Goal: Task Accomplishment & Management: Manage account settings

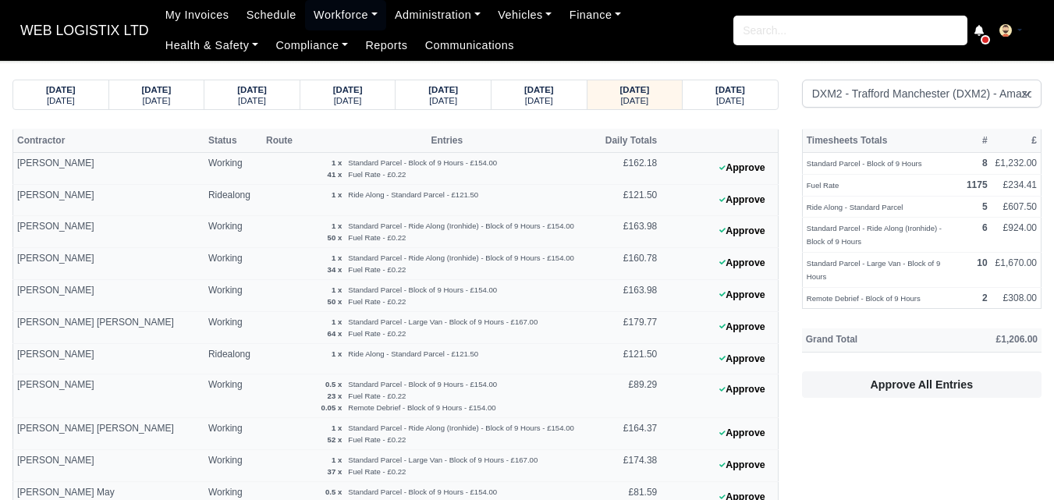
select select "1"
click at [626, 85] on strong "[DATE]" at bounding box center [635, 89] width 30 height 9
select select "1"
click at [525, 105] on small "[DATE]" at bounding box center [539, 100] width 28 height 9
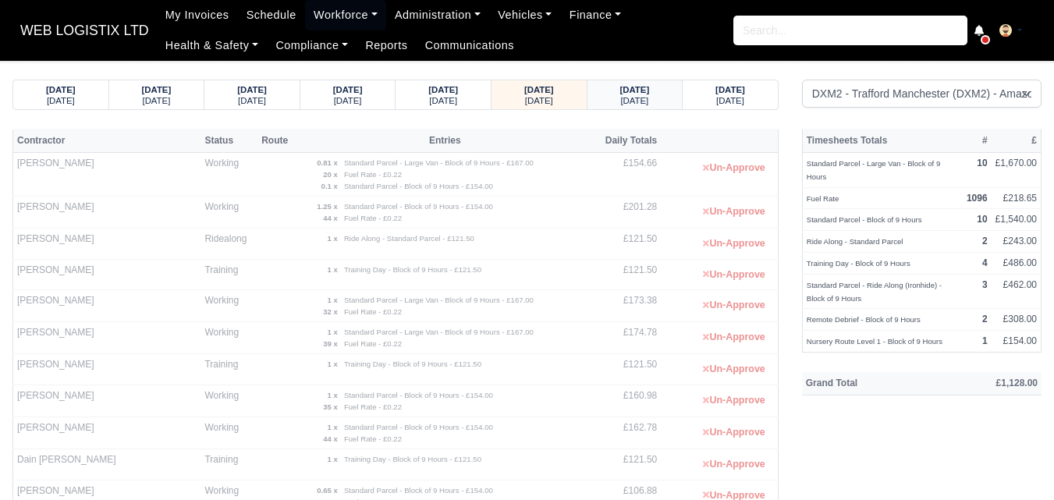
click at [665, 89] on div "[DATE]" at bounding box center [635, 88] width 66 height 11
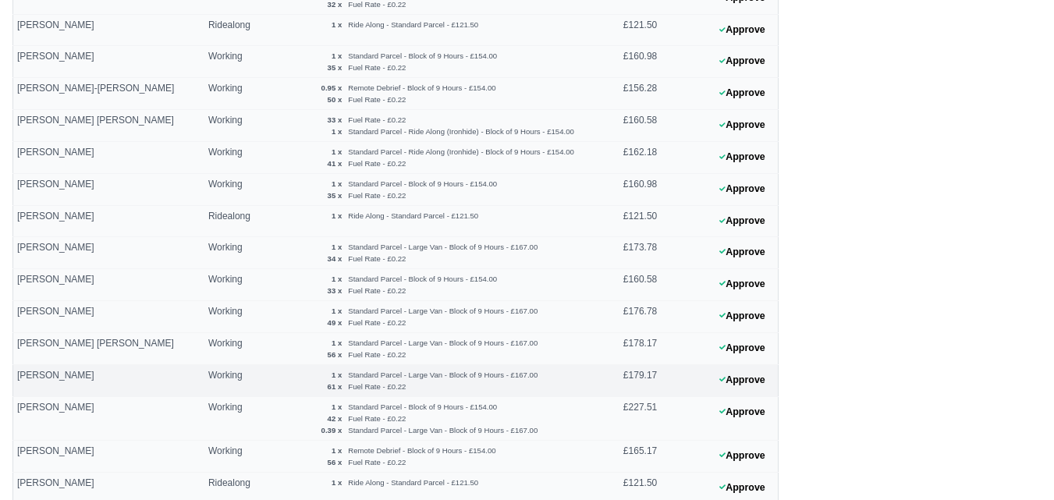
scroll to position [712, 0]
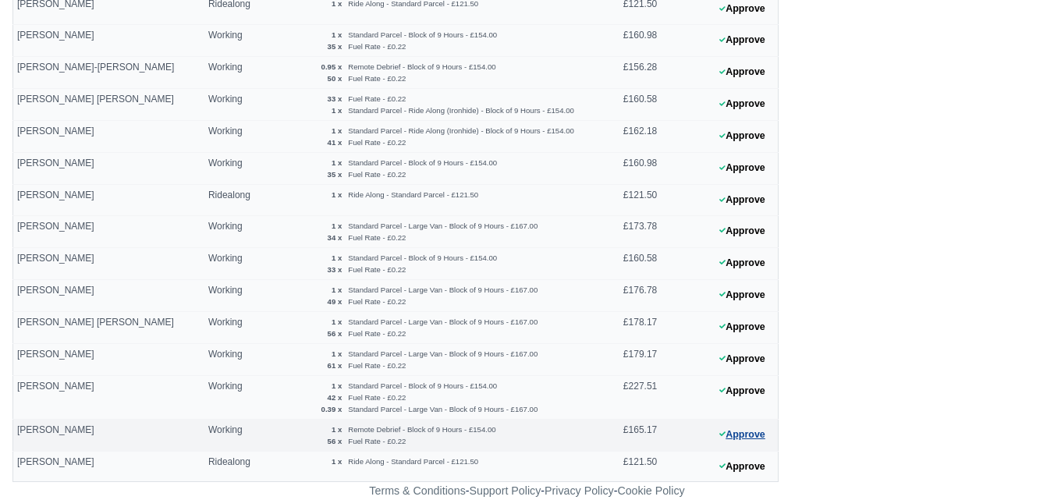
click at [735, 431] on button "Approve" at bounding box center [742, 435] width 63 height 23
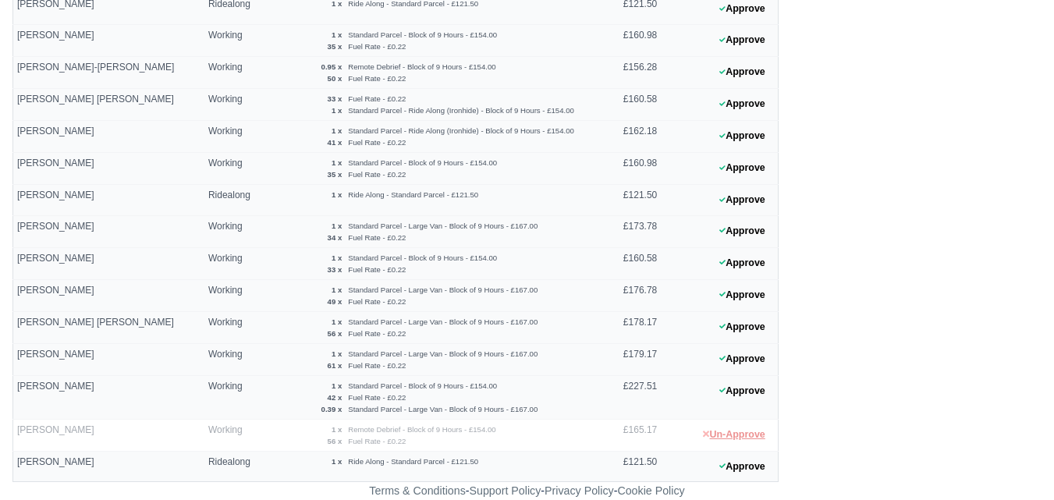
click at [735, 431] on button "Un-Approve" at bounding box center [733, 435] width 79 height 23
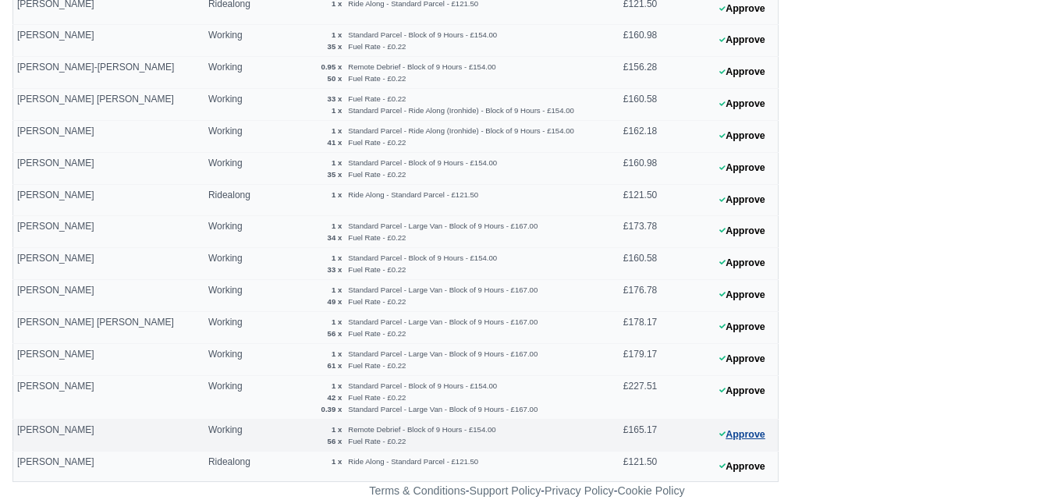
click at [748, 435] on button "Approve" at bounding box center [742, 435] width 63 height 23
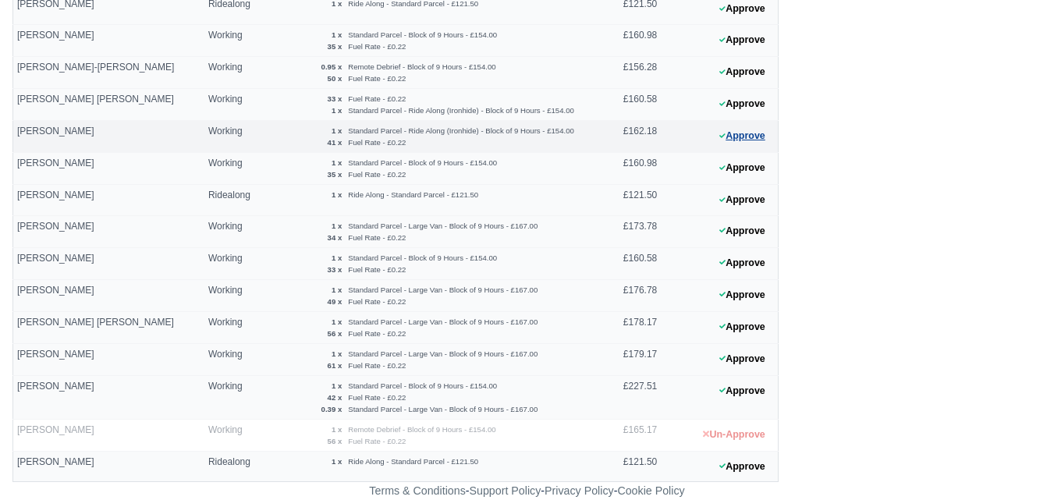
click at [721, 137] on icon at bounding box center [722, 135] width 6 height 5
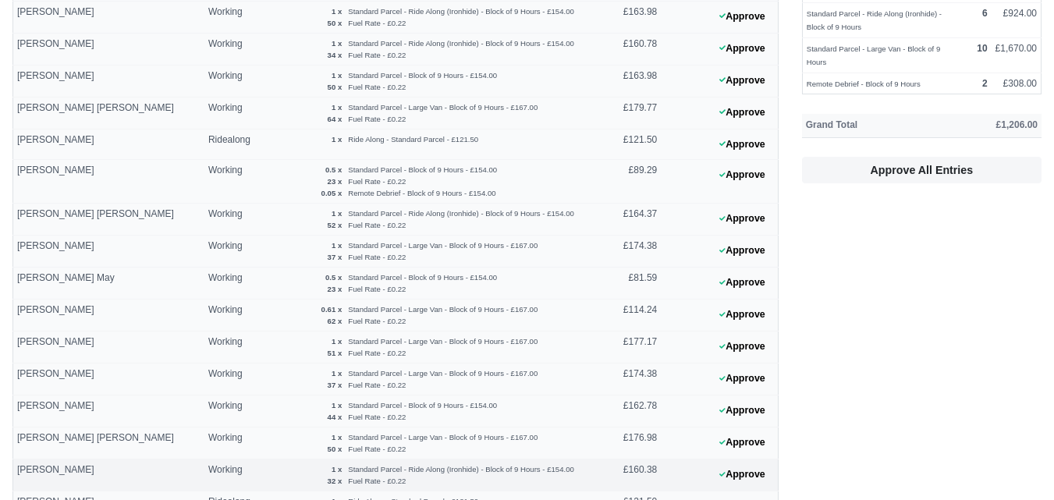
scroll to position [192, 0]
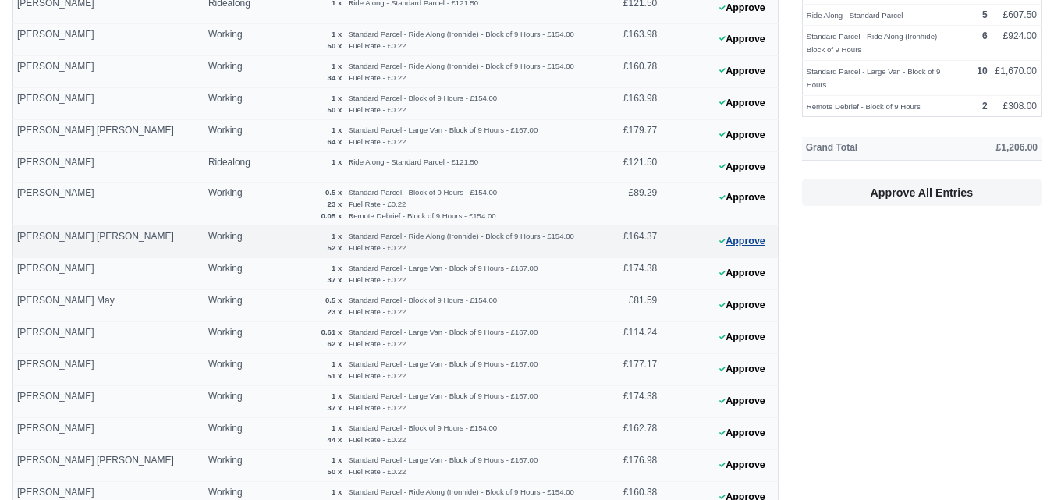
click at [756, 238] on button "Approve" at bounding box center [742, 241] width 63 height 23
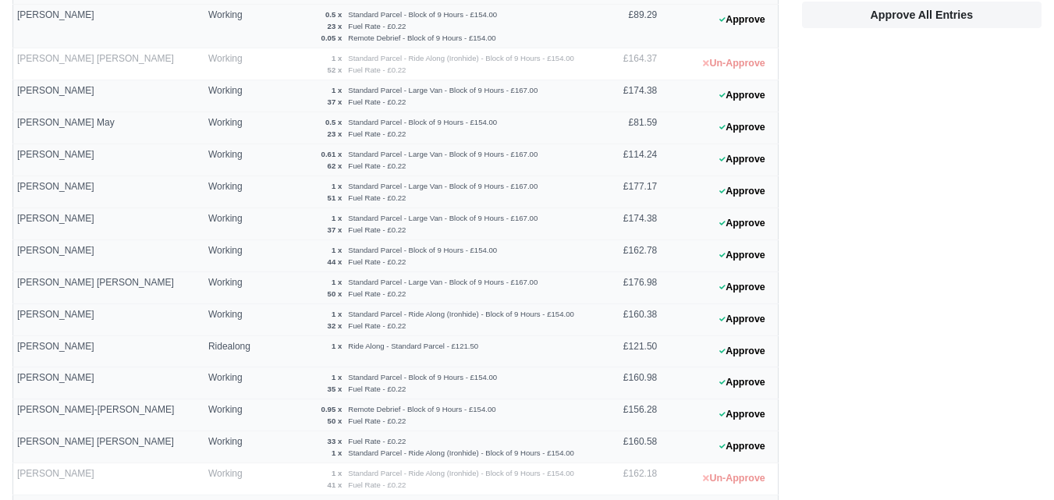
scroll to position [582, 0]
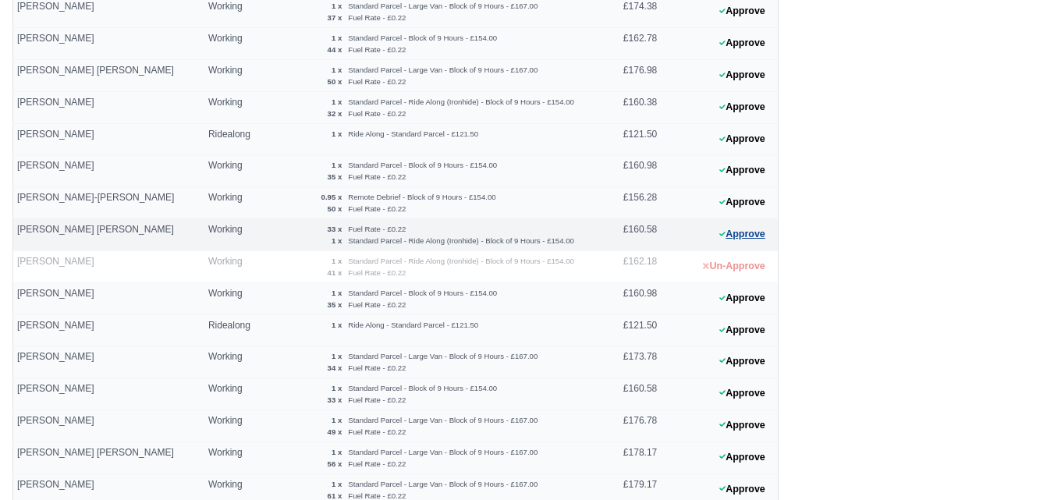
click at [746, 239] on button "Approve" at bounding box center [742, 234] width 63 height 23
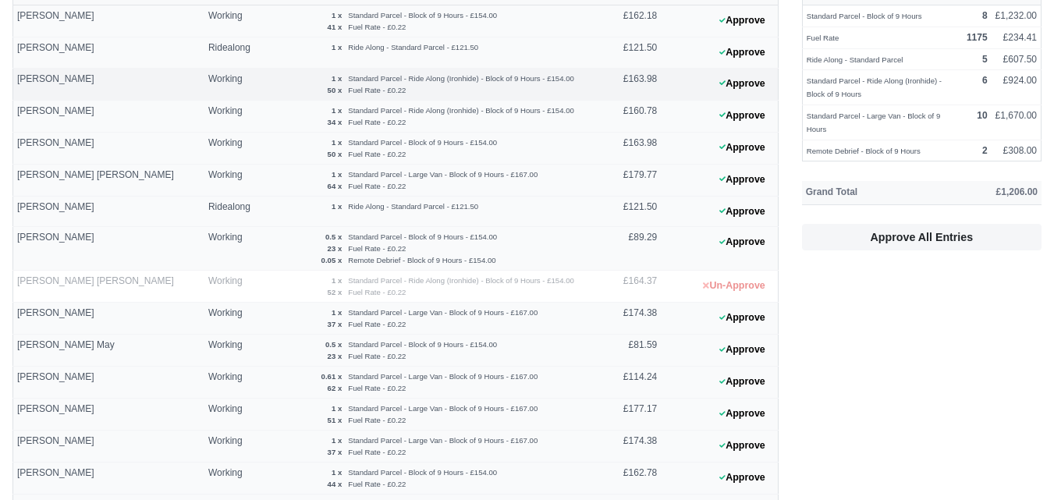
scroll to position [0, 0]
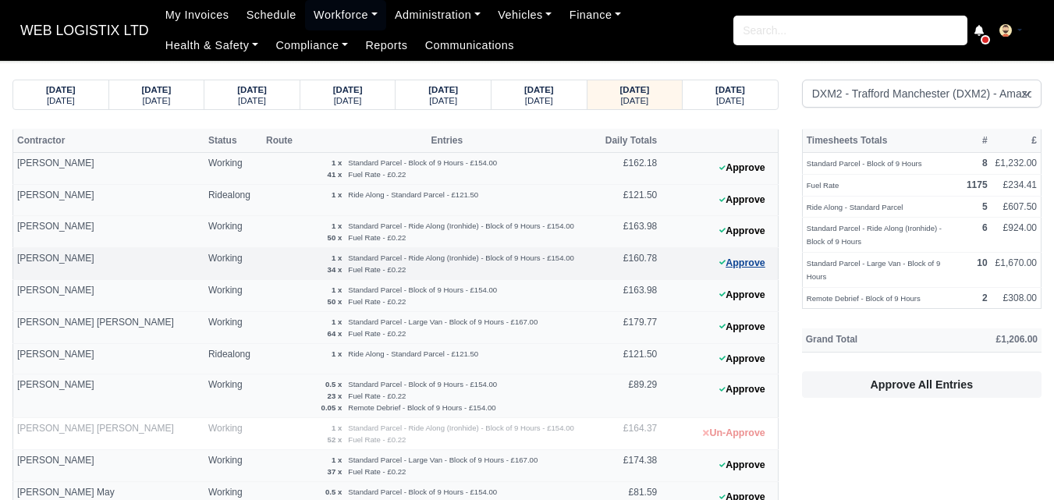
click at [750, 266] on button "Approve" at bounding box center [742, 263] width 63 height 23
click at [743, 229] on button "Approve" at bounding box center [742, 231] width 63 height 23
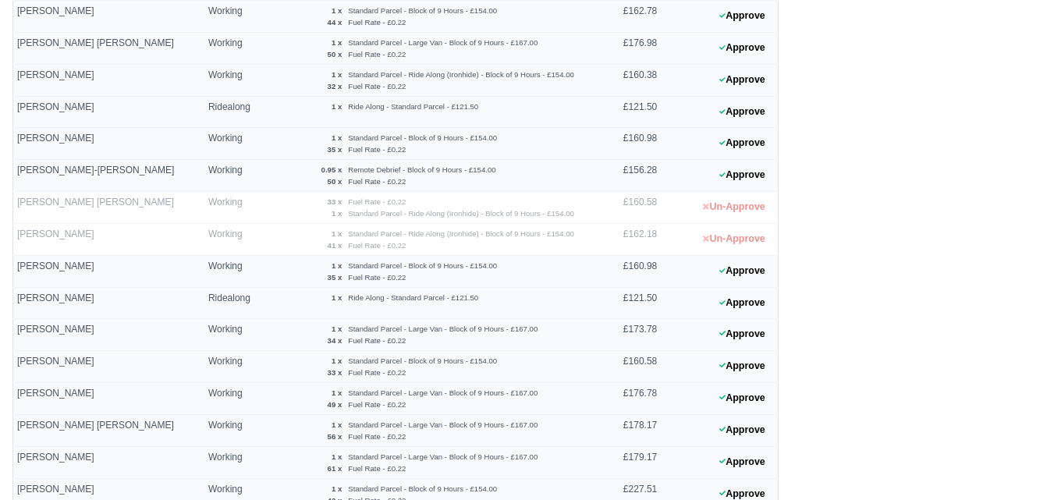
scroll to position [582, 0]
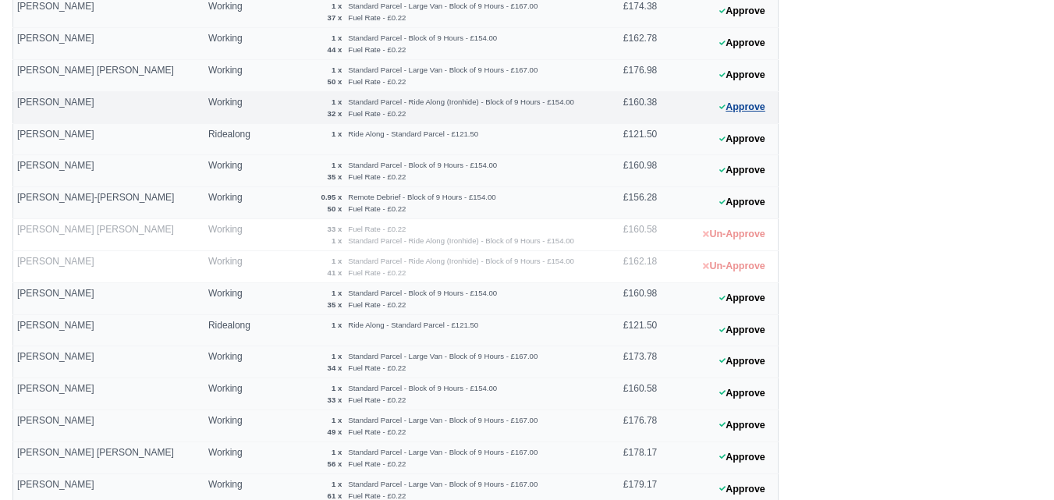
click at [753, 115] on button "Approve" at bounding box center [742, 107] width 63 height 23
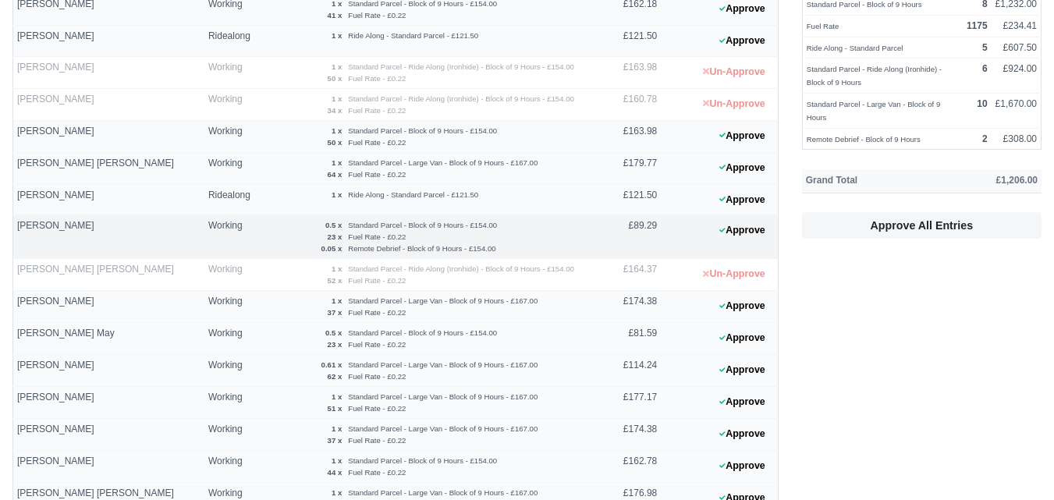
scroll to position [192, 0]
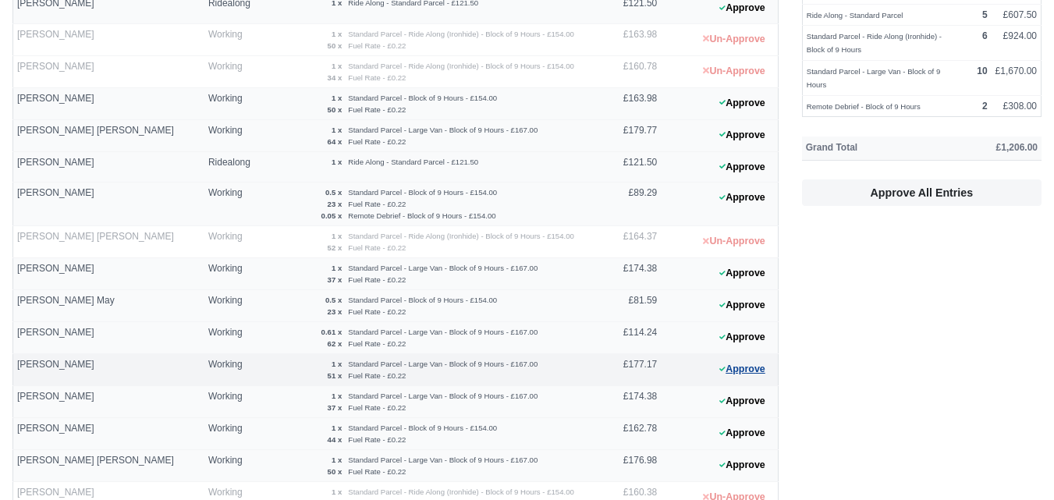
click at [719, 368] on icon at bounding box center [722, 368] width 6 height 9
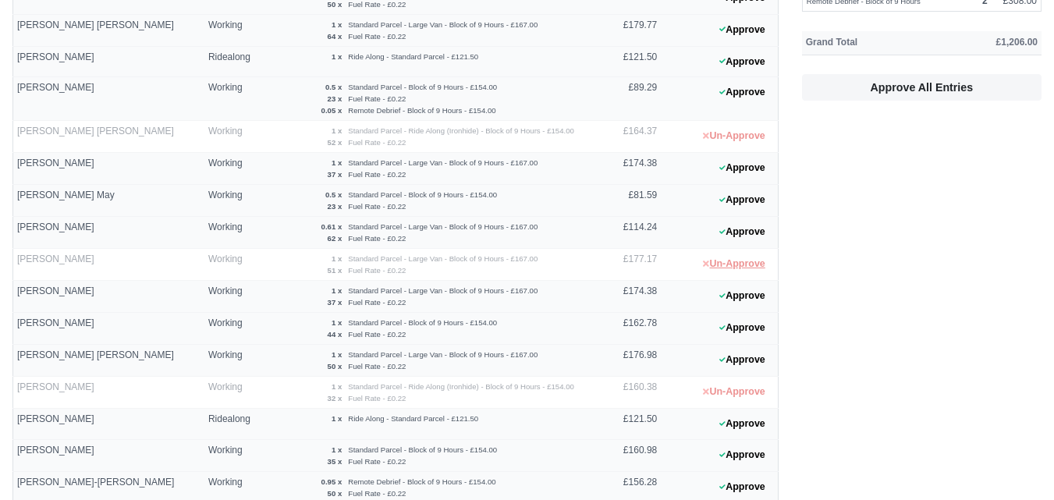
scroll to position [322, 0]
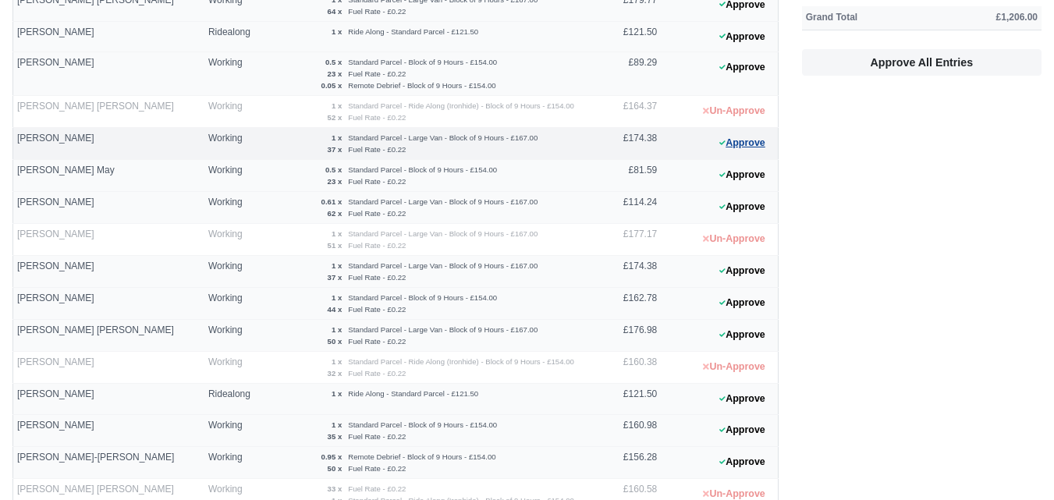
click at [738, 151] on button "Approve" at bounding box center [742, 143] width 63 height 23
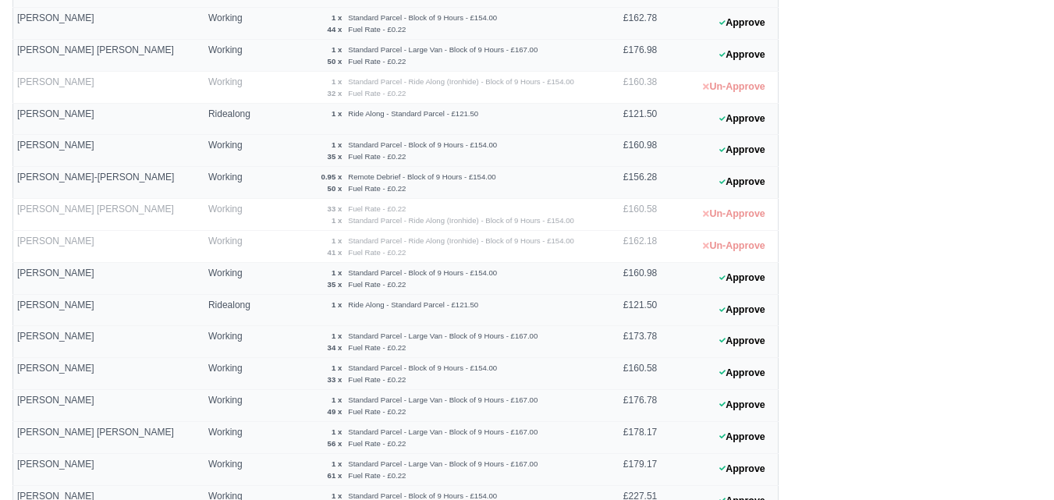
scroll to position [712, 0]
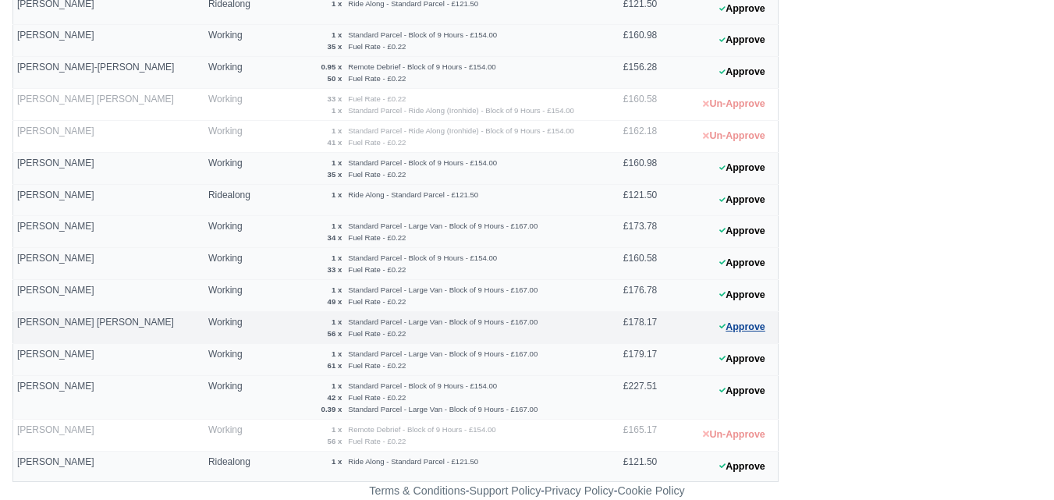
click at [746, 318] on button "Approve" at bounding box center [742, 327] width 63 height 23
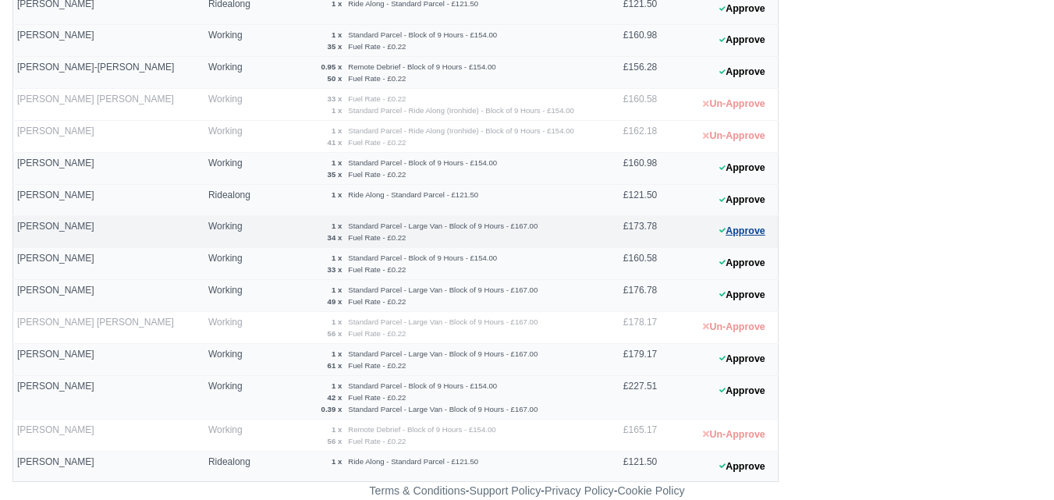
click at [755, 222] on button "Approve" at bounding box center [742, 231] width 63 height 23
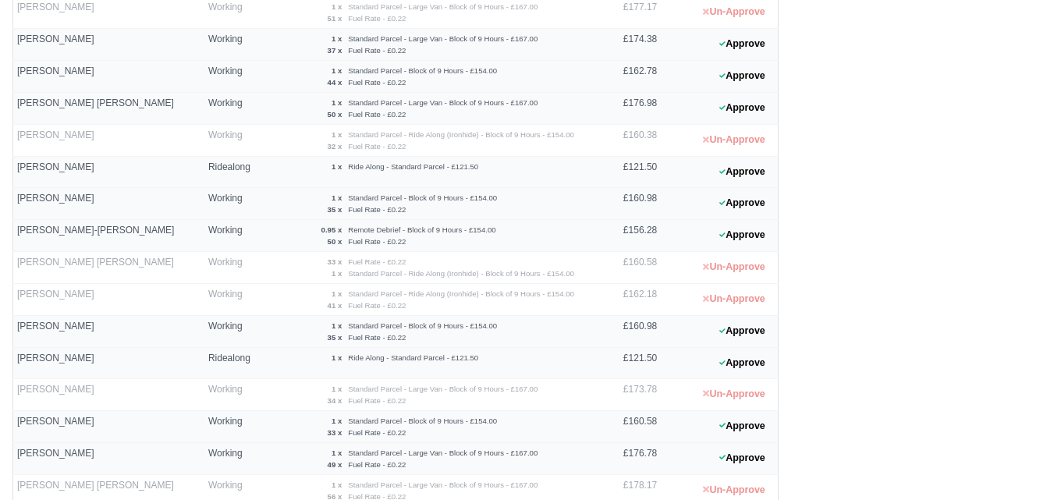
scroll to position [452, 0]
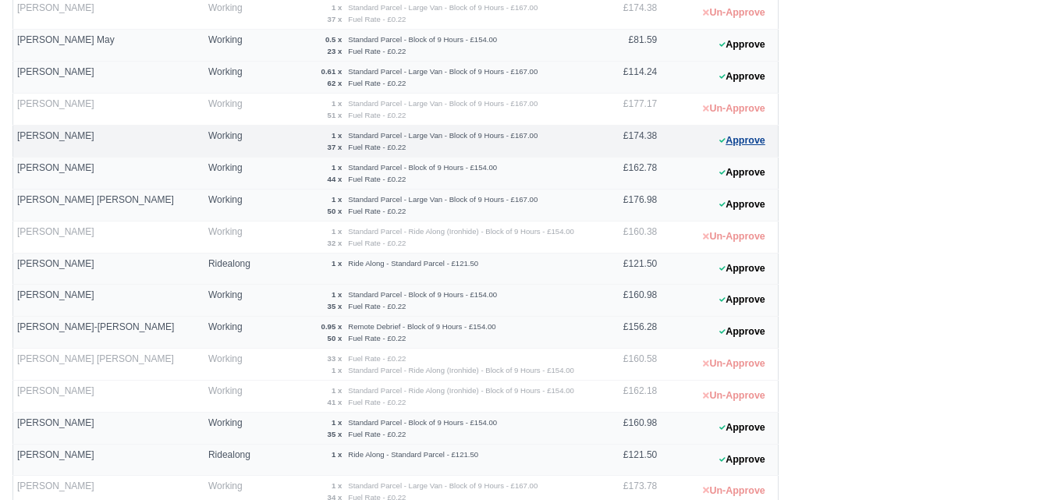
click at [747, 144] on button "Approve" at bounding box center [742, 140] width 63 height 23
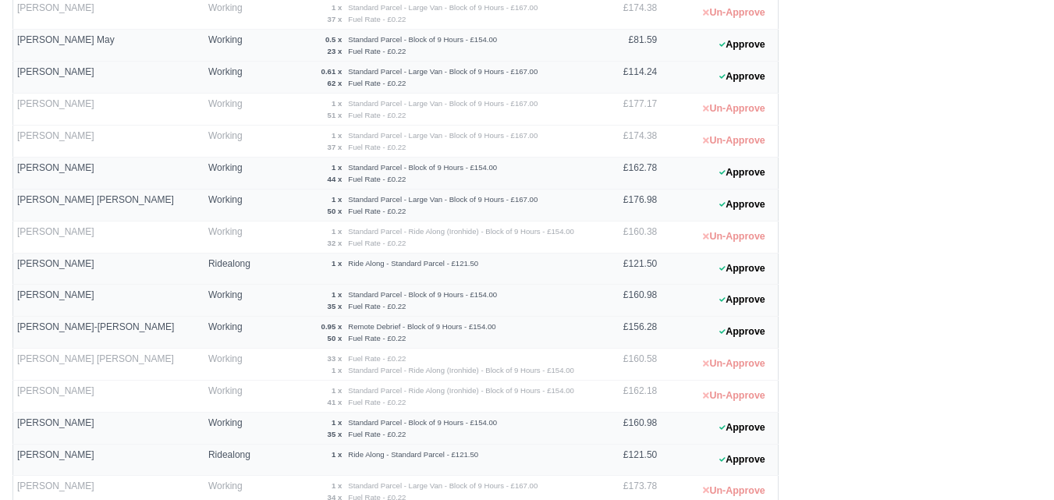
scroll to position [712, 0]
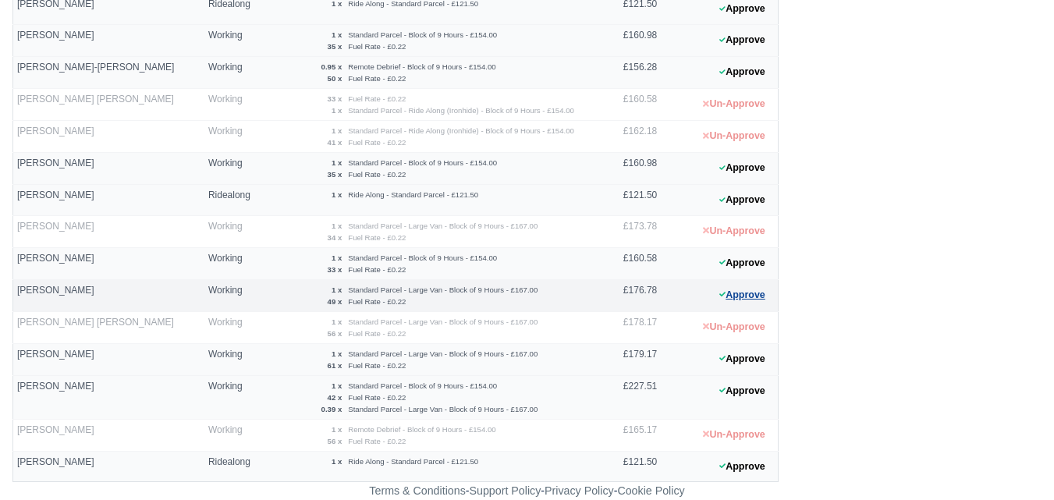
click at [753, 303] on button "Approve" at bounding box center [742, 295] width 63 height 23
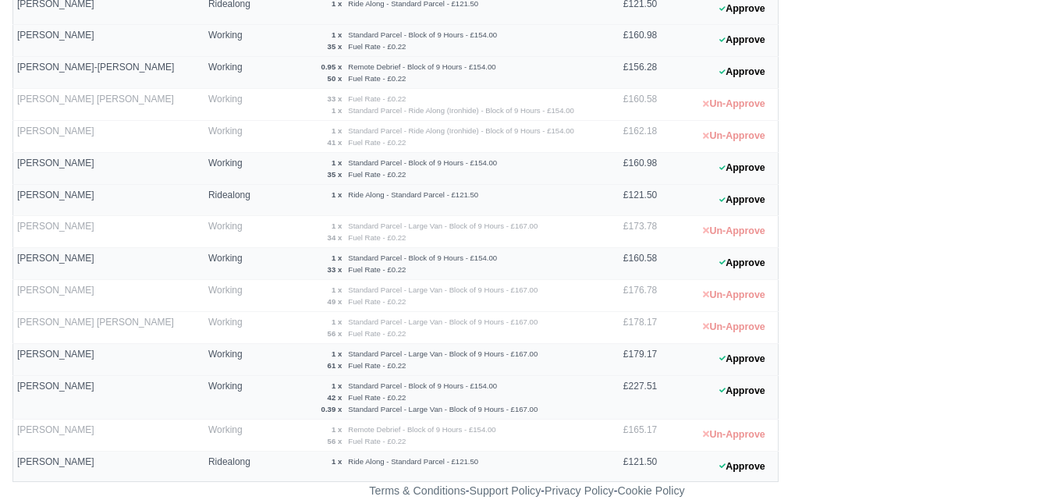
scroll to position [582, 0]
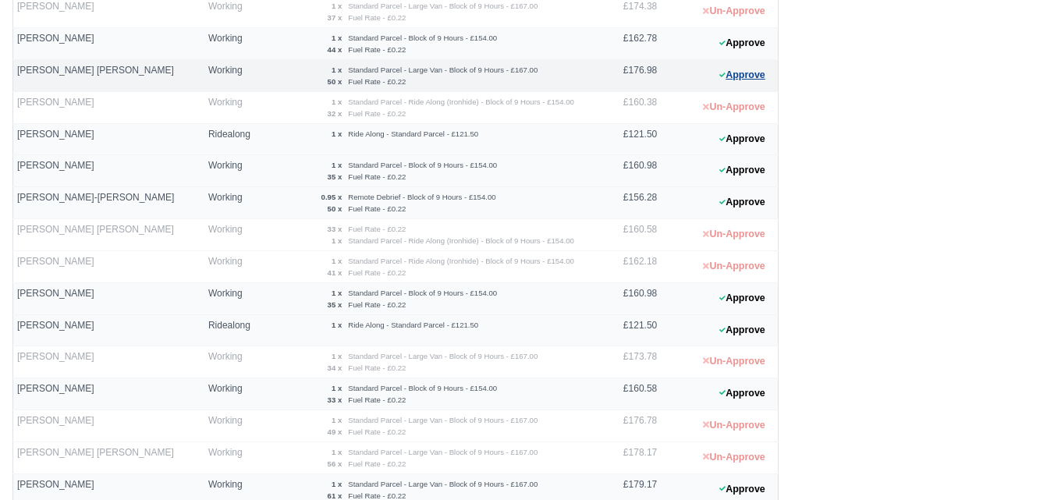
click at [760, 82] on button "Approve" at bounding box center [742, 75] width 63 height 23
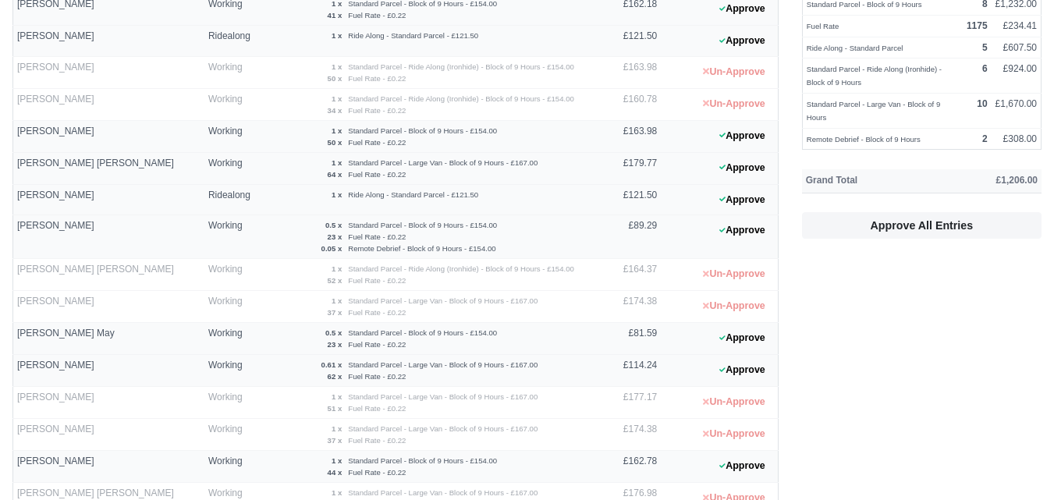
scroll to position [130, 0]
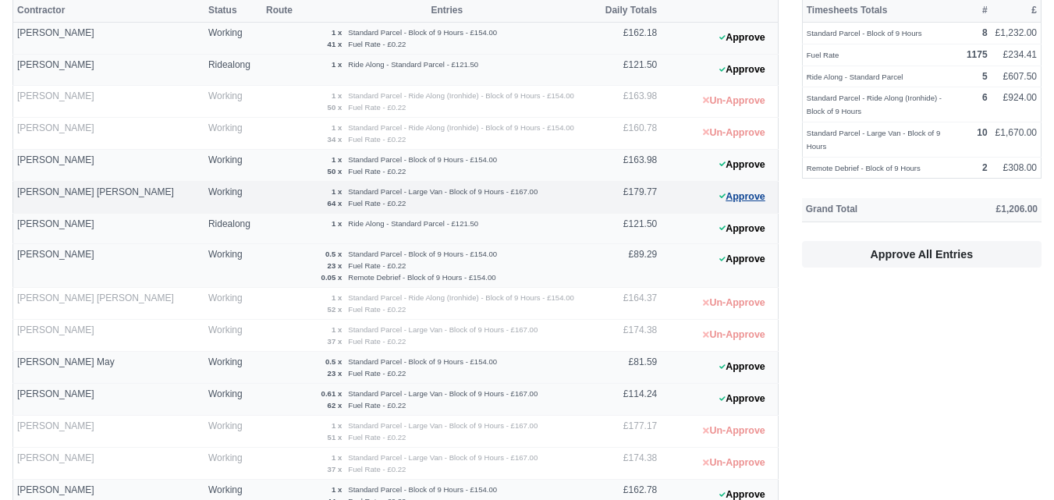
click at [737, 199] on button "Approve" at bounding box center [742, 197] width 63 height 23
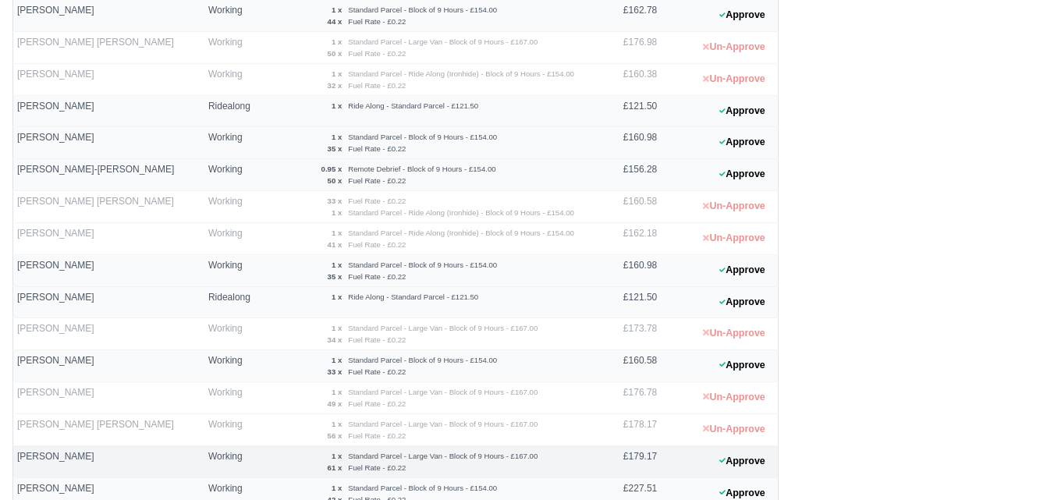
scroll to position [712, 0]
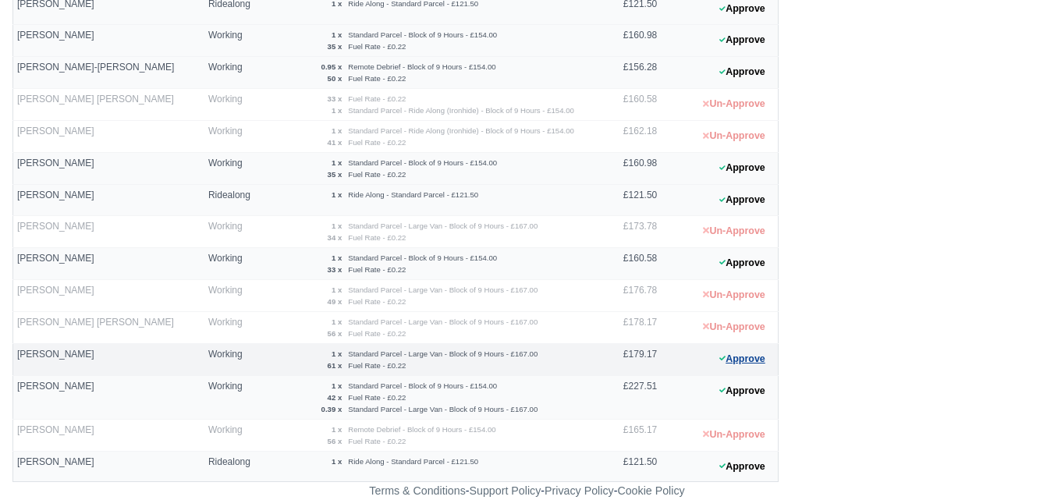
click at [739, 357] on button "Approve" at bounding box center [742, 359] width 63 height 23
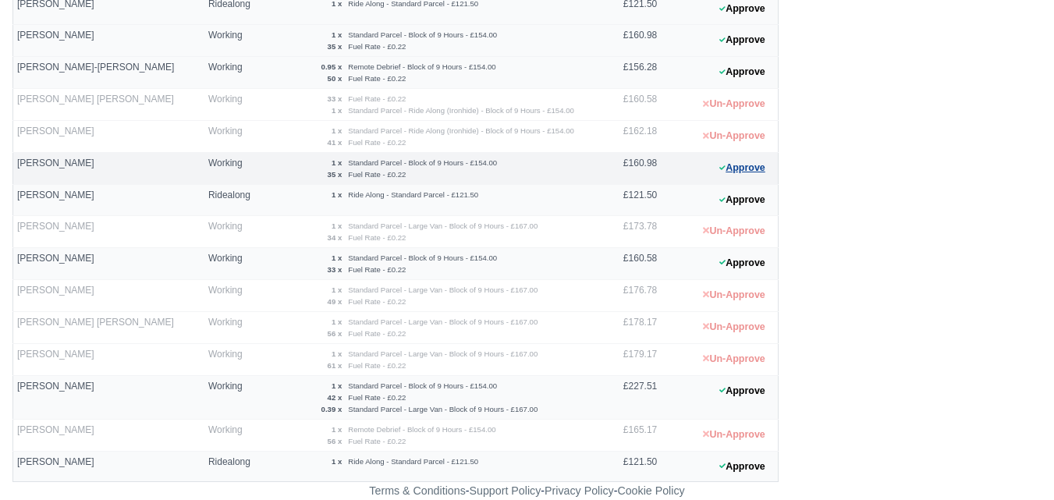
click at [761, 172] on button "Approve" at bounding box center [742, 168] width 63 height 23
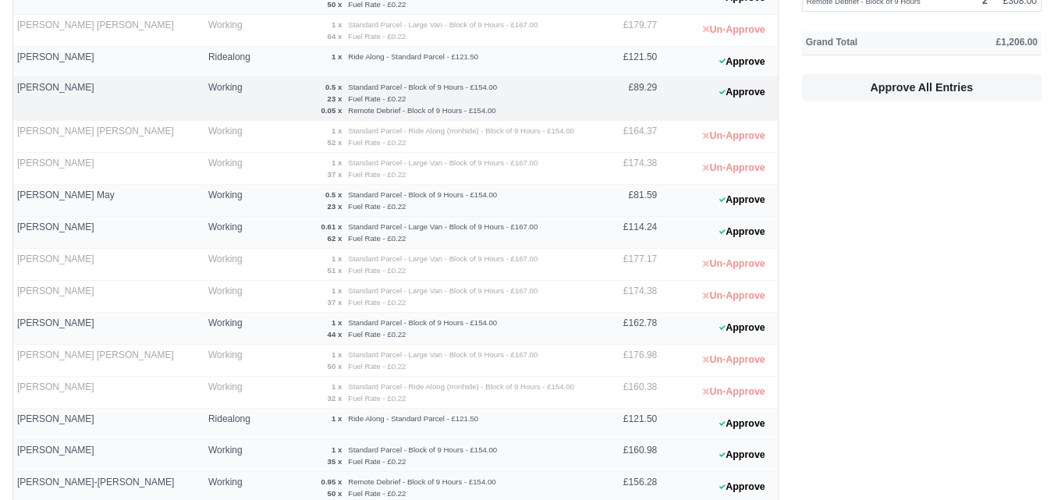
scroll to position [62, 0]
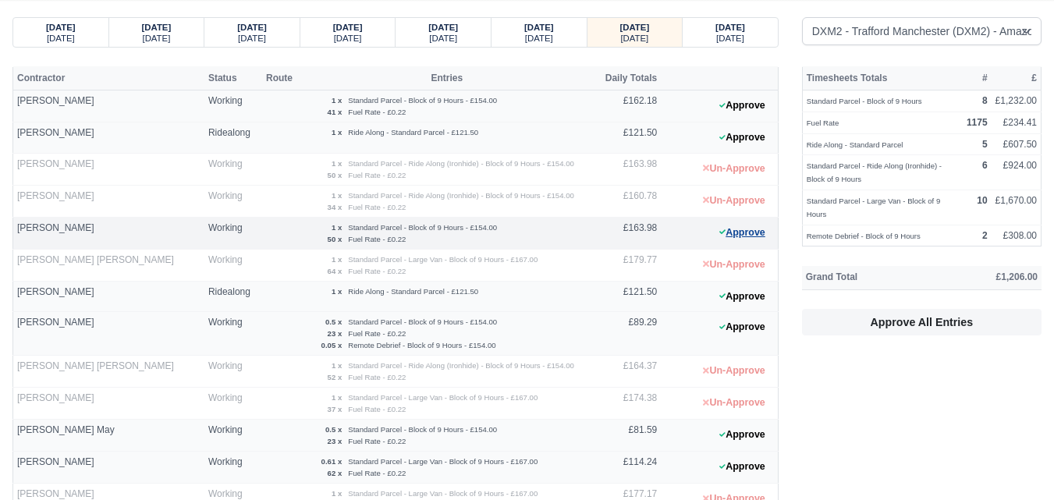
click at [754, 235] on button "Approve" at bounding box center [742, 233] width 63 height 23
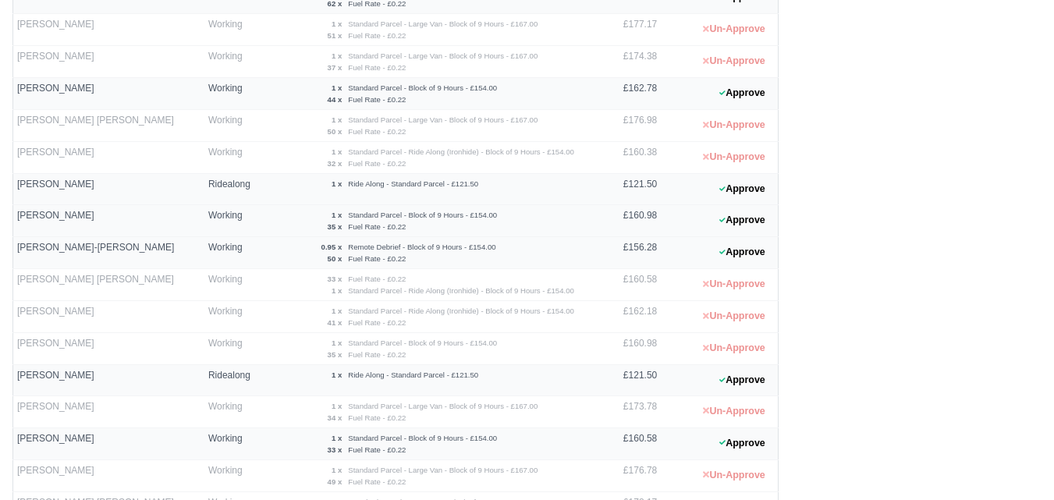
scroll to position [582, 0]
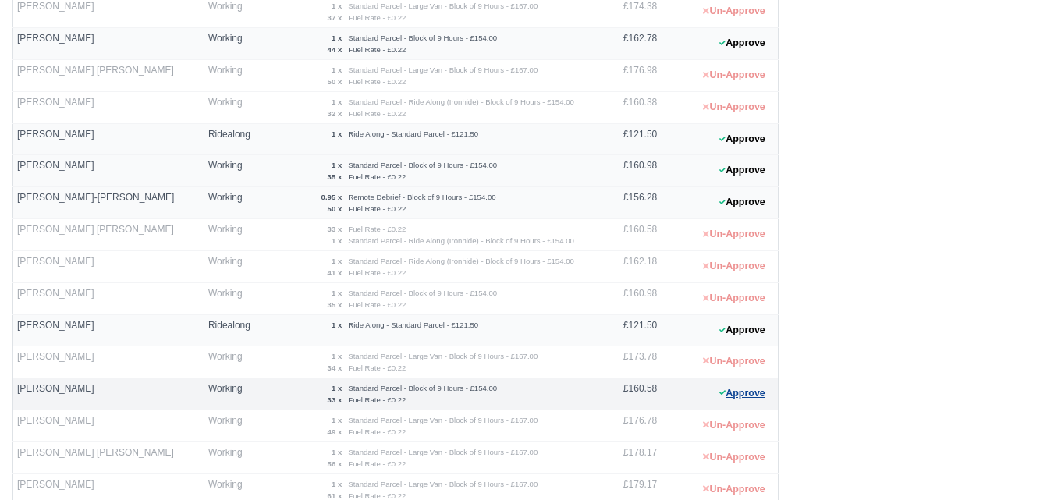
click at [726, 390] on button "Approve" at bounding box center [742, 393] width 63 height 23
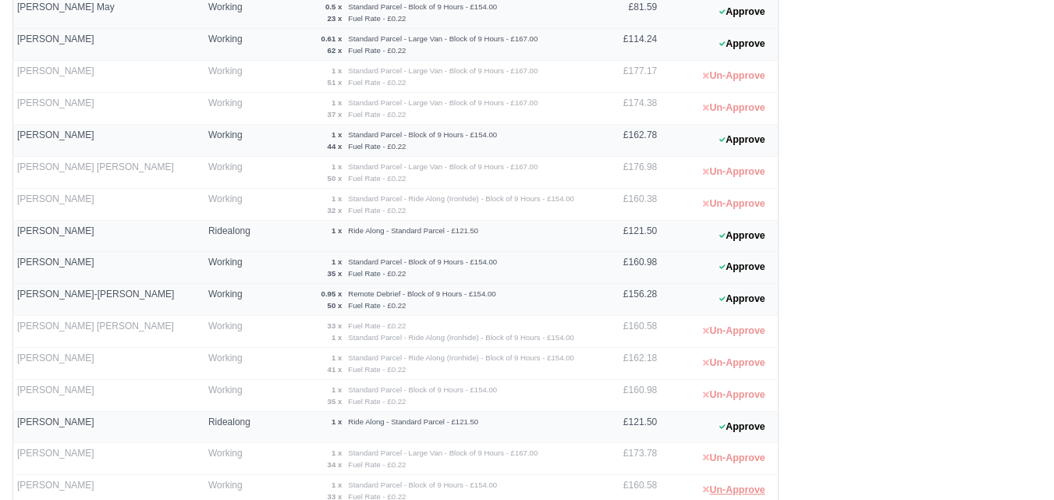
scroll to position [452, 0]
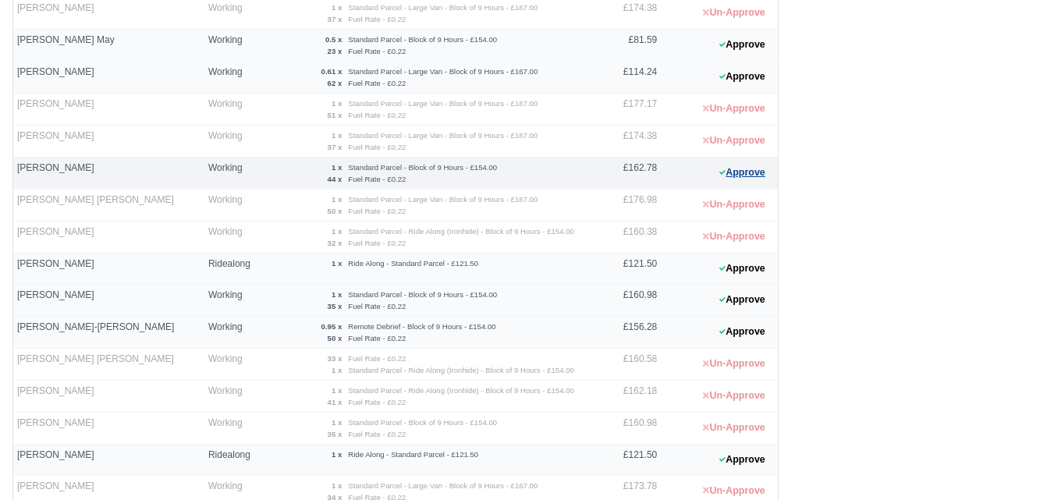
click at [753, 174] on button "Approve" at bounding box center [742, 172] width 63 height 23
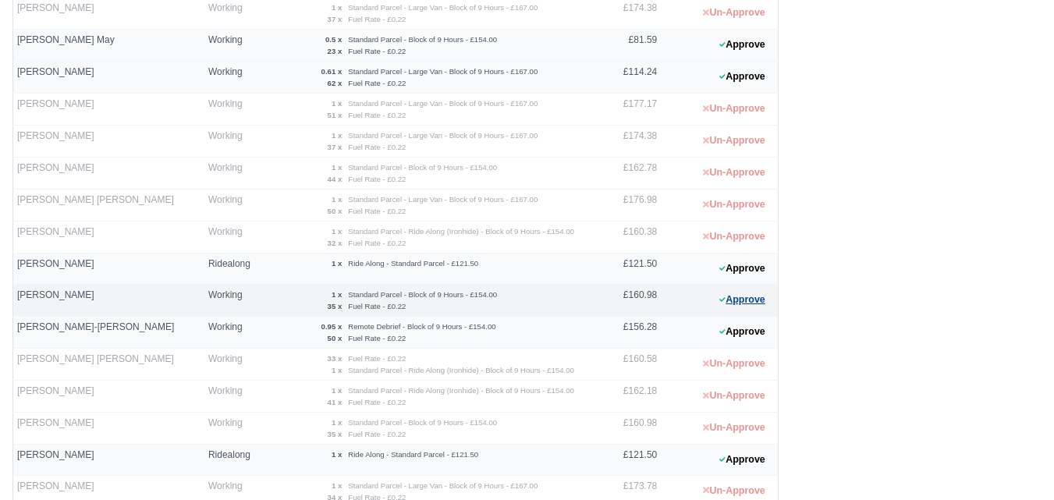
click at [756, 302] on button "Approve" at bounding box center [742, 300] width 63 height 23
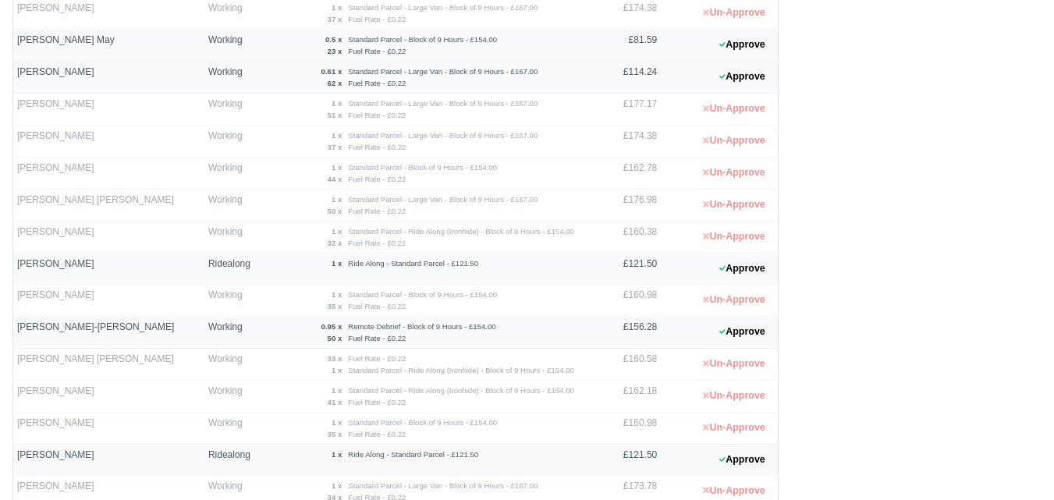
scroll to position [0, 0]
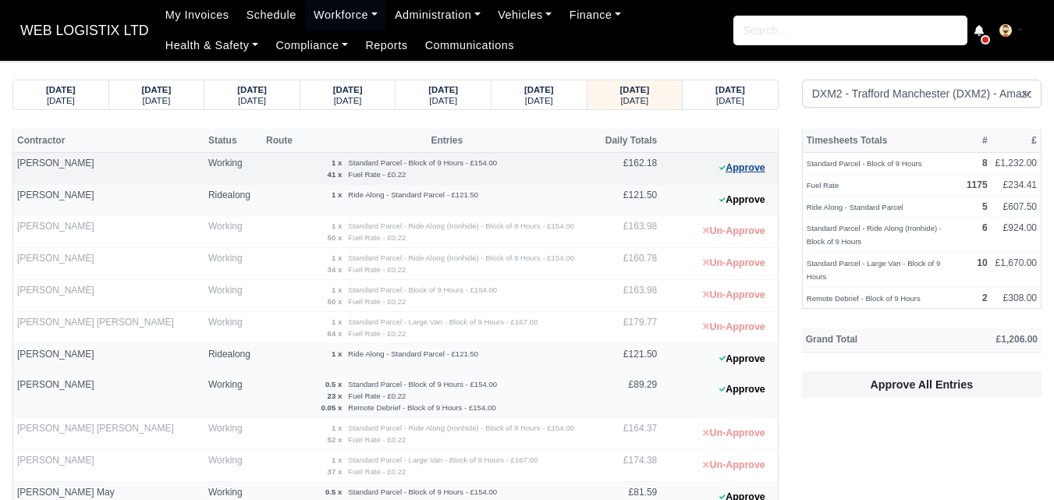
click at [743, 173] on button "Approve" at bounding box center [742, 168] width 63 height 23
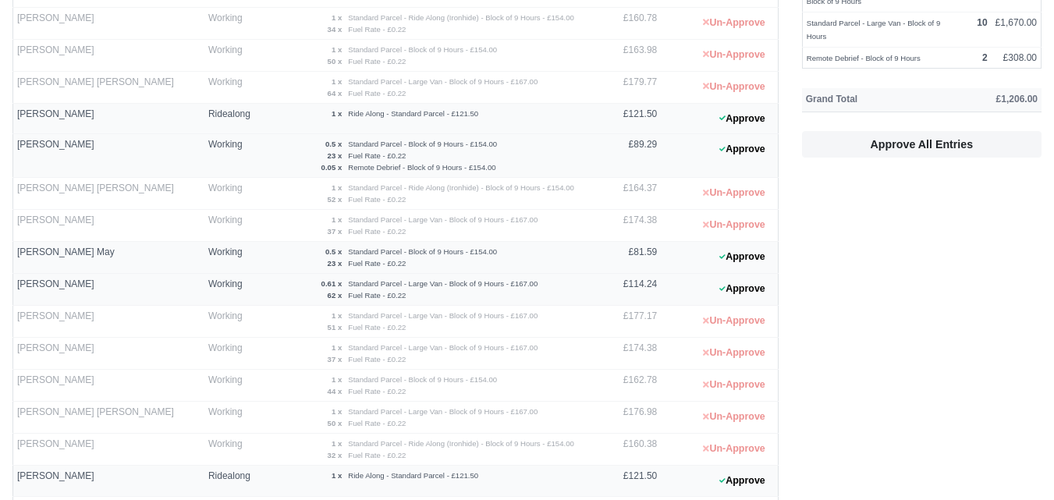
scroll to position [712, 0]
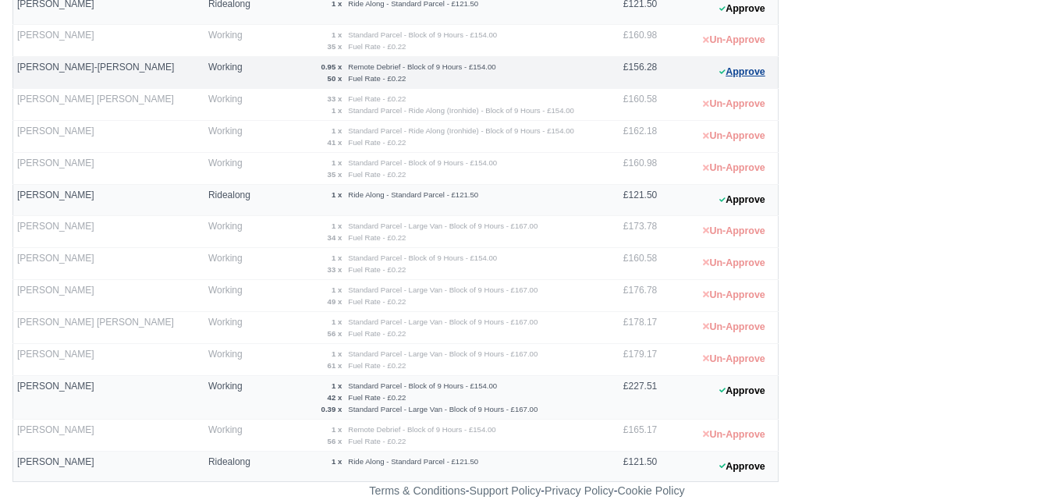
click at [742, 67] on button "Approve" at bounding box center [742, 72] width 63 height 23
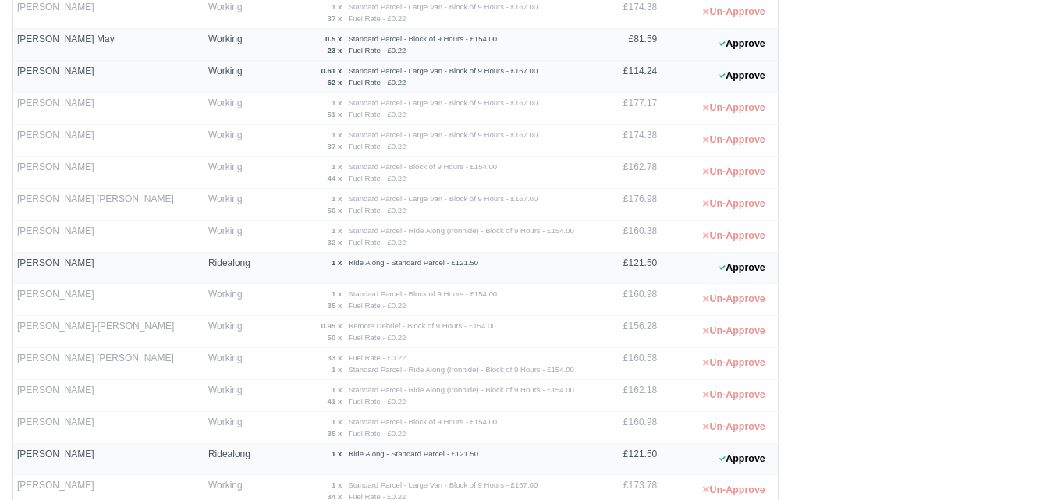
scroll to position [452, 0]
click at [732, 76] on button "Approve" at bounding box center [742, 77] width 63 height 23
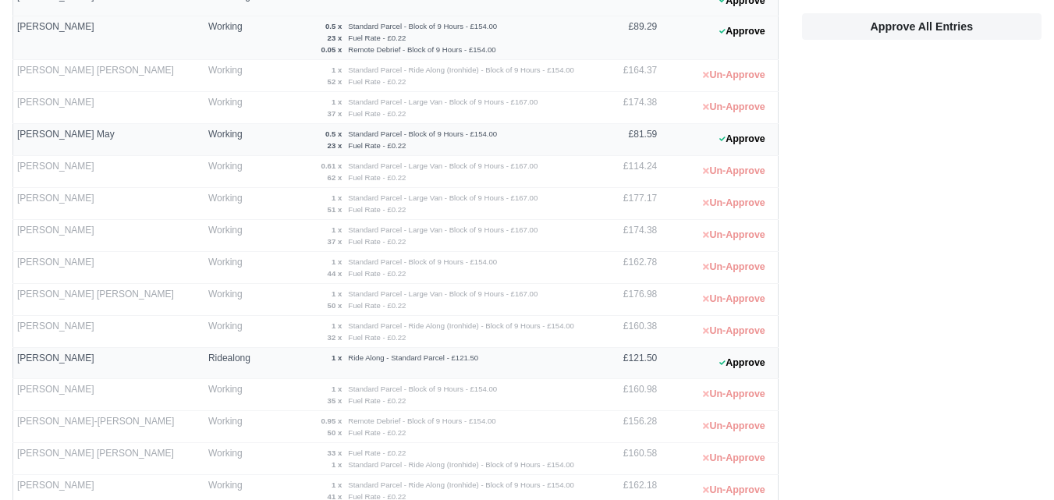
scroll to position [322, 0]
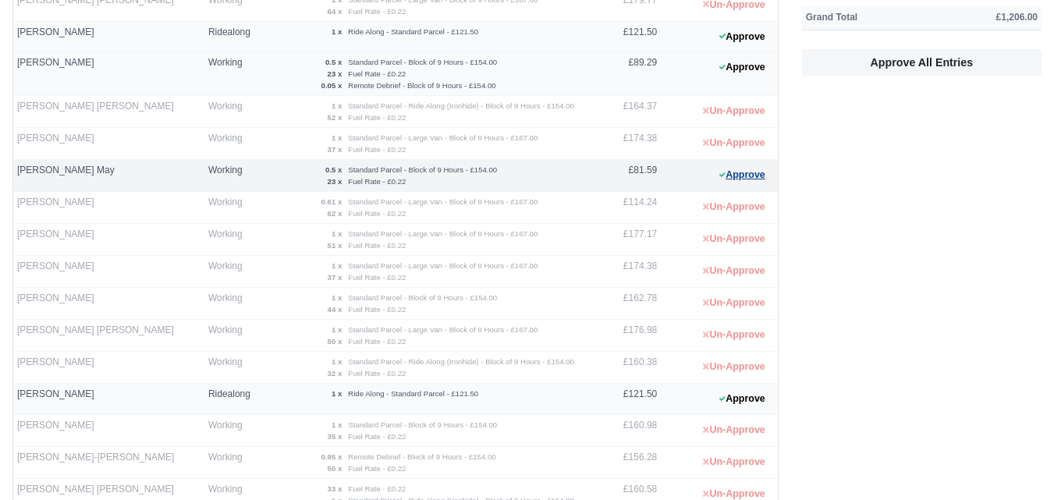
click at [724, 178] on icon at bounding box center [722, 174] width 6 height 9
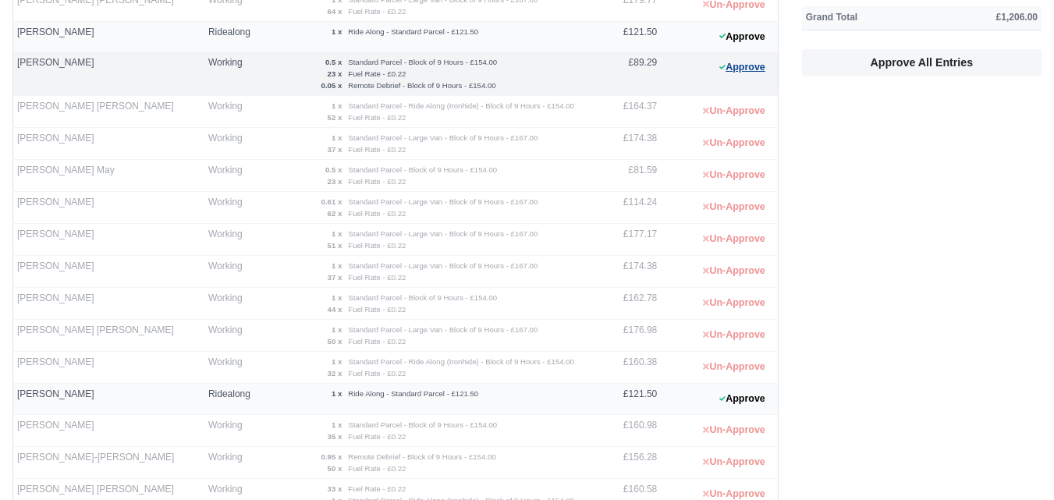
click at [731, 62] on button "Approve" at bounding box center [742, 67] width 63 height 23
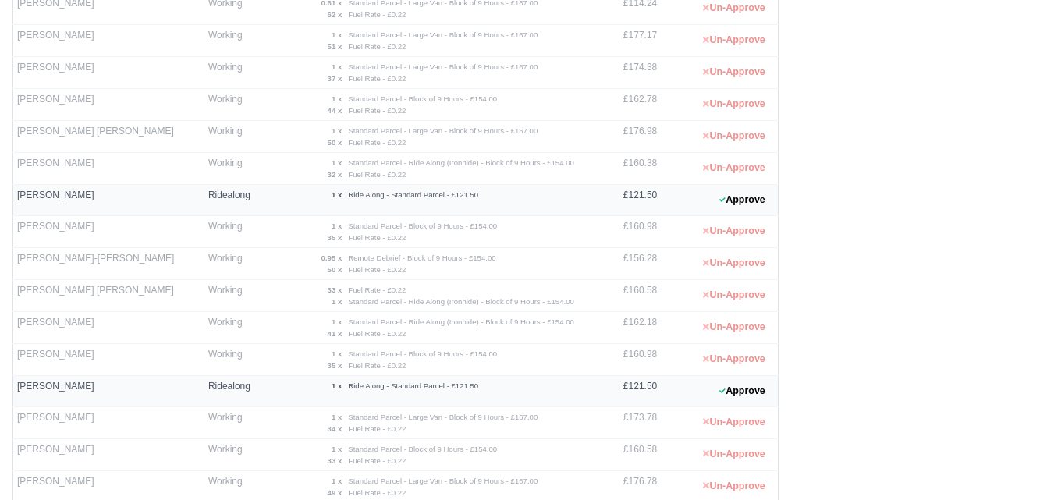
scroll to position [712, 0]
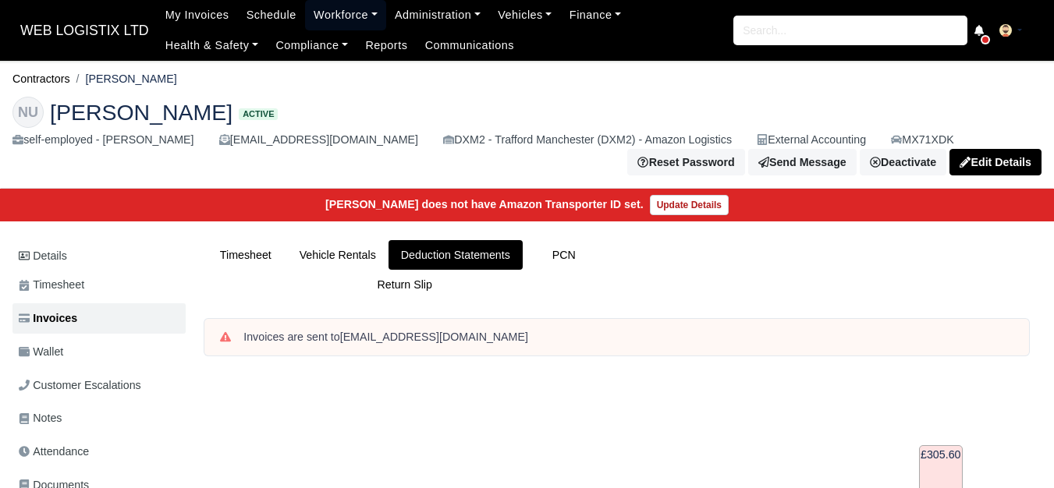
click at [335, 17] on link "Workforce" at bounding box center [345, 15] width 81 height 30
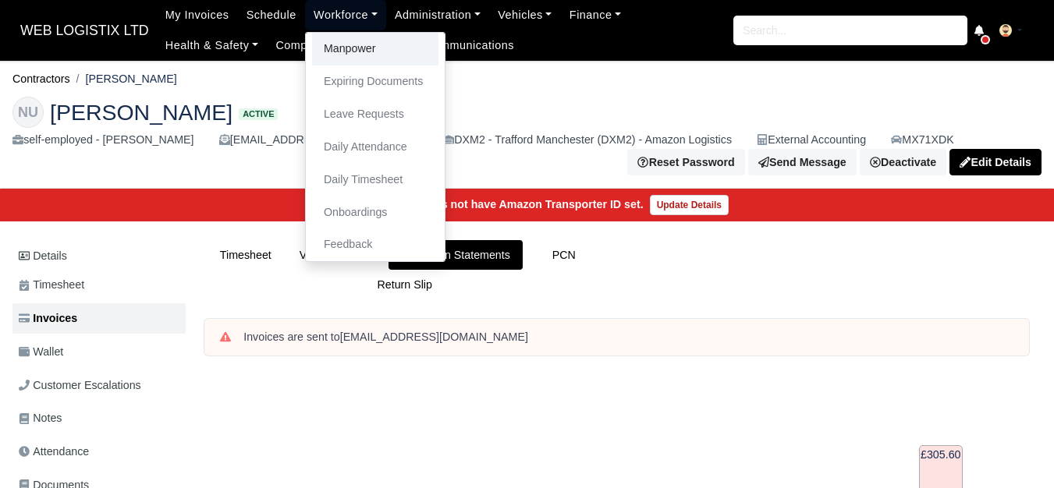
click at [351, 58] on link "Manpower" at bounding box center [375, 49] width 126 height 33
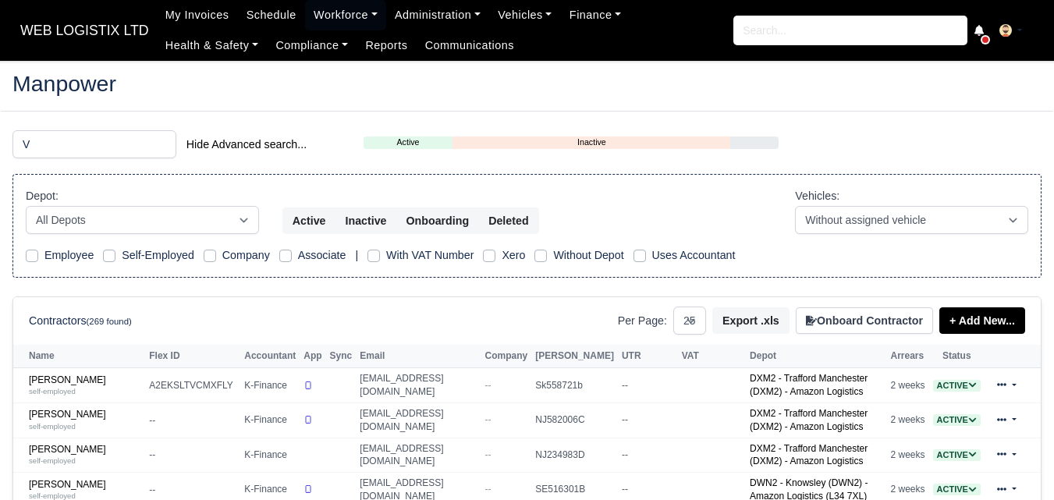
select select "25"
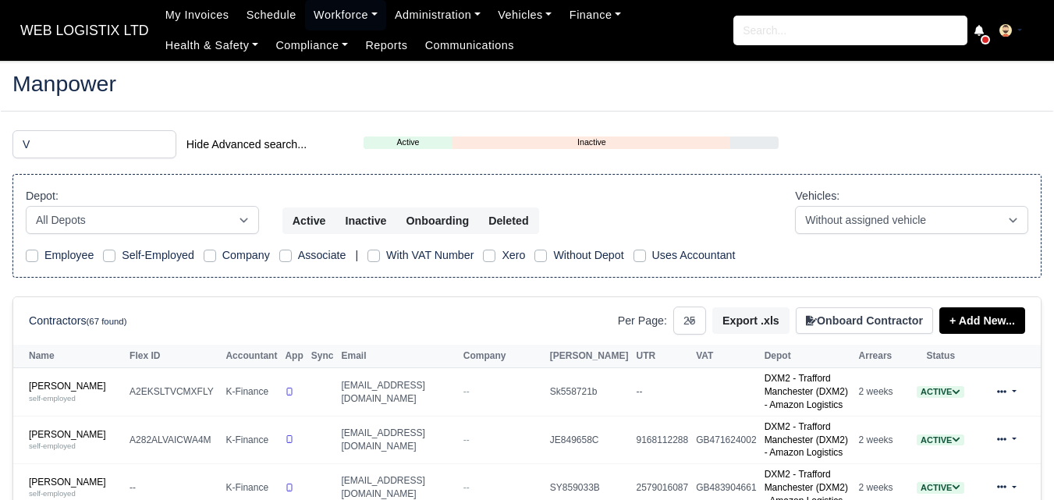
drag, startPoint x: 38, startPoint y: 150, endPoint x: 44, endPoint y: 144, distance: 8.3
click at [42, 150] on input "V" at bounding box center [94, 144] width 164 height 28
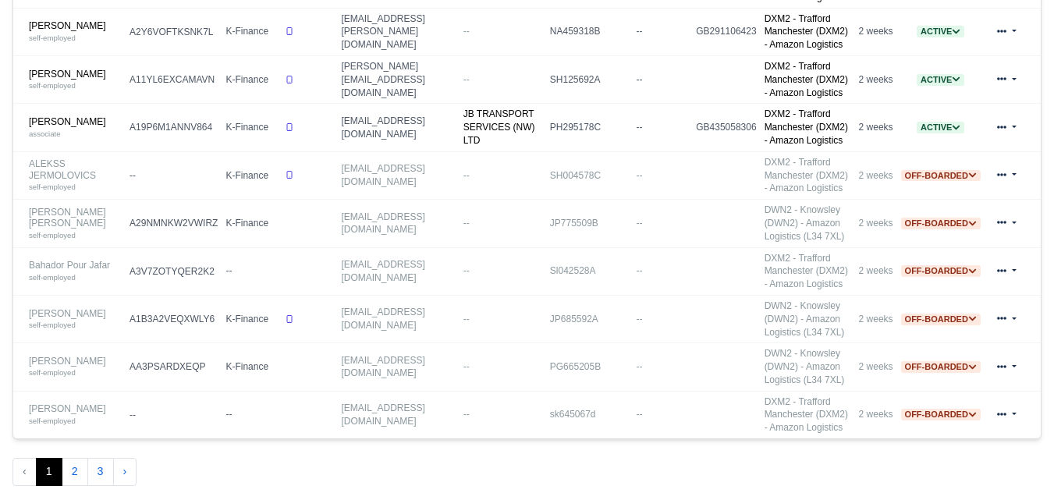
scroll to position [1168, 0]
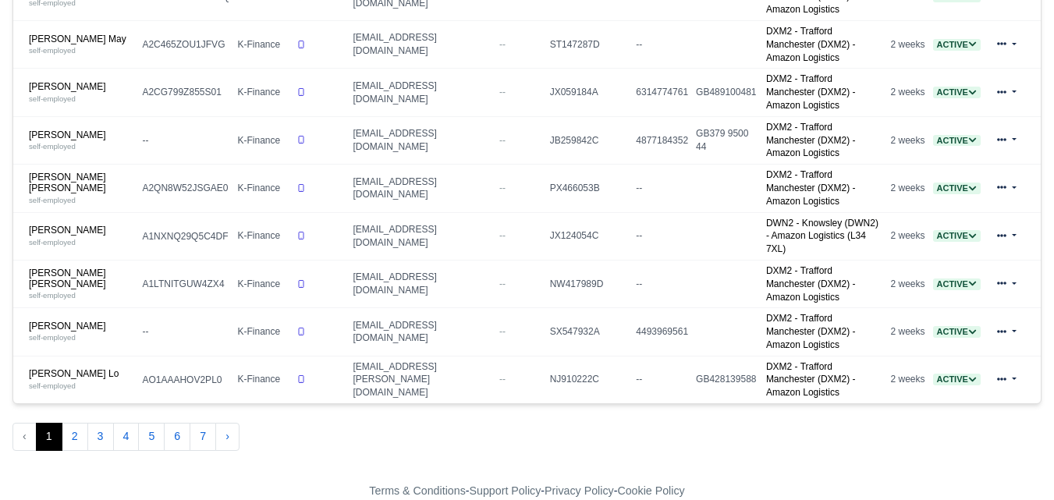
scroll to position [362, 0]
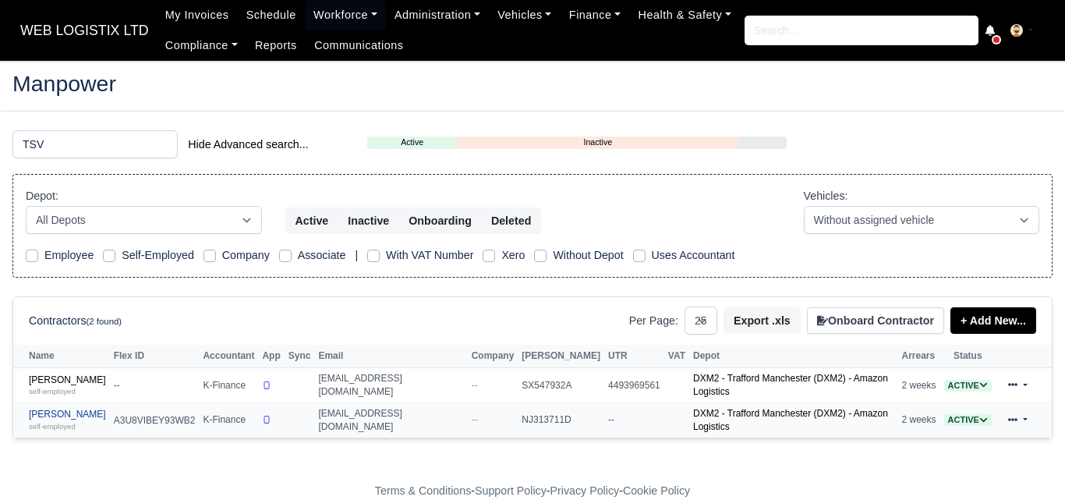
type input "TSV"
click at [82, 414] on link "Tsvetelin Dzhenipov self-employed" at bounding box center [67, 420] width 77 height 23
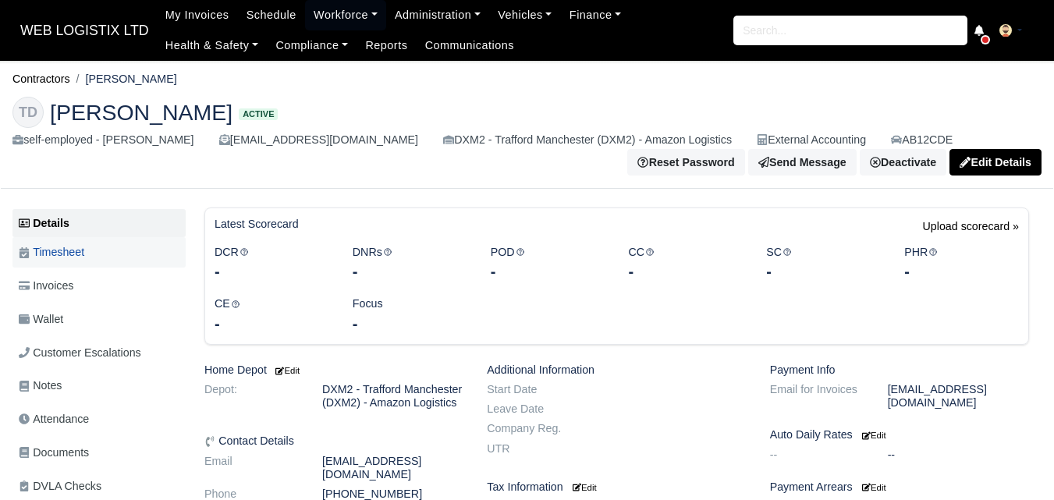
click at [112, 246] on link "Timesheet" at bounding box center [98, 252] width 173 height 30
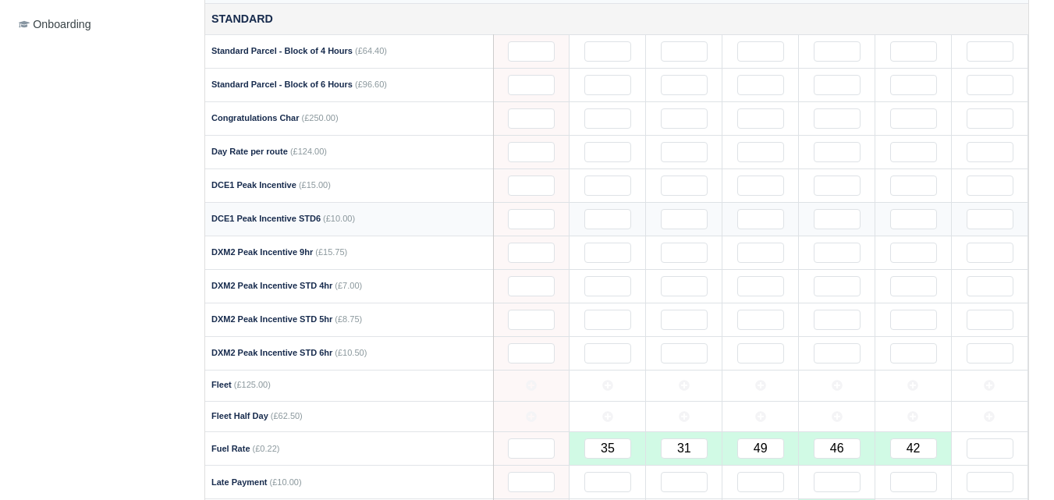
scroll to position [1040, 0]
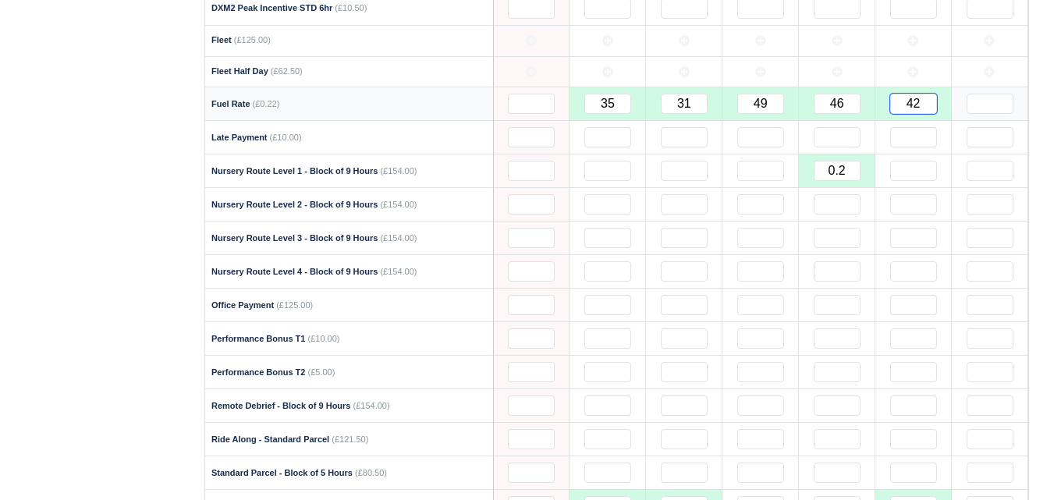
click at [928, 114] on input "42" at bounding box center [913, 104] width 47 height 20
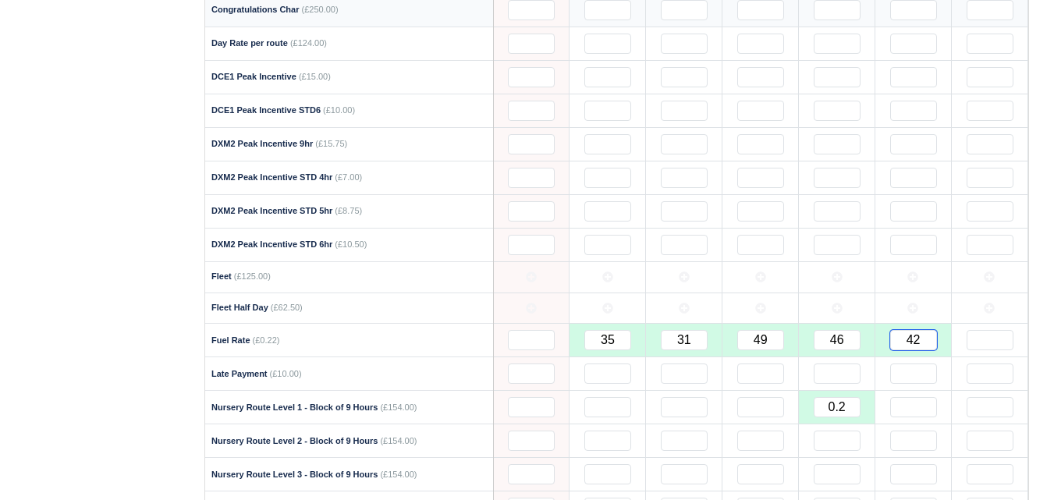
scroll to position [910, 0]
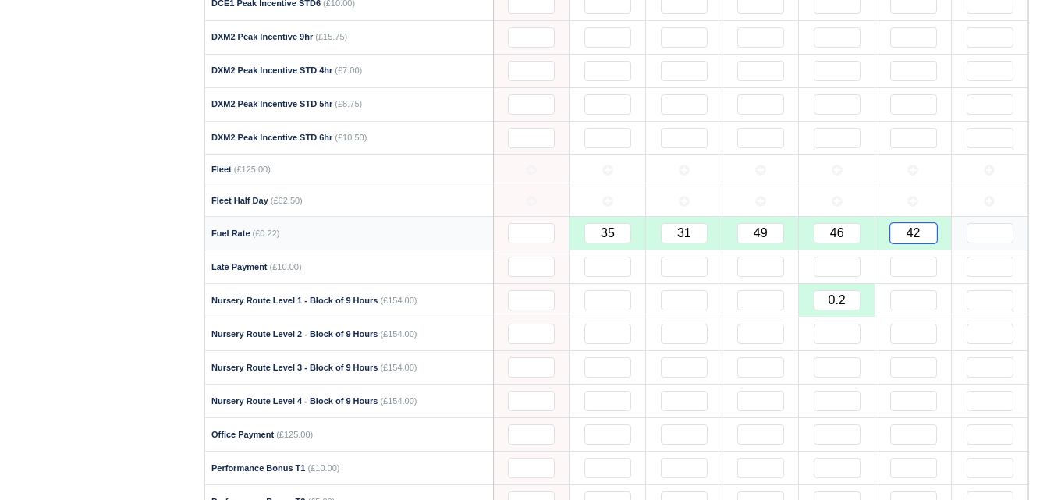
type input "428"
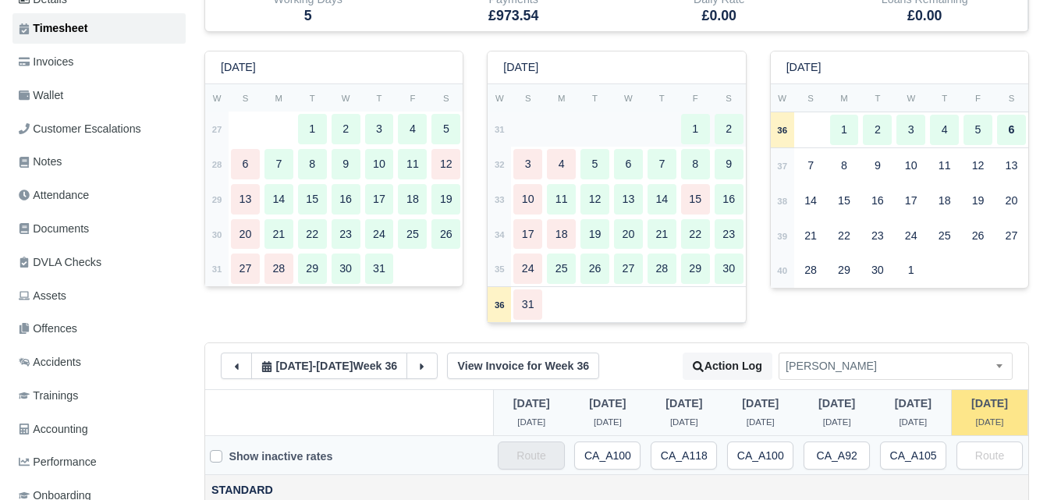
scroll to position [260, 0]
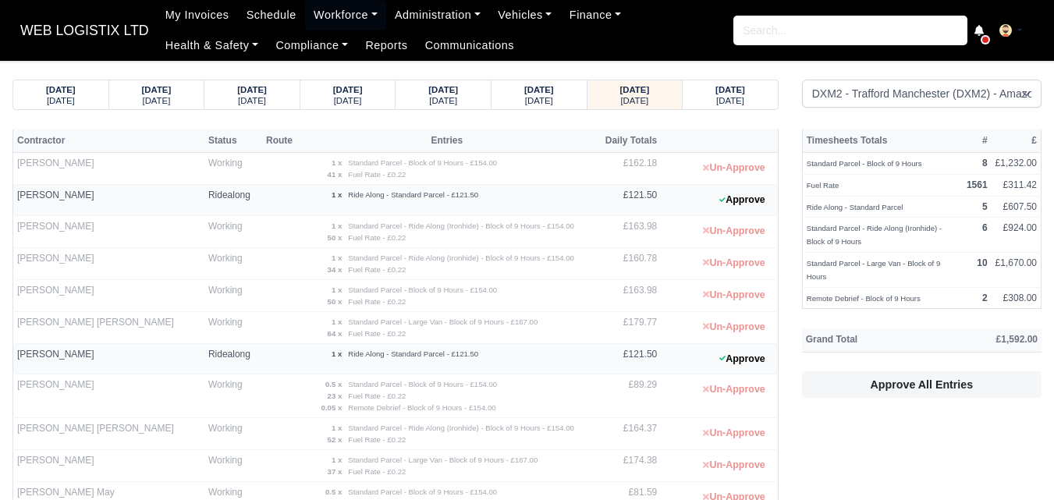
select select "1"
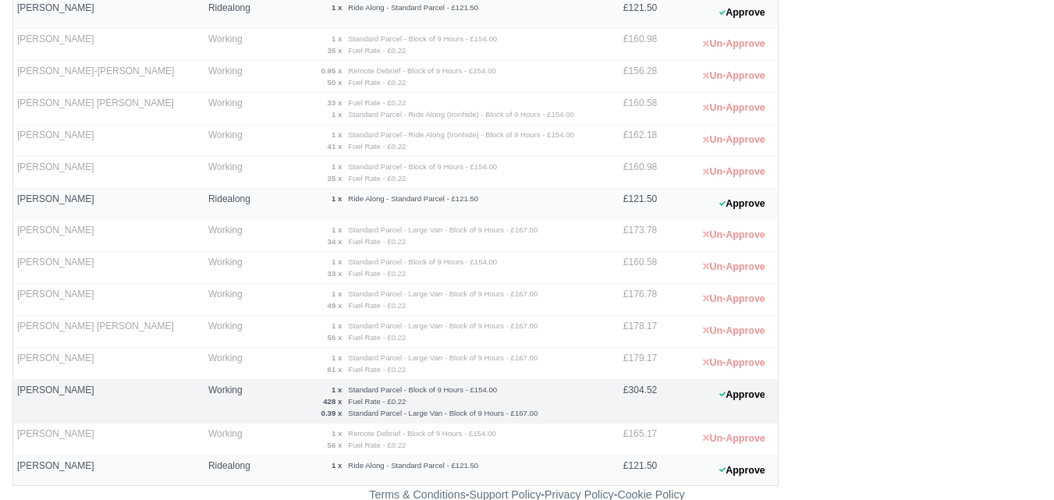
scroll to position [708, 0]
click at [759, 394] on button "Approve" at bounding box center [742, 395] width 63 height 23
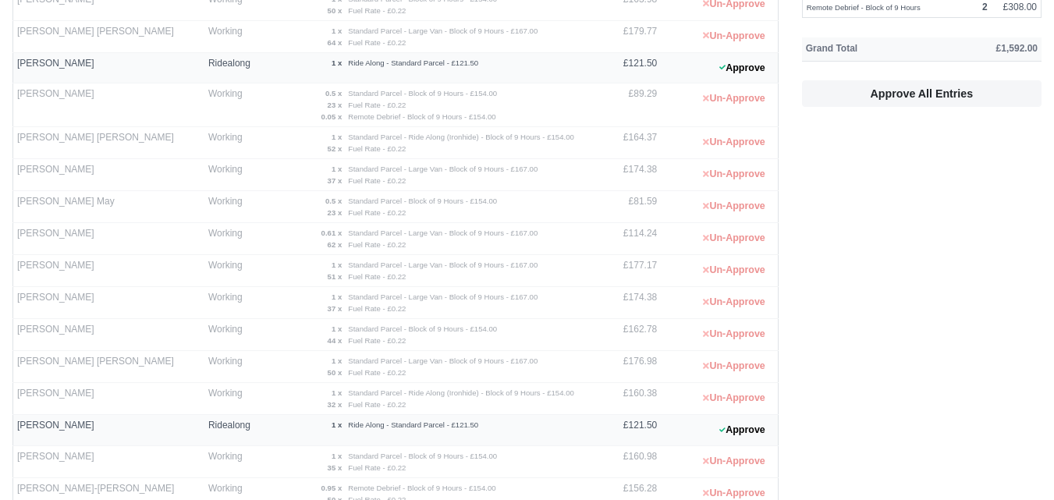
scroll to position [0, 0]
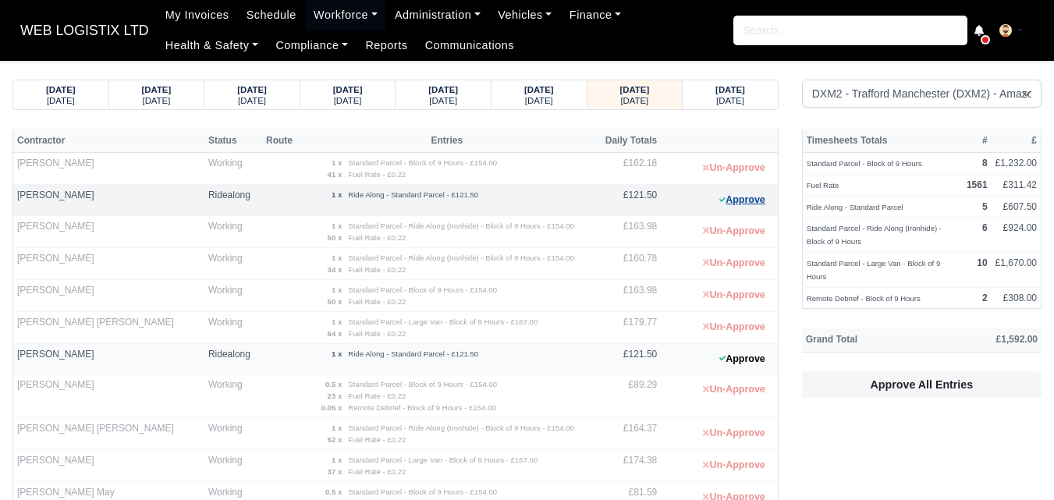
click at [742, 205] on button "Approve" at bounding box center [742, 200] width 63 height 23
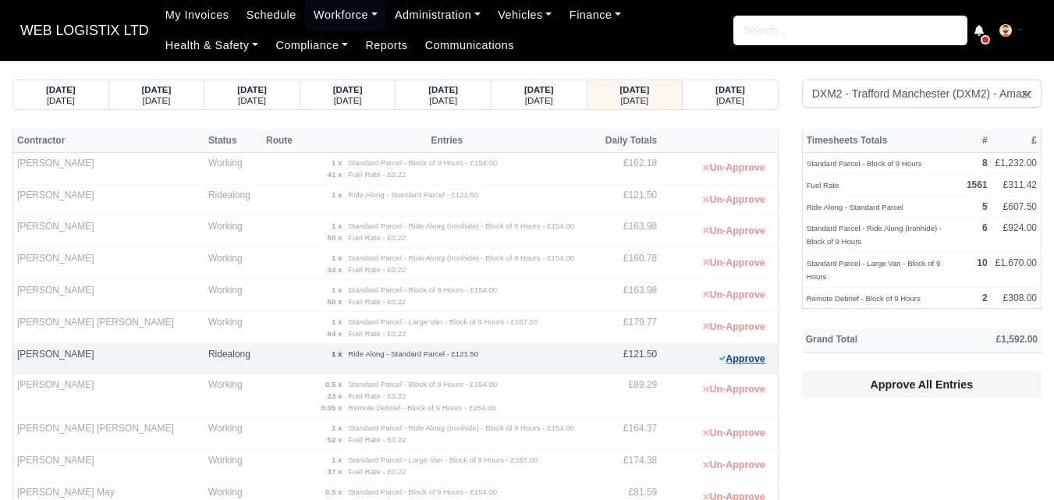
click at [731, 367] on button "Approve" at bounding box center [742, 359] width 63 height 23
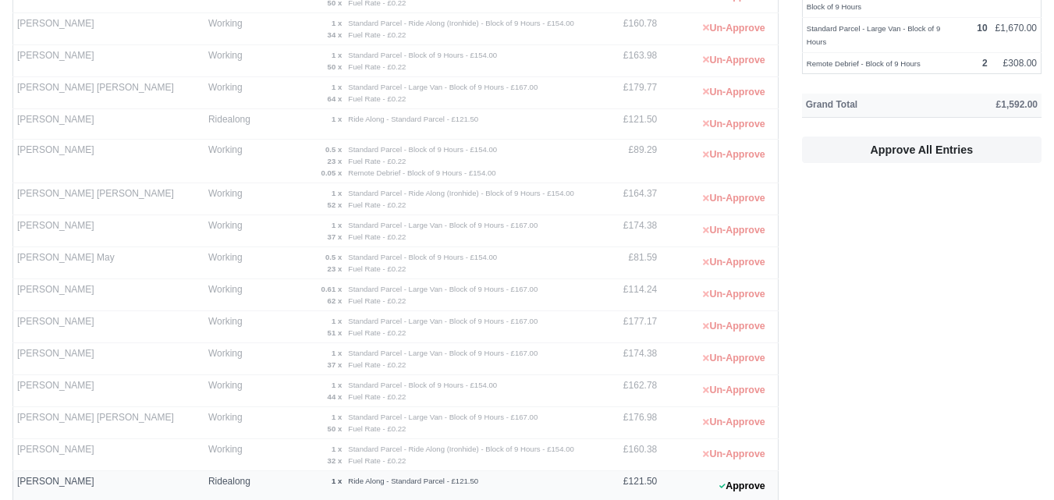
scroll to position [390, 0]
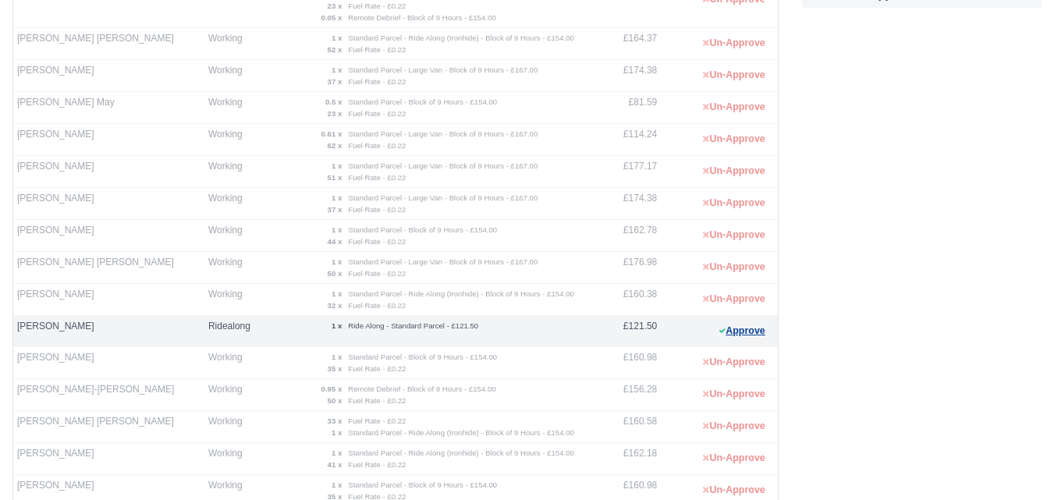
click at [754, 334] on button "Approve" at bounding box center [742, 331] width 63 height 23
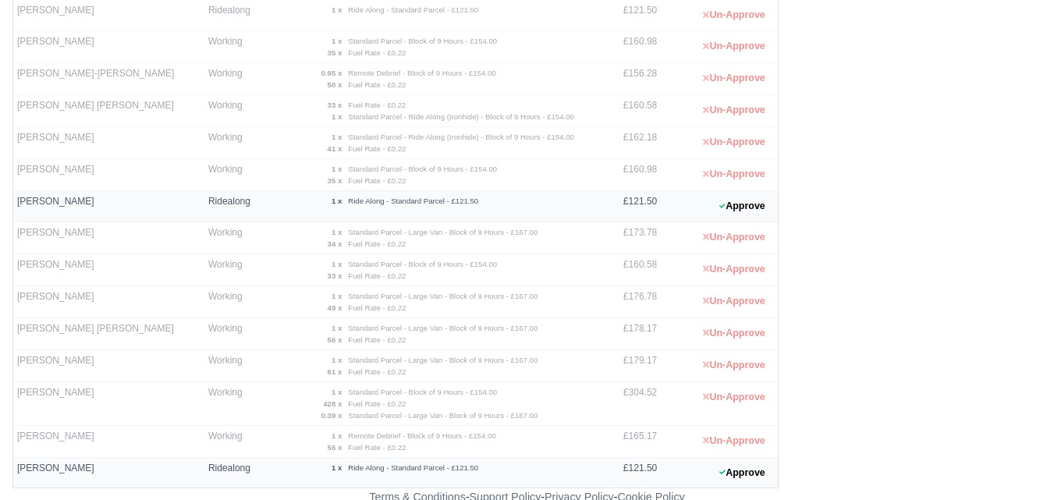
scroll to position [712, 0]
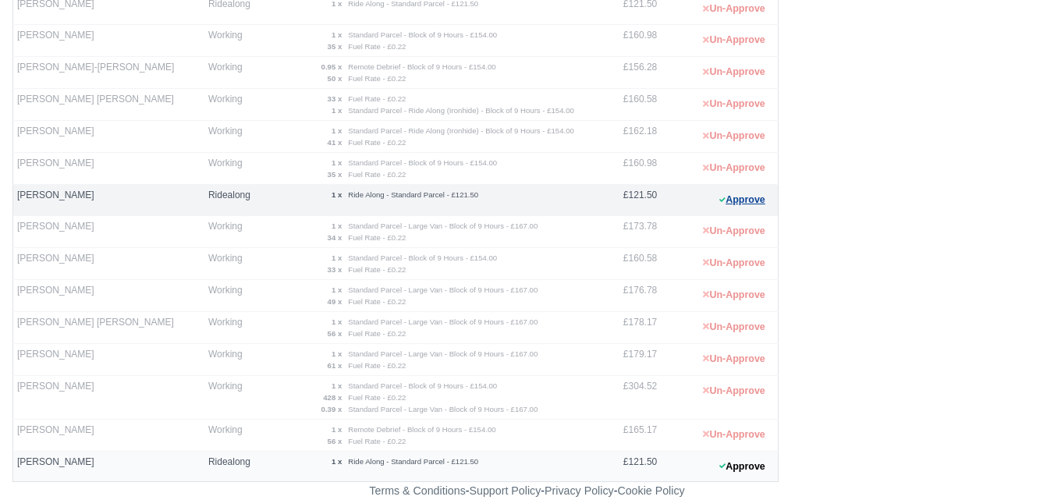
click at [745, 198] on button "Approve" at bounding box center [742, 200] width 63 height 23
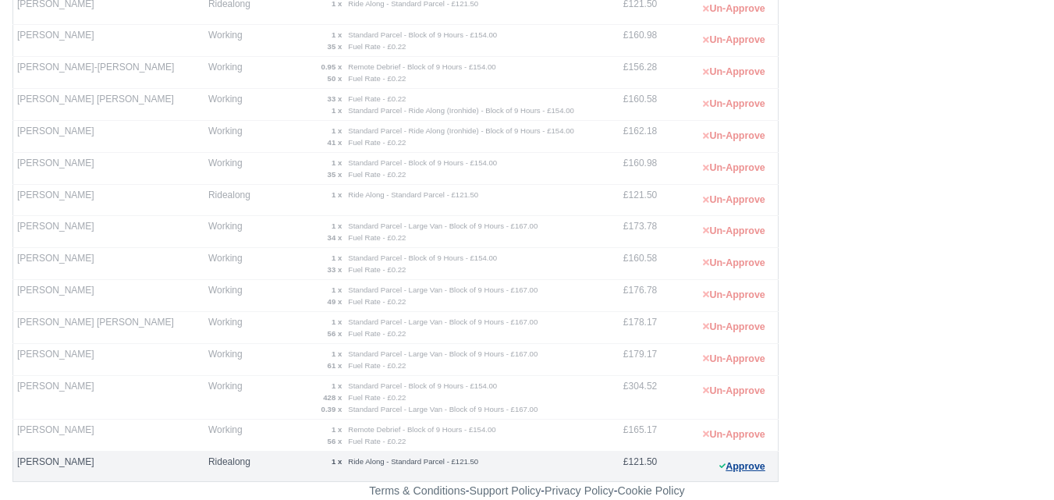
click at [762, 461] on button "Approve" at bounding box center [742, 466] width 63 height 23
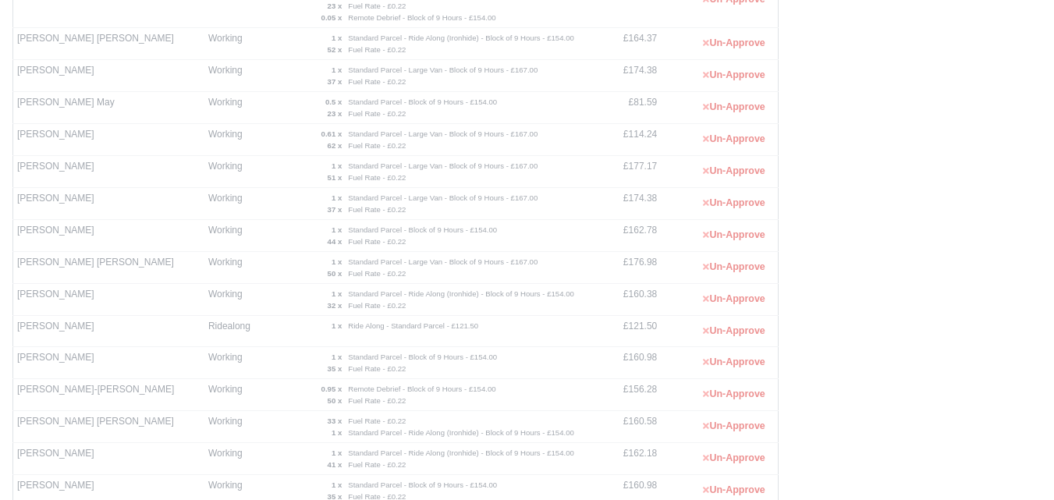
scroll to position [0, 0]
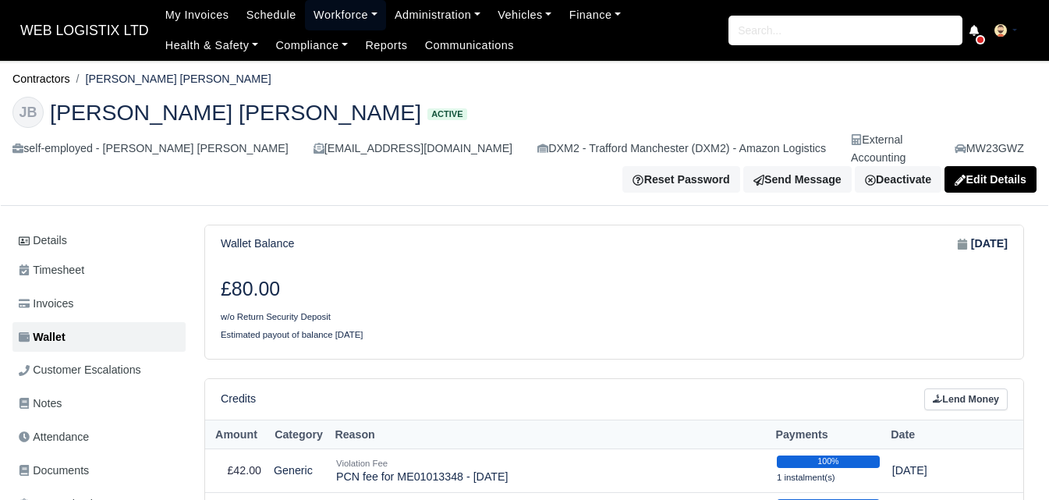
drag, startPoint x: 0, startPoint y: 0, endPoint x: 324, endPoint y: 16, distance: 324.1
click at [324, 16] on link "Workforce" at bounding box center [345, 15] width 81 height 30
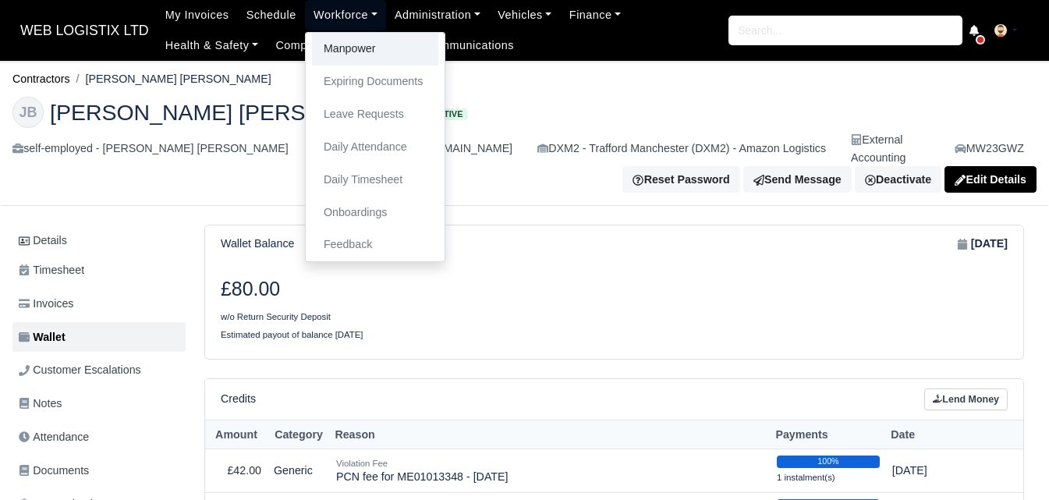
click at [323, 52] on link "Manpower" at bounding box center [375, 49] width 126 height 33
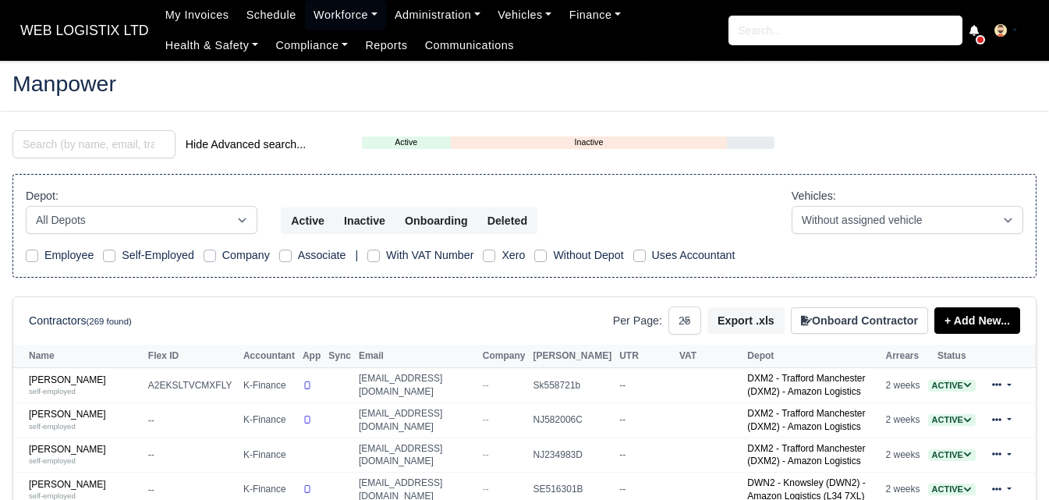
select select "25"
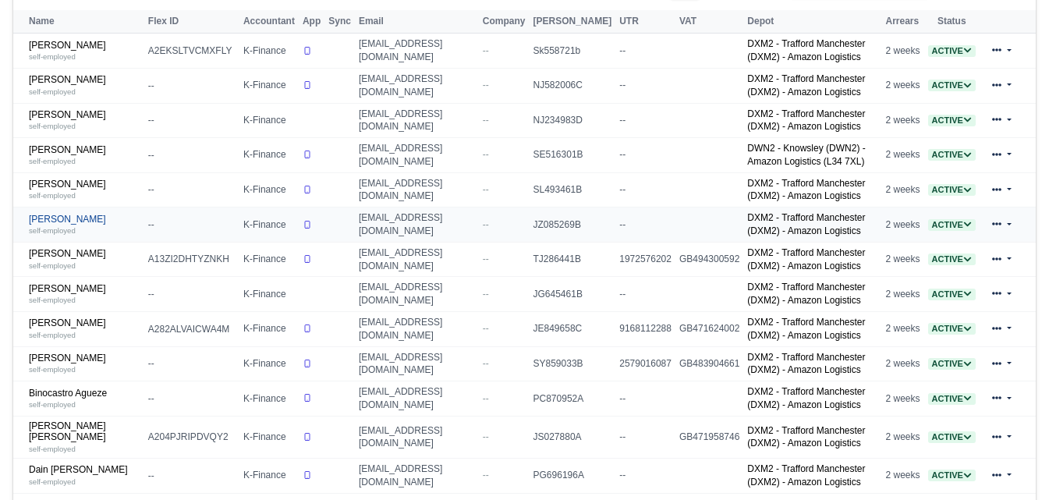
scroll to position [260, 0]
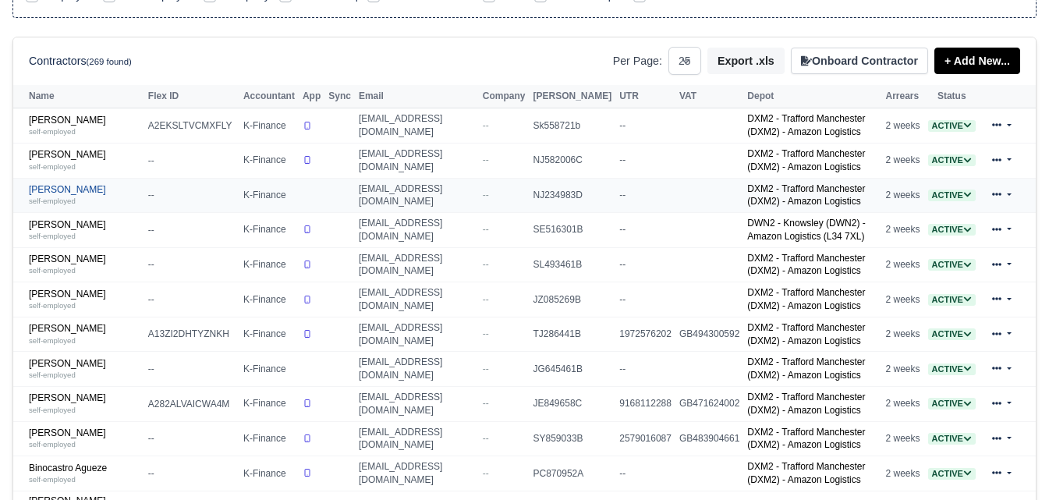
click at [51, 198] on link "[PERSON_NAME] self-employed" at bounding box center [85, 195] width 112 height 23
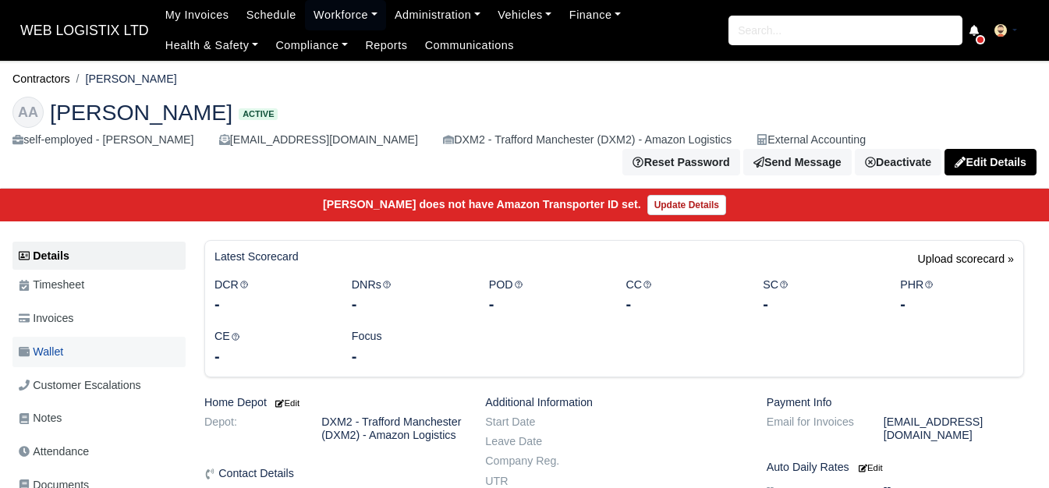
click at [53, 349] on span "Wallet" at bounding box center [41, 352] width 44 height 18
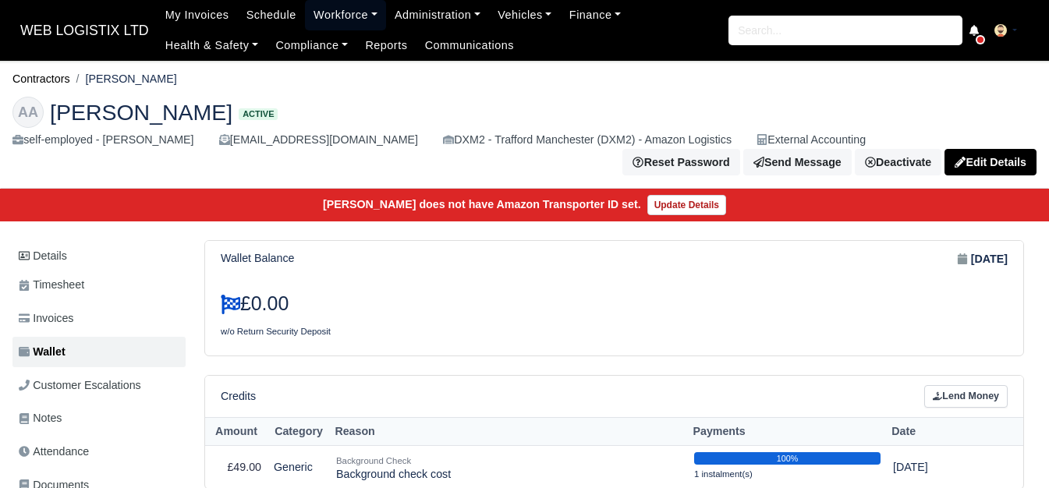
click at [340, 22] on link "Workforce" at bounding box center [345, 15] width 81 height 30
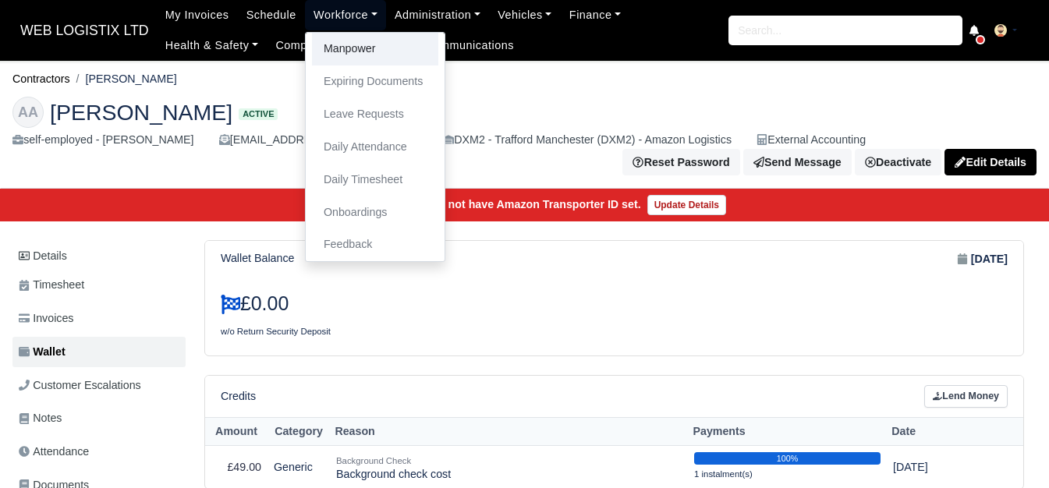
click at [312, 57] on link "Manpower" at bounding box center [375, 49] width 126 height 33
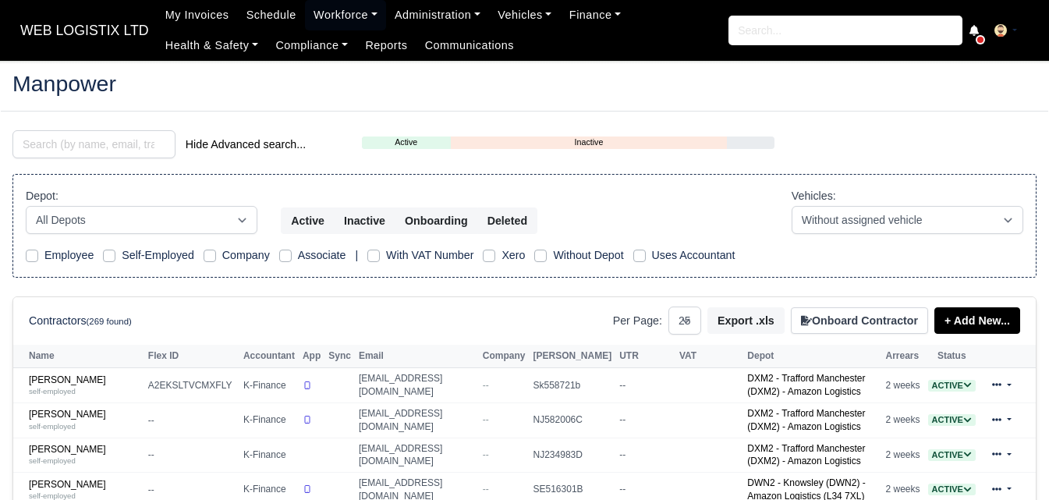
select select "25"
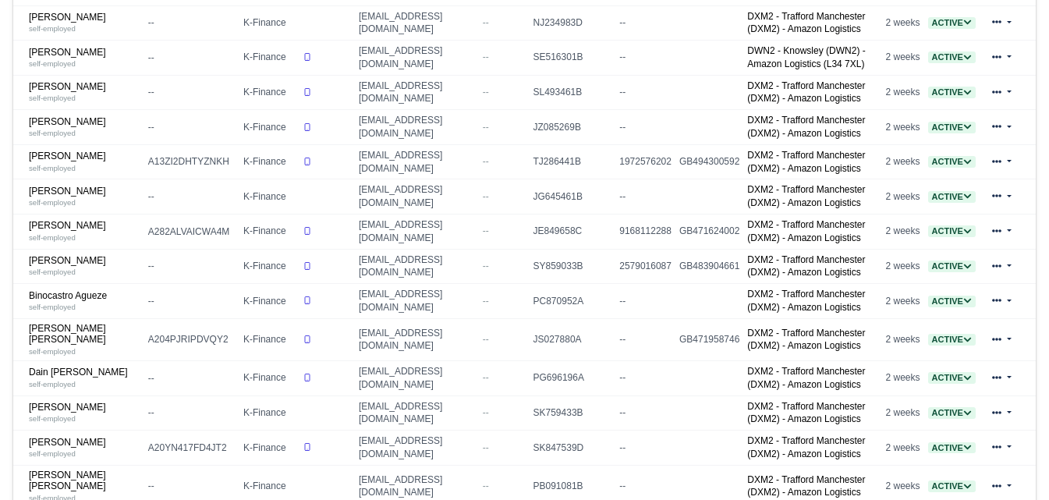
scroll to position [467, 0]
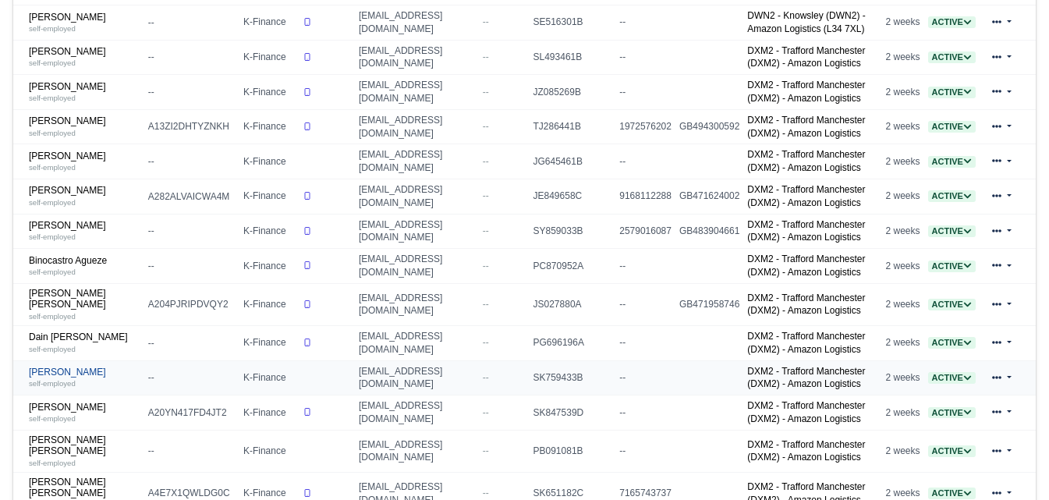
click at [76, 377] on link "Dennis Rauhut self-employed" at bounding box center [85, 378] width 112 height 23
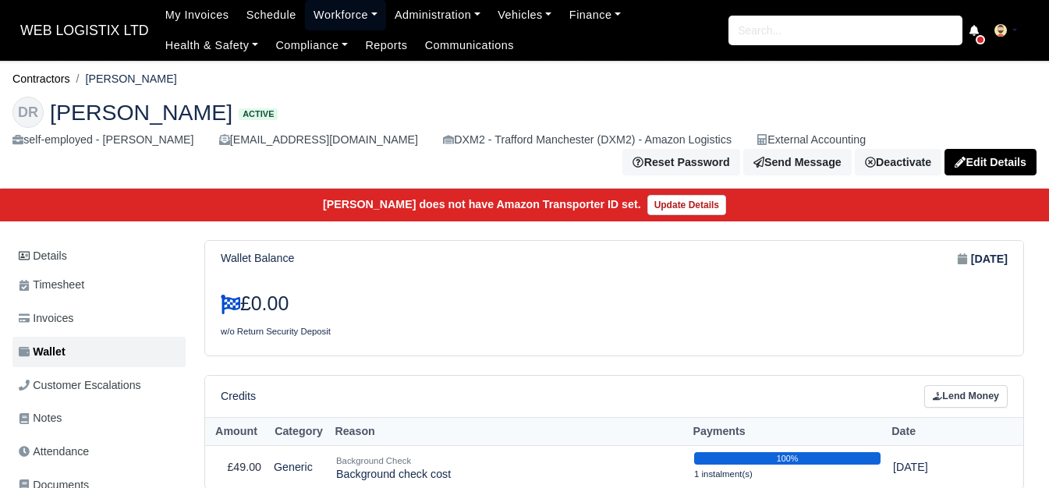
click at [342, 15] on link "Workforce" at bounding box center [345, 15] width 81 height 30
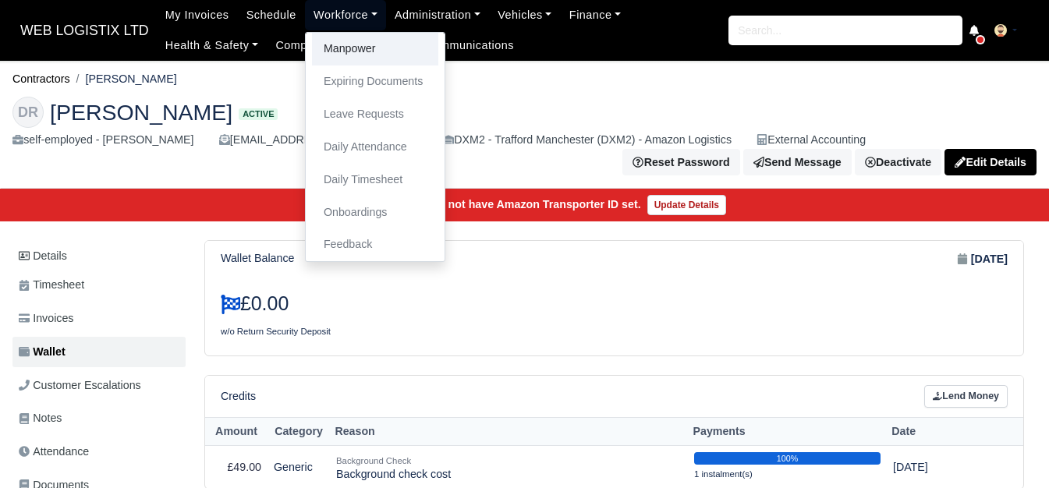
click at [338, 42] on link "Manpower" at bounding box center [375, 49] width 126 height 33
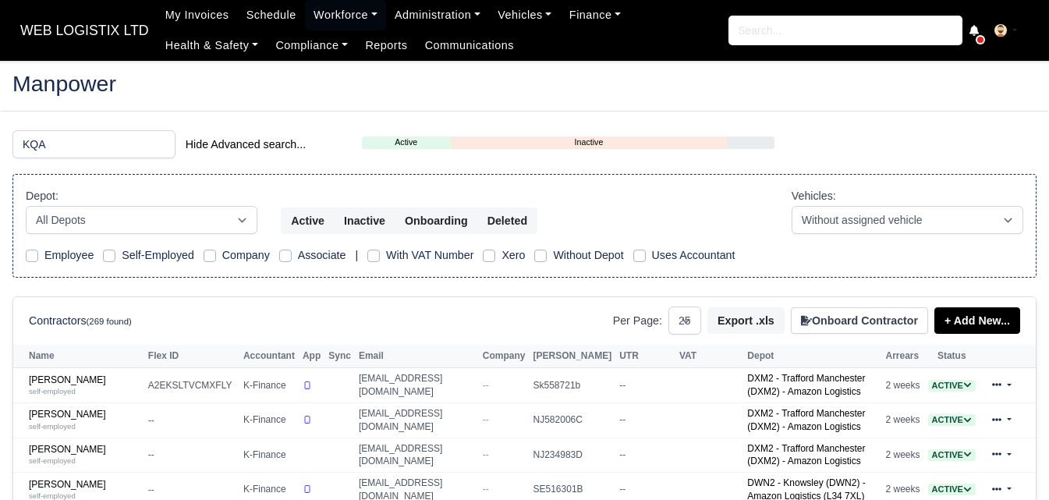
select select "25"
drag, startPoint x: 23, startPoint y: 140, endPoint x: 37, endPoint y: 140, distance: 14.0
click at [37, 140] on input "KQA" at bounding box center [93, 144] width 163 height 28
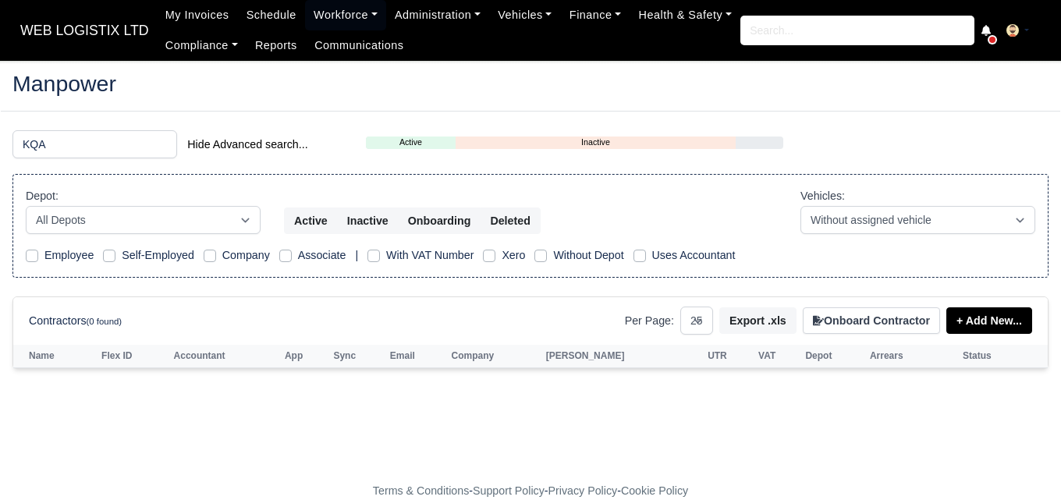
click at [44, 140] on input "KQA" at bounding box center [94, 144] width 165 height 28
click at [48, 140] on input "KQA" at bounding box center [94, 144] width 165 height 28
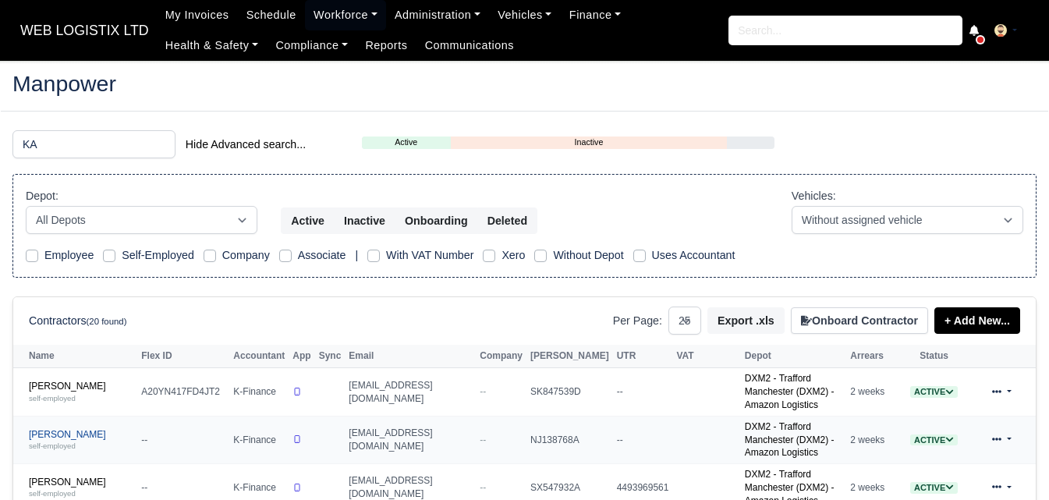
type input "KA"
click at [95, 440] on div "self-employed" at bounding box center [81, 445] width 105 height 11
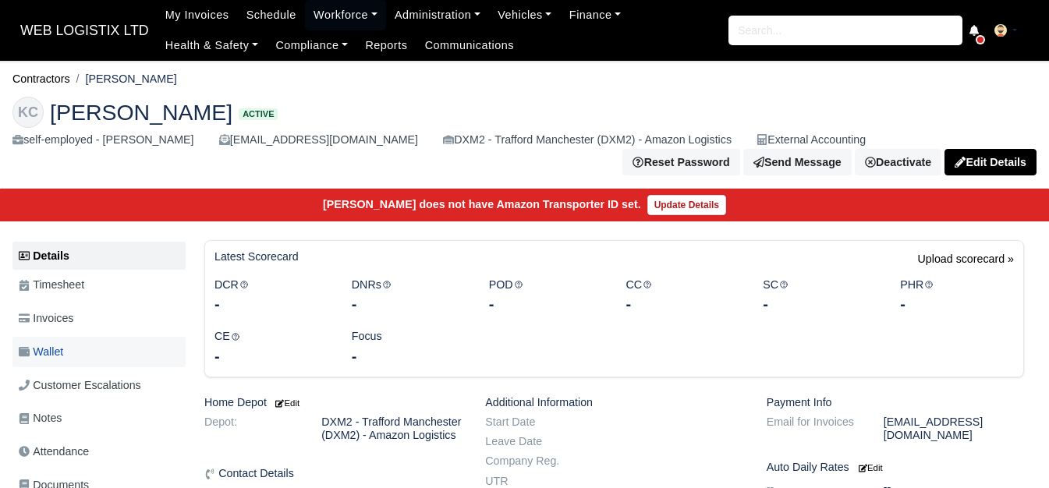
click at [76, 343] on link "Wallet" at bounding box center [98, 352] width 173 height 30
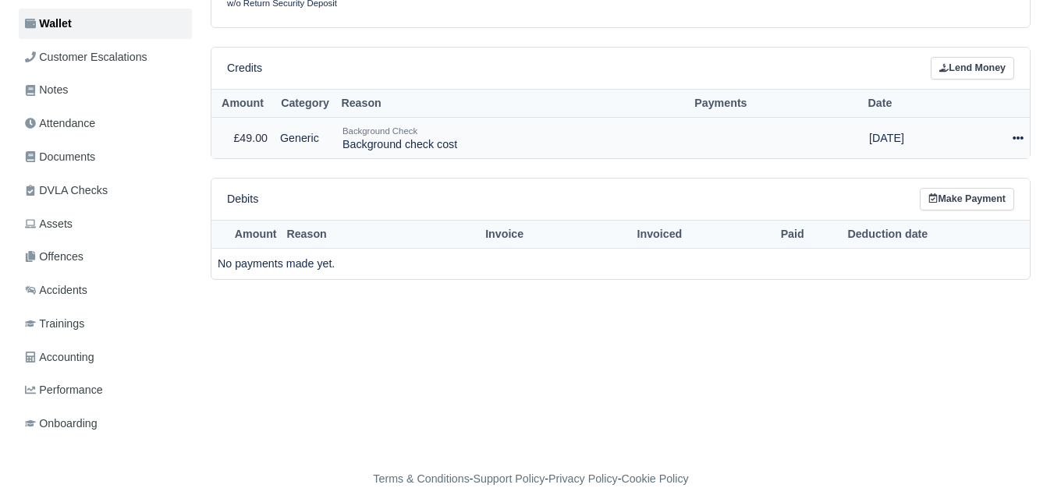
scroll to position [331, 0]
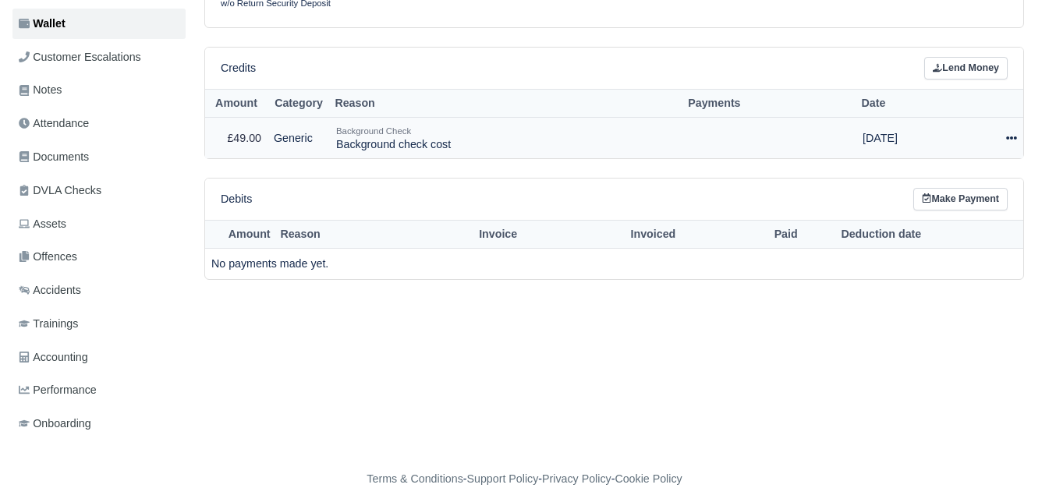
click at [1011, 134] on icon at bounding box center [1011, 138] width 11 height 11
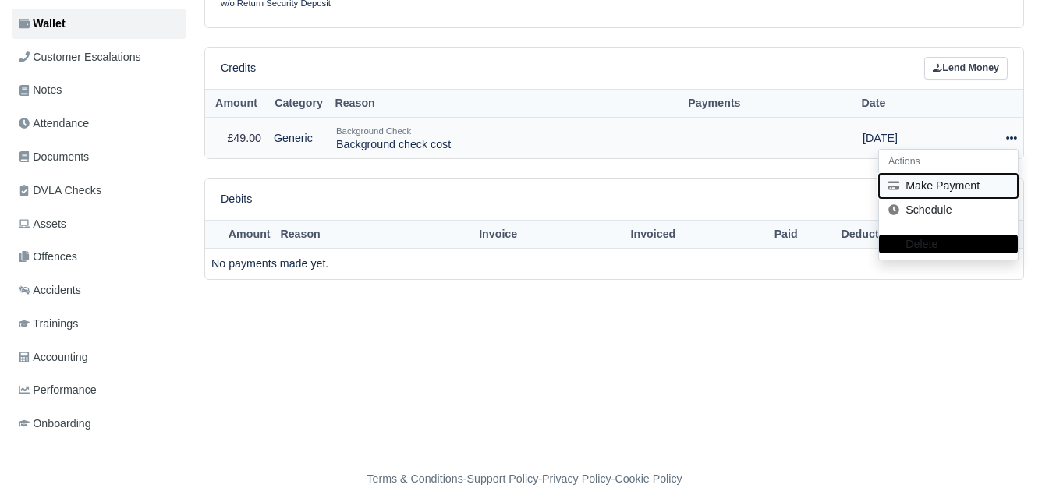
click at [925, 183] on button "Make Payment" at bounding box center [948, 186] width 139 height 24
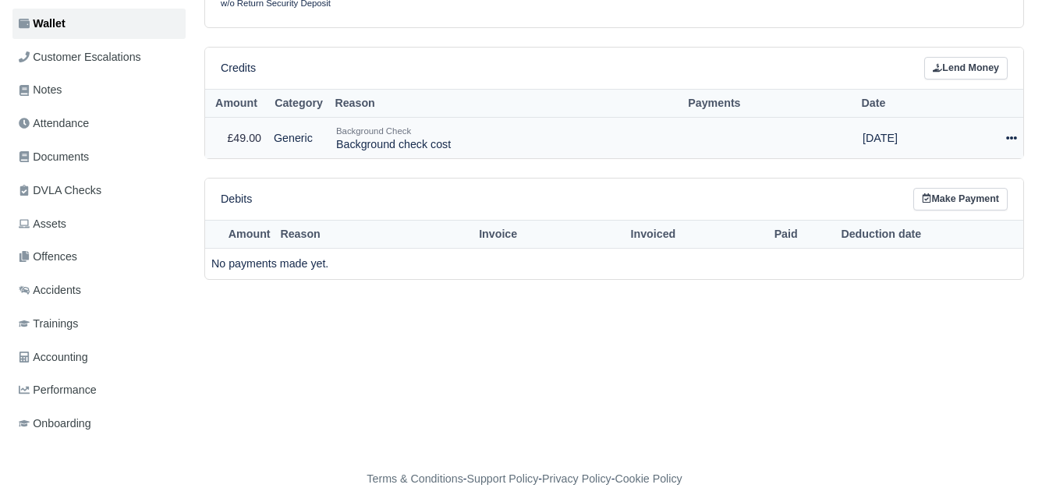
select select "6631"
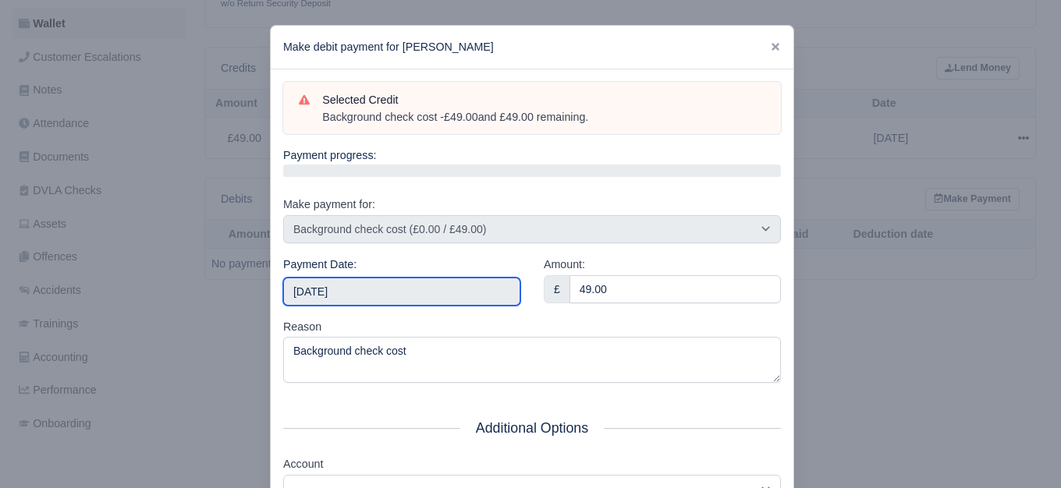
click at [355, 290] on input "[DATE]" at bounding box center [401, 292] width 237 height 28
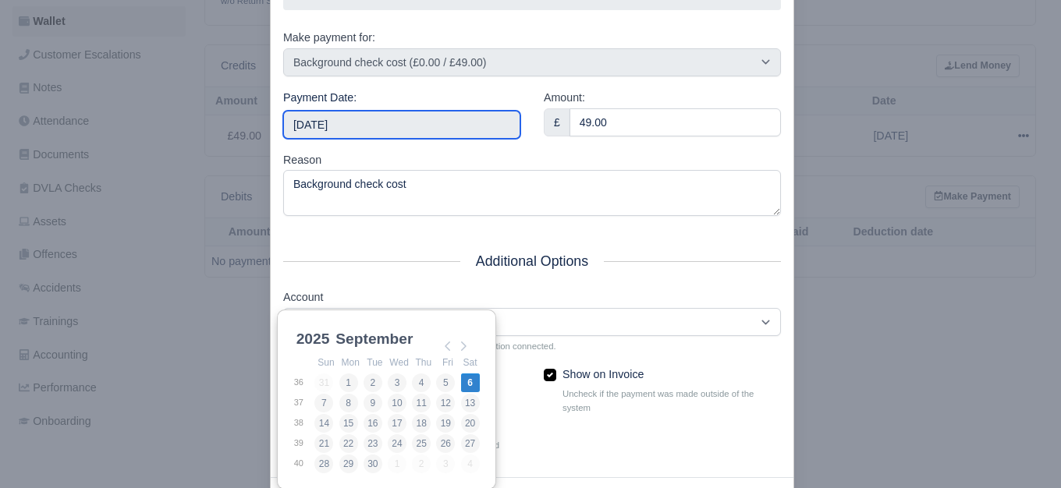
scroll to position [236, 0]
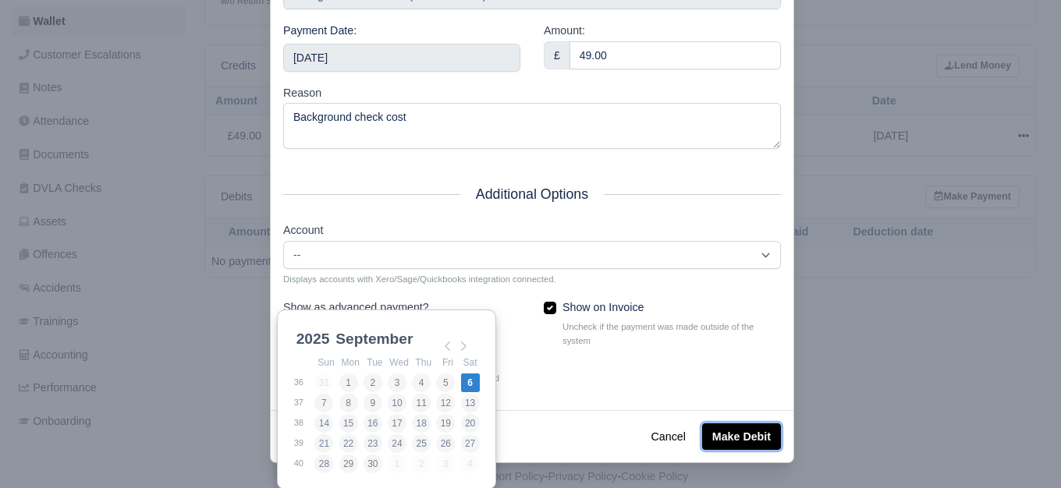
click at [728, 429] on button "Make Debit" at bounding box center [741, 437] width 79 height 27
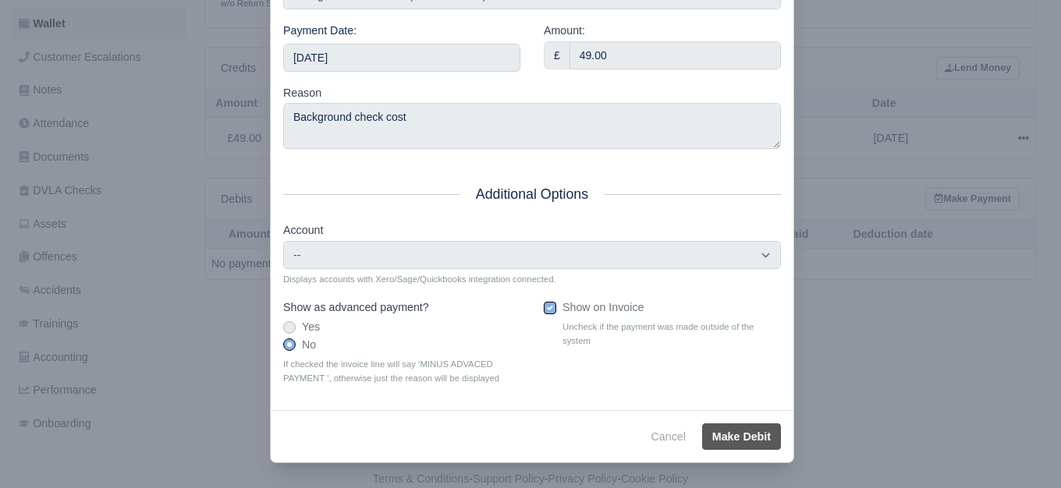
type input "[DATE]T23:59:59+01:00"
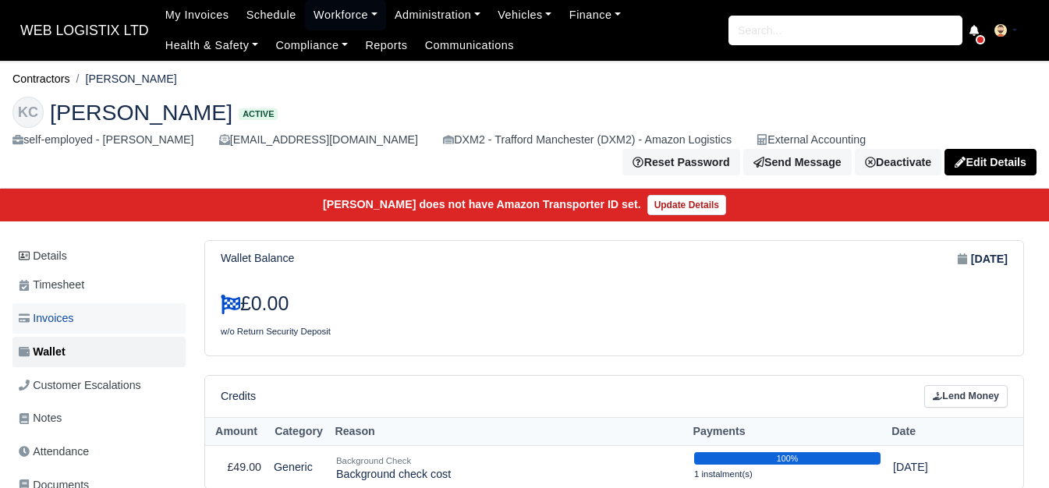
click at [88, 328] on link "Invoices" at bounding box center [98, 318] width 173 height 30
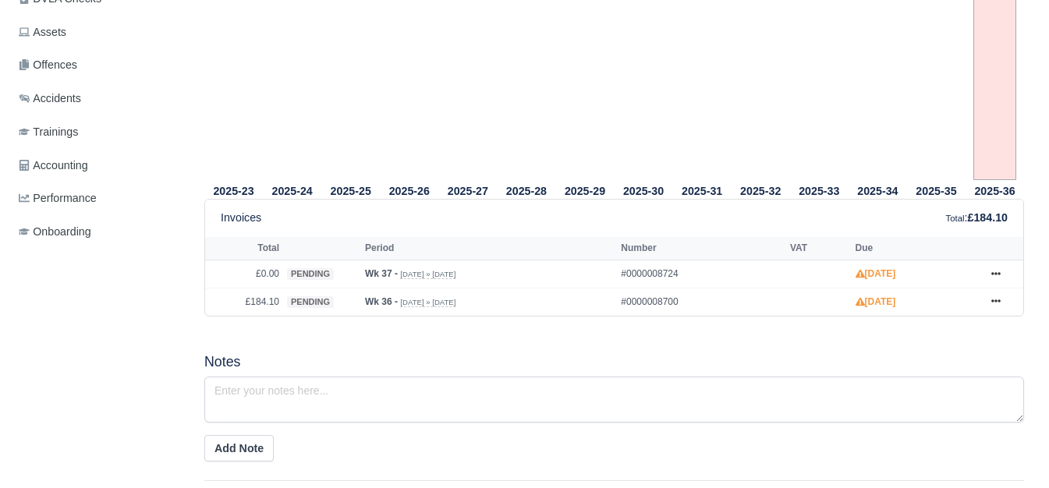
scroll to position [520, 0]
click at [996, 299] on icon at bounding box center [995, 300] width 9 height 9
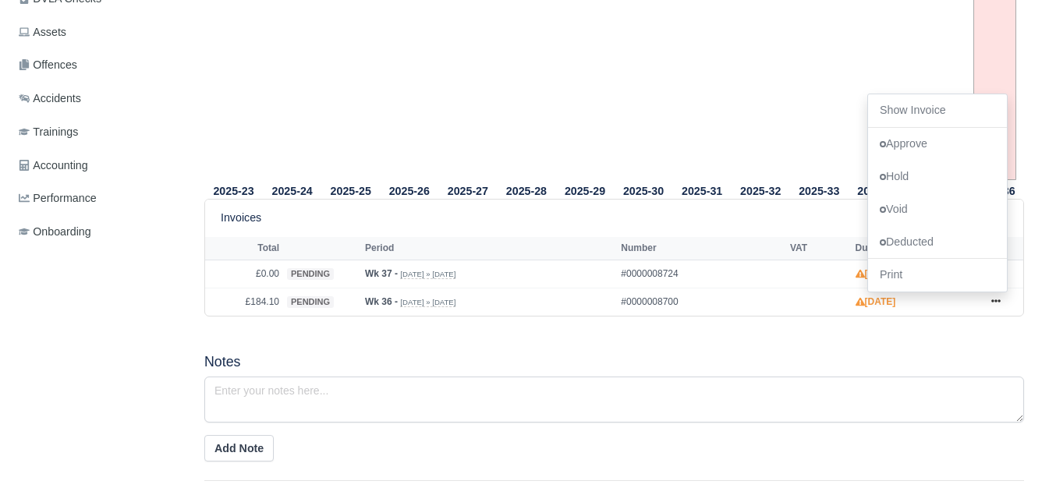
click at [486, 345] on div "2025-23 2025-24 2025-25 2025-26 2025-27 2025-28 2025-29 2025-30 2025-31" at bounding box center [614, 185] width 843 height 675
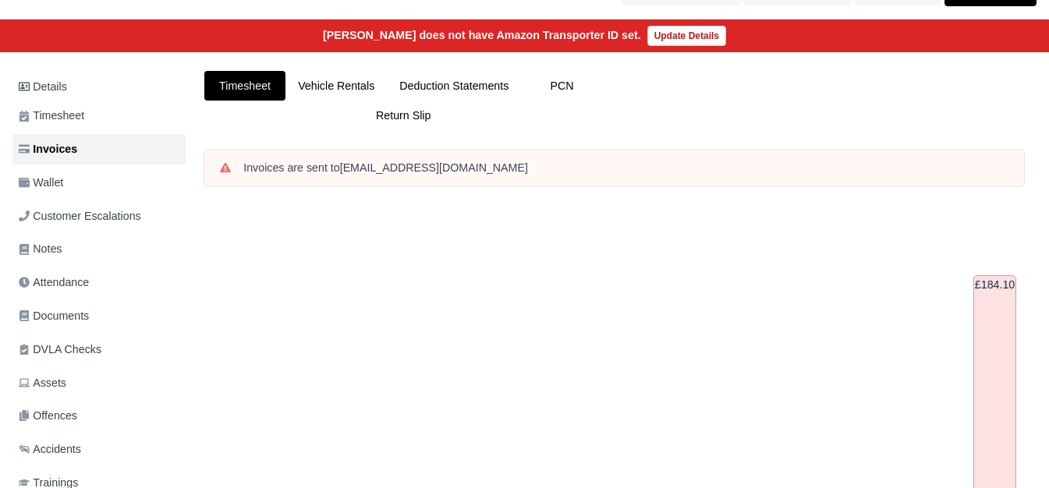
scroll to position [0, 0]
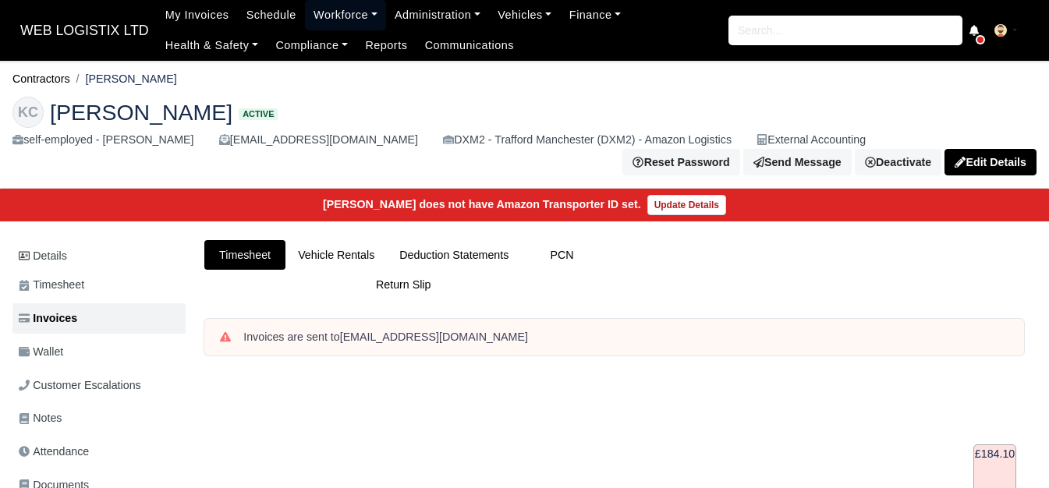
click at [344, 20] on link "Workforce" at bounding box center [345, 15] width 81 height 30
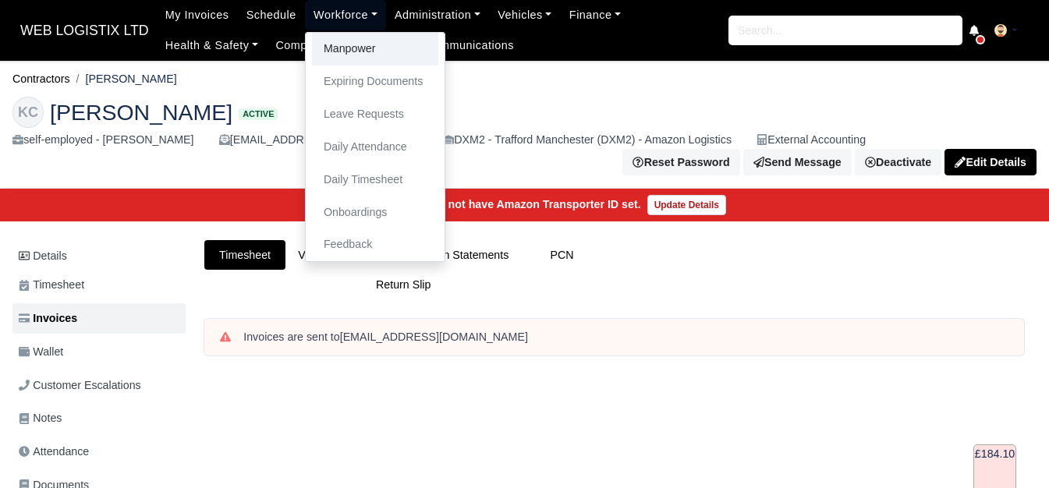
click at [332, 42] on link "Manpower" at bounding box center [375, 49] width 126 height 33
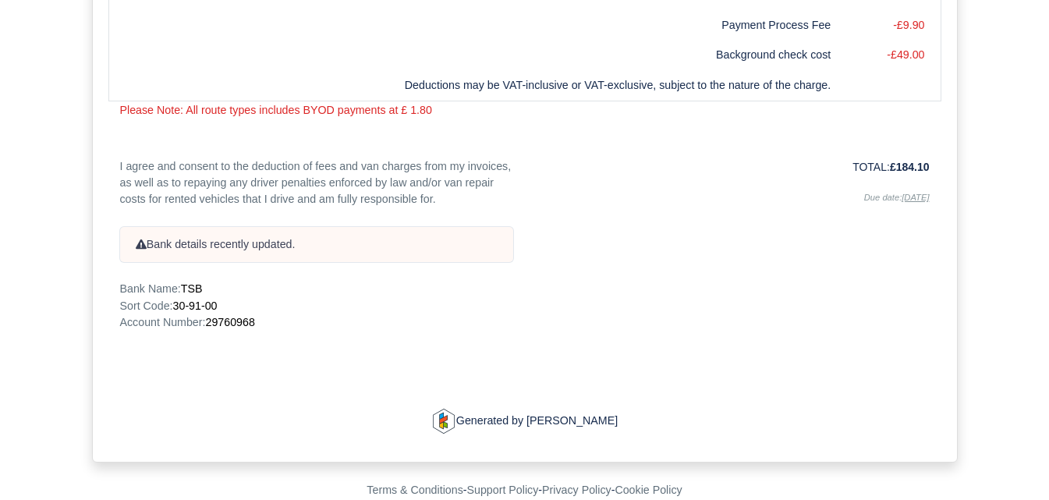
scroll to position [592, 0]
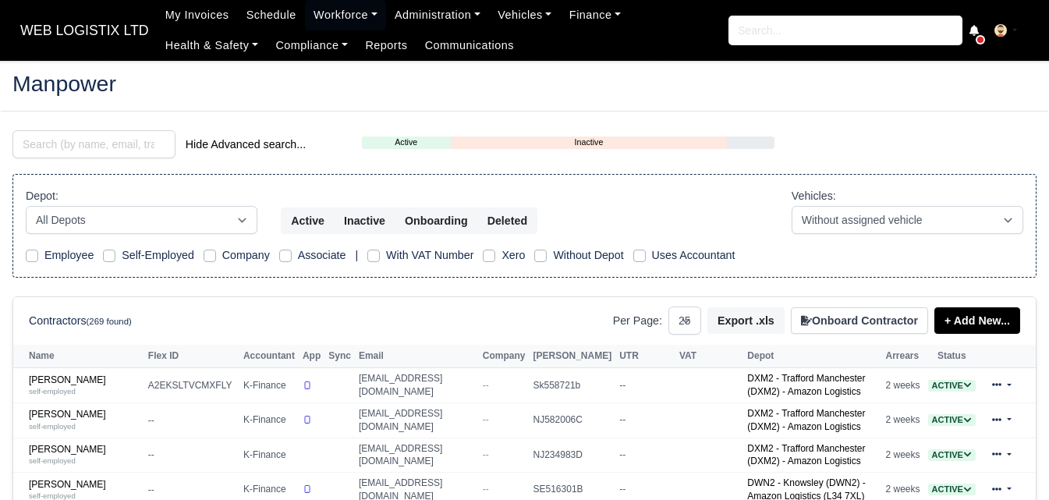
select select "25"
click at [79, 144] on input "search" at bounding box center [93, 144] width 163 height 28
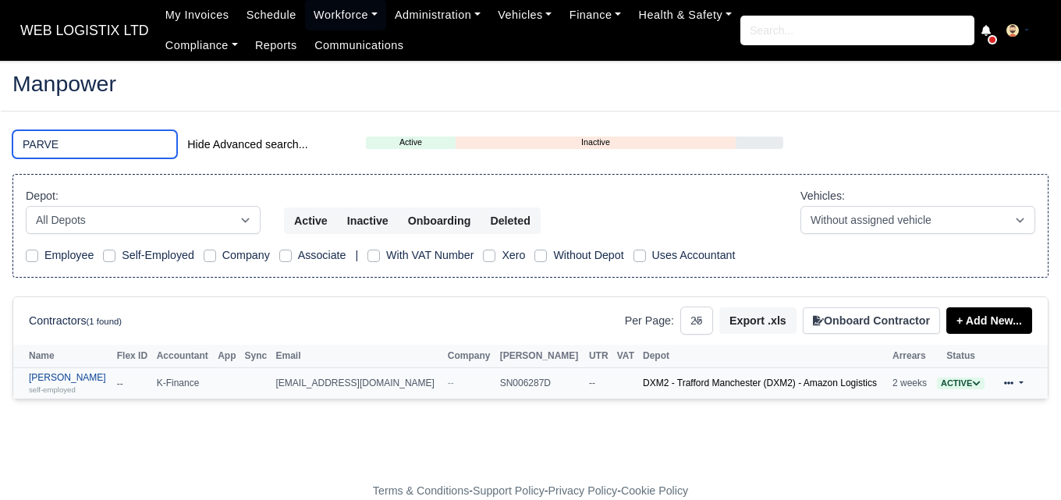
type input "PARVE"
click at [87, 389] on div "self-employed" at bounding box center [69, 389] width 80 height 11
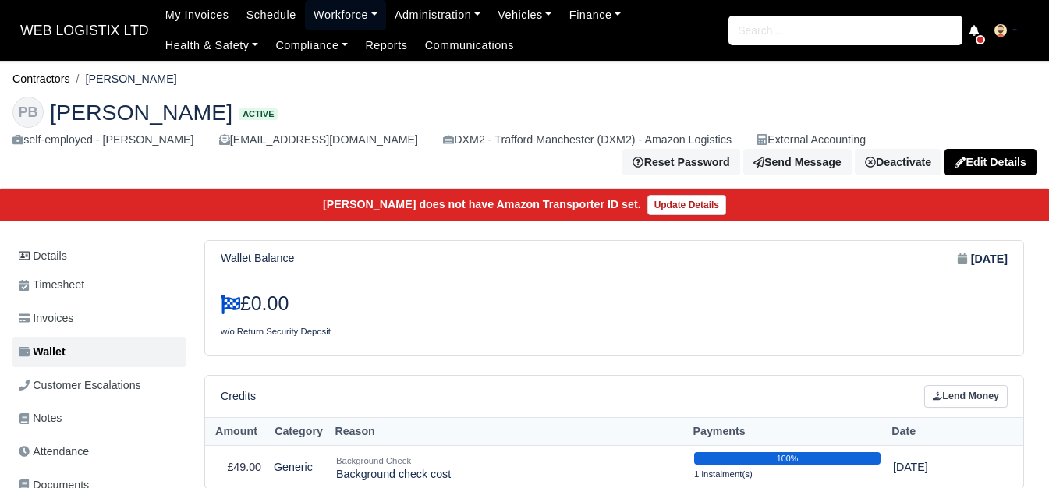
drag, startPoint x: 318, startPoint y: 16, endPoint x: 319, endPoint y: 36, distance: 20.3
click at [318, 16] on link "Workforce" at bounding box center [345, 15] width 81 height 30
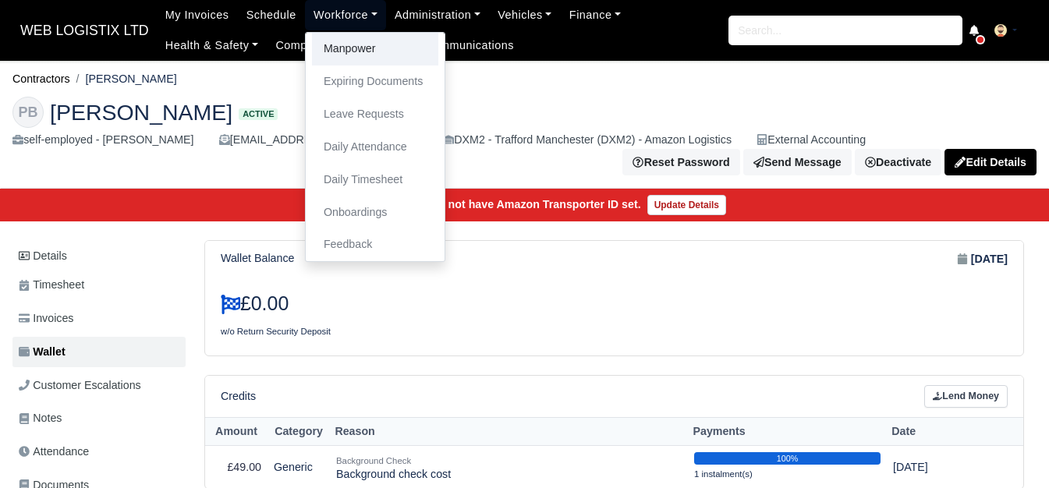
click at [324, 50] on link "Manpower" at bounding box center [375, 49] width 126 height 33
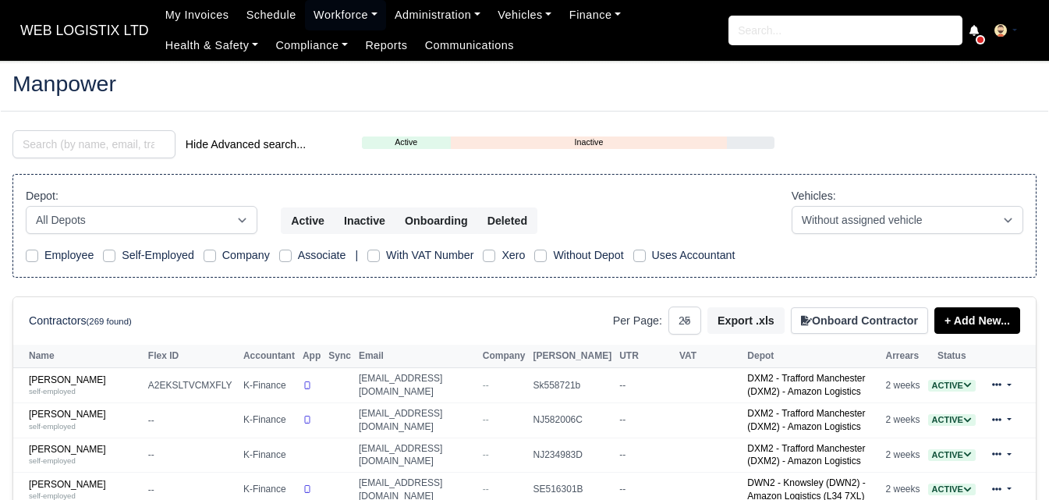
select select "25"
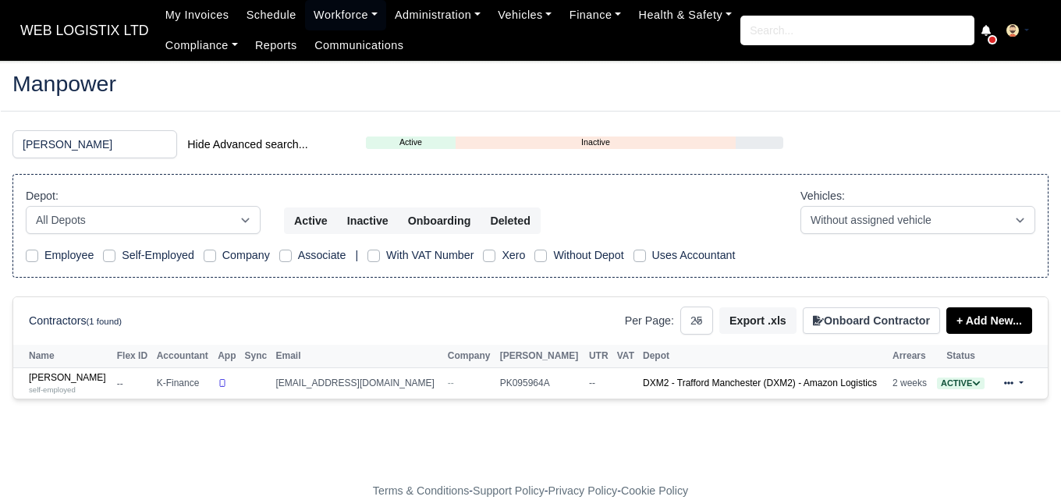
type input "[PERSON_NAME]"
click at [73, 390] on small "self-employed" at bounding box center [52, 389] width 47 height 9
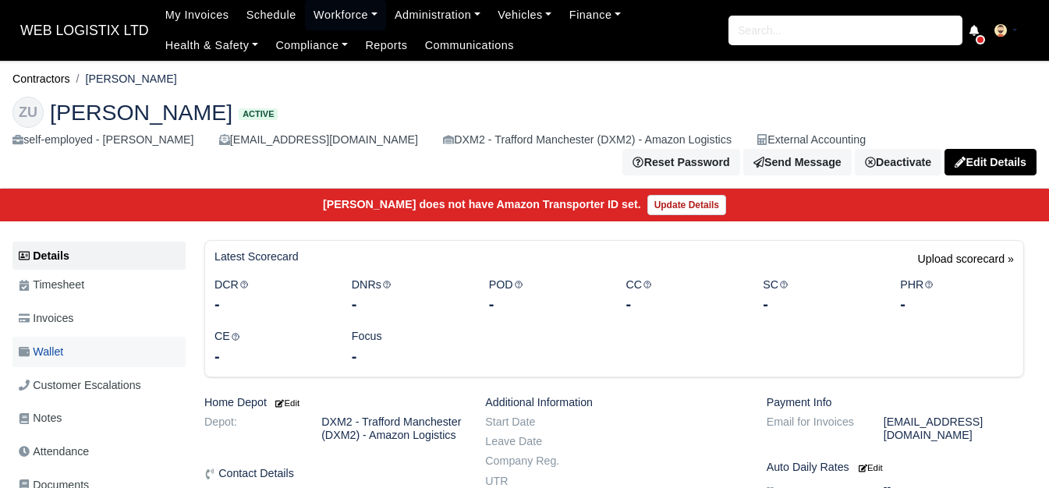
click at [43, 347] on span "Wallet" at bounding box center [41, 352] width 44 height 18
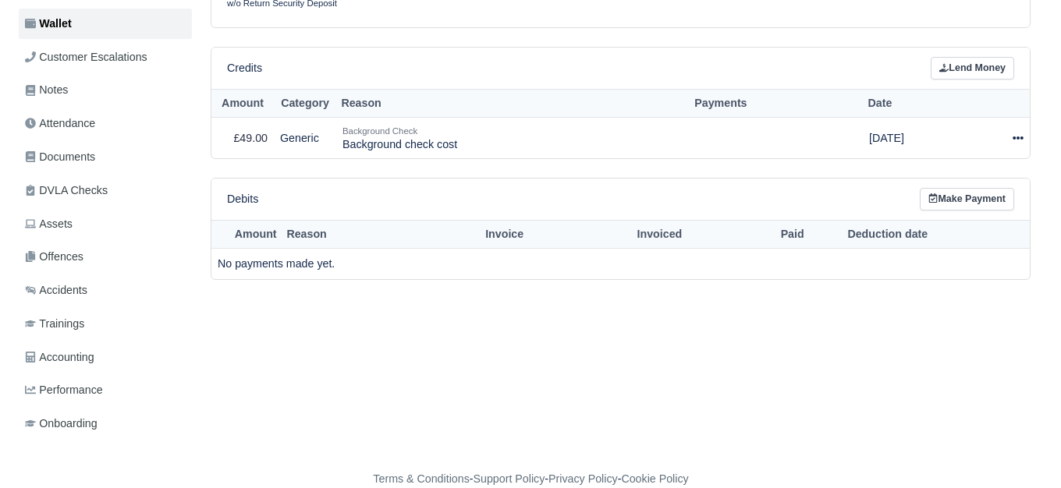
scroll to position [331, 0]
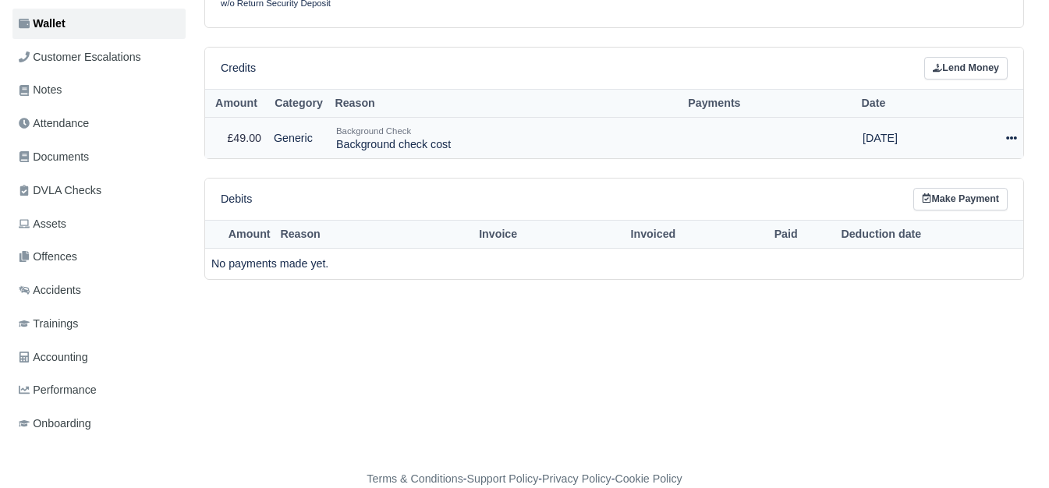
click at [1009, 136] on icon at bounding box center [1011, 138] width 11 height 11
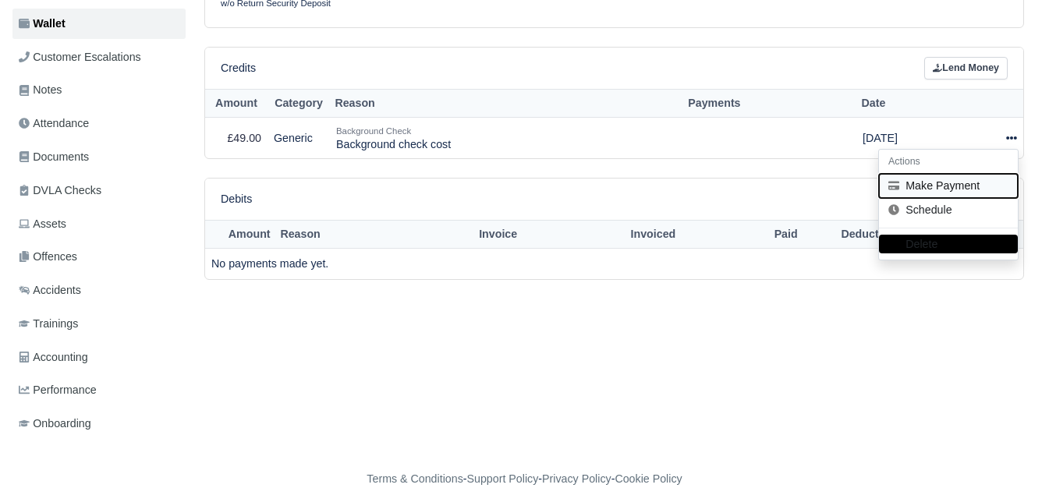
click at [915, 191] on button "Make Payment" at bounding box center [948, 186] width 139 height 24
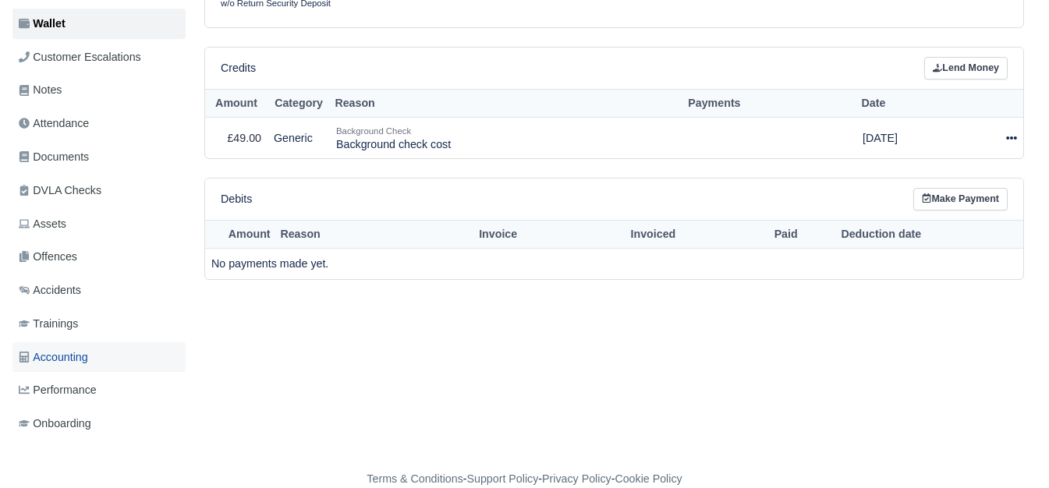
select select "6629"
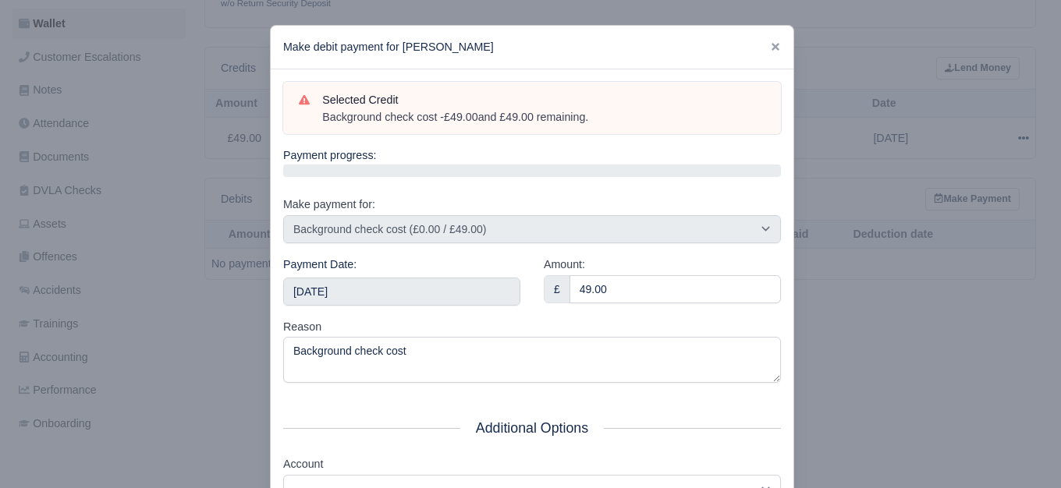
scroll to position [236, 0]
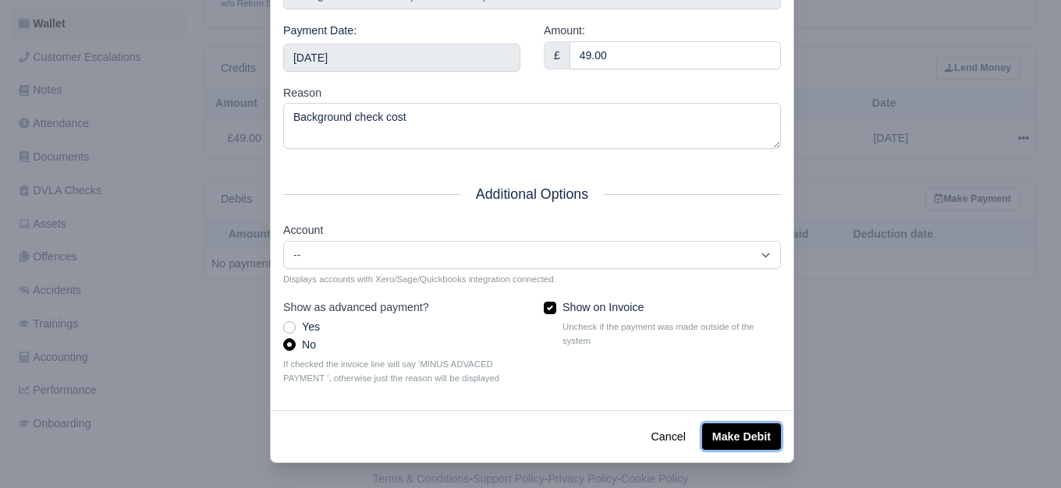
click at [752, 434] on button "Make Debit" at bounding box center [741, 437] width 79 height 27
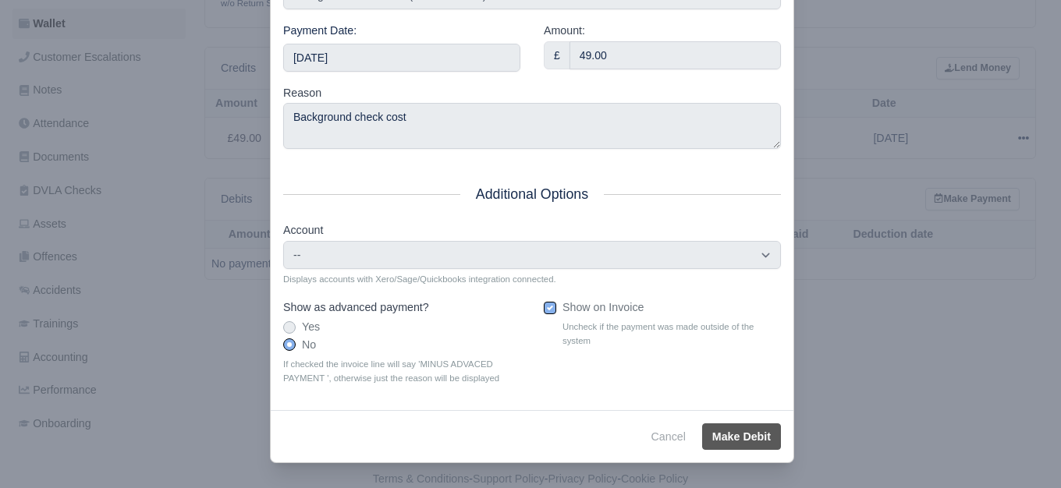
type input "2025-09-06T23:59:59+01:00"
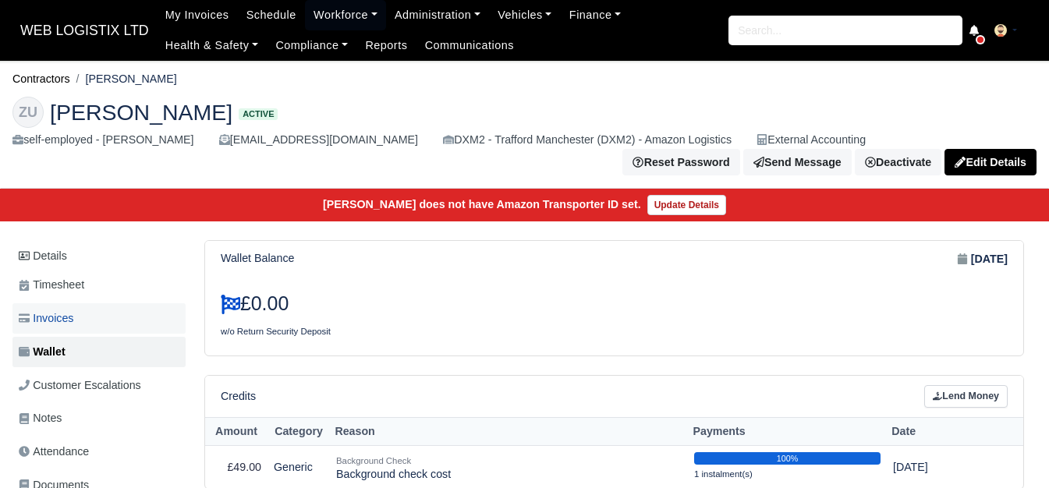
click at [112, 328] on link "Invoices" at bounding box center [98, 318] width 173 height 30
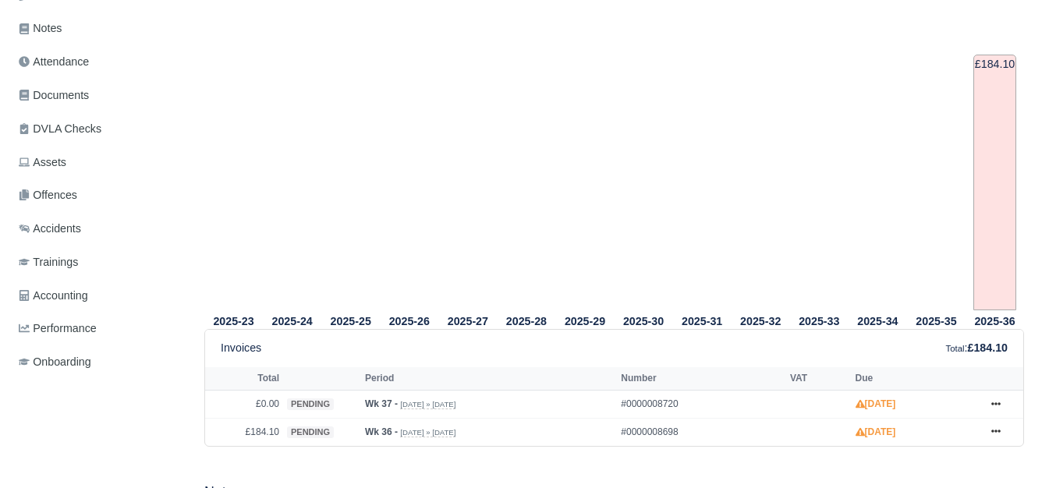
scroll to position [577, 0]
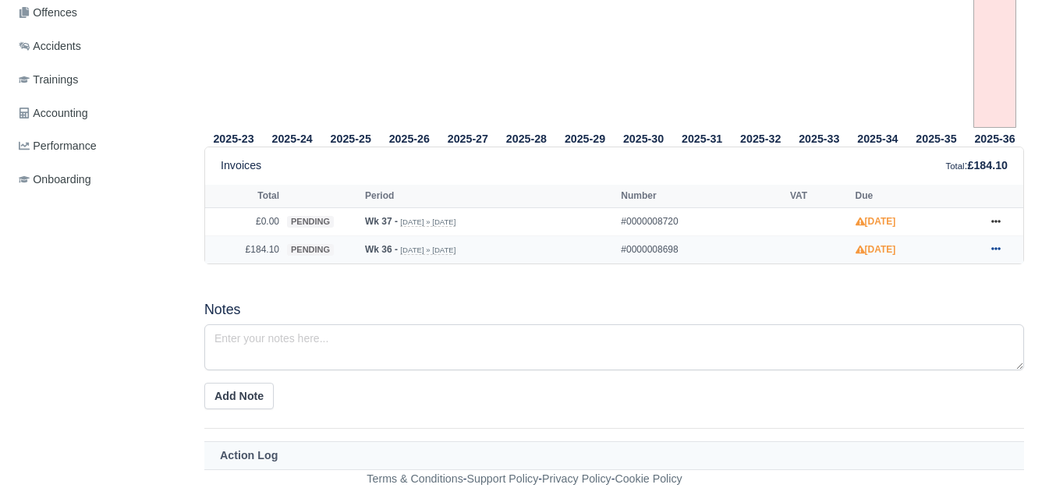
click at [992, 246] on icon at bounding box center [995, 248] width 9 height 9
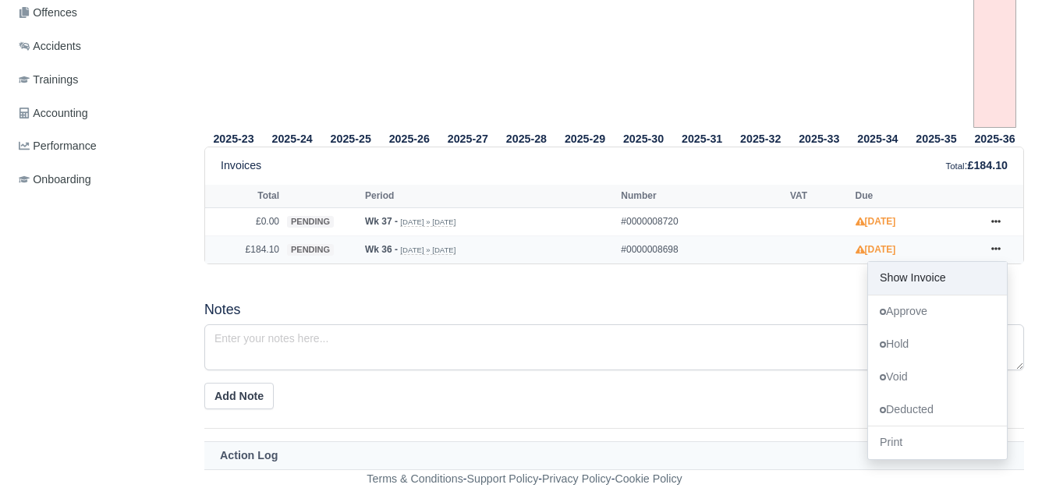
click at [905, 275] on link "Show Invoice" at bounding box center [937, 278] width 139 height 33
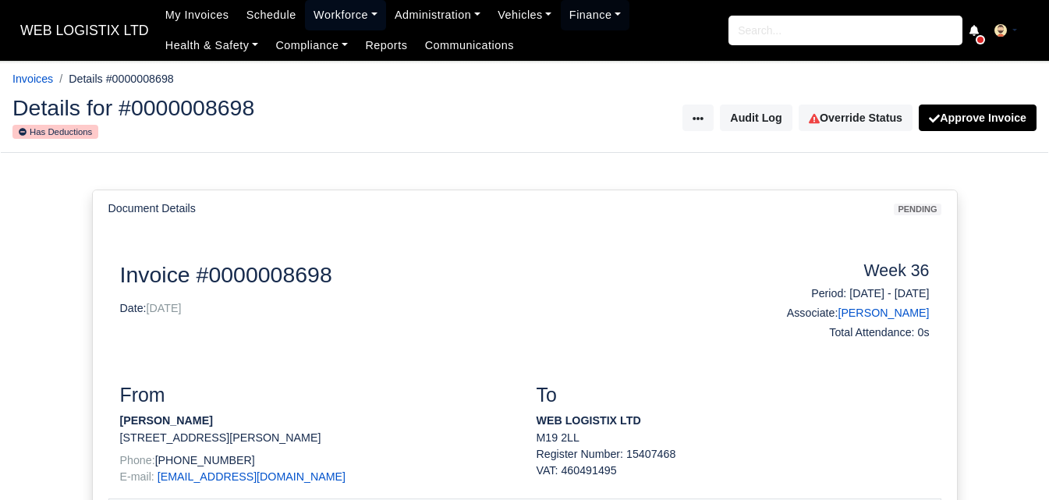
click at [340, 14] on link "Workforce" at bounding box center [345, 15] width 81 height 30
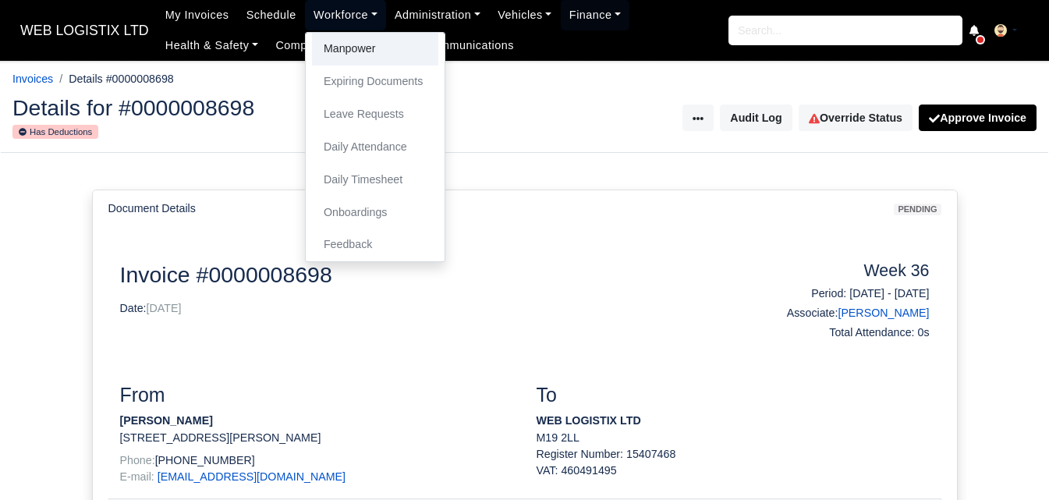
click at [340, 43] on link "Manpower" at bounding box center [375, 49] width 126 height 33
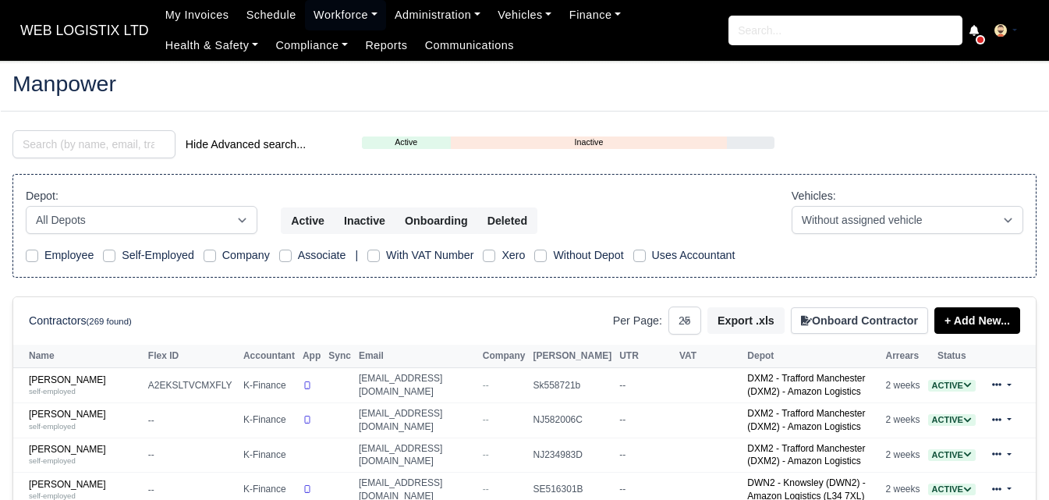
select select "25"
click at [73, 154] on input "search" at bounding box center [93, 144] width 163 height 28
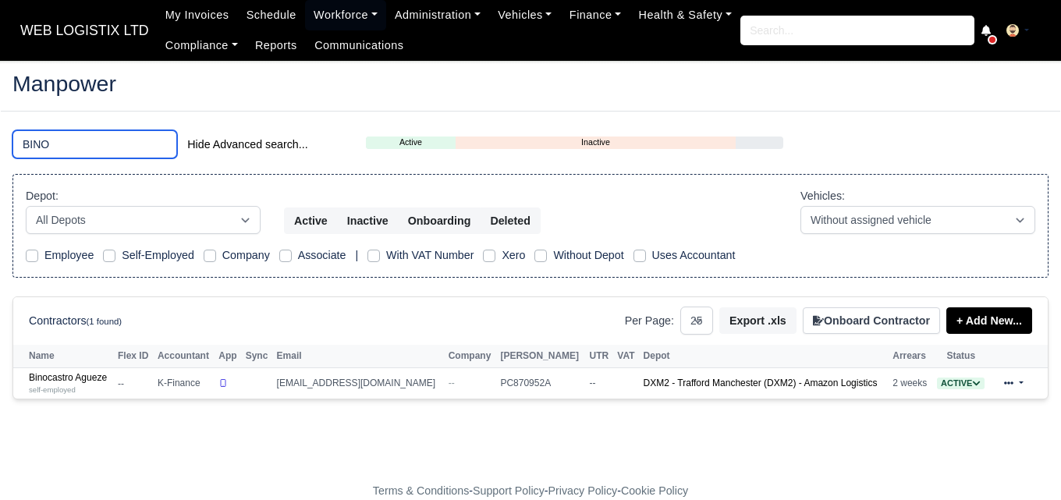
type input "BINO"
click at [52, 486] on footer "Terms & Conditions - Support Policy - Privacy Policy - Cookie Policy" at bounding box center [530, 491] width 1061 height 18
click at [62, 377] on link "Binocastro Agueze self-employed" at bounding box center [69, 383] width 81 height 23
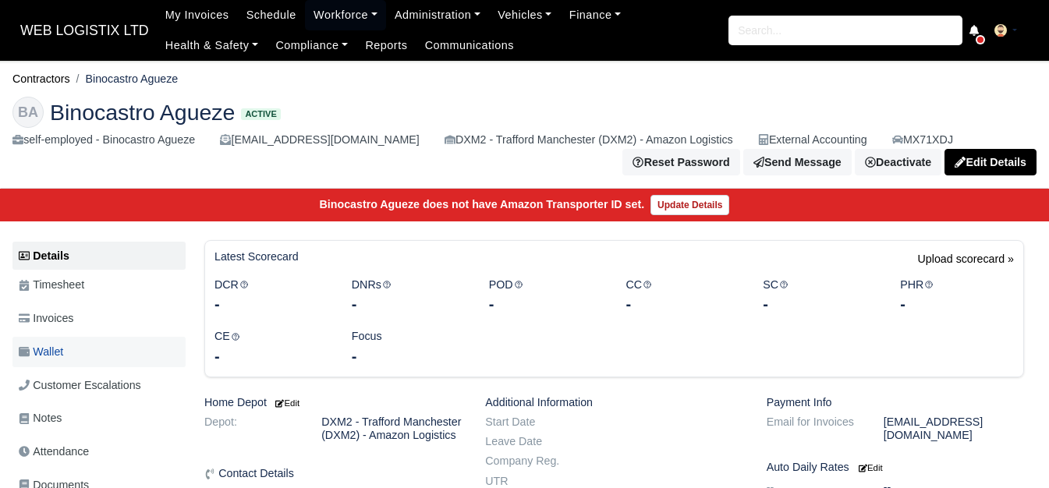
click at [60, 356] on span "Wallet" at bounding box center [41, 352] width 44 height 18
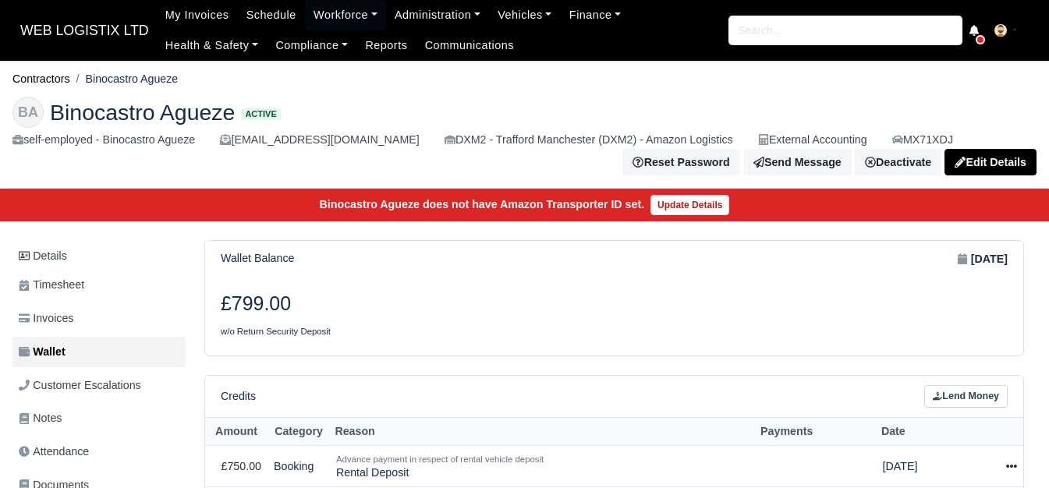
scroll to position [130, 0]
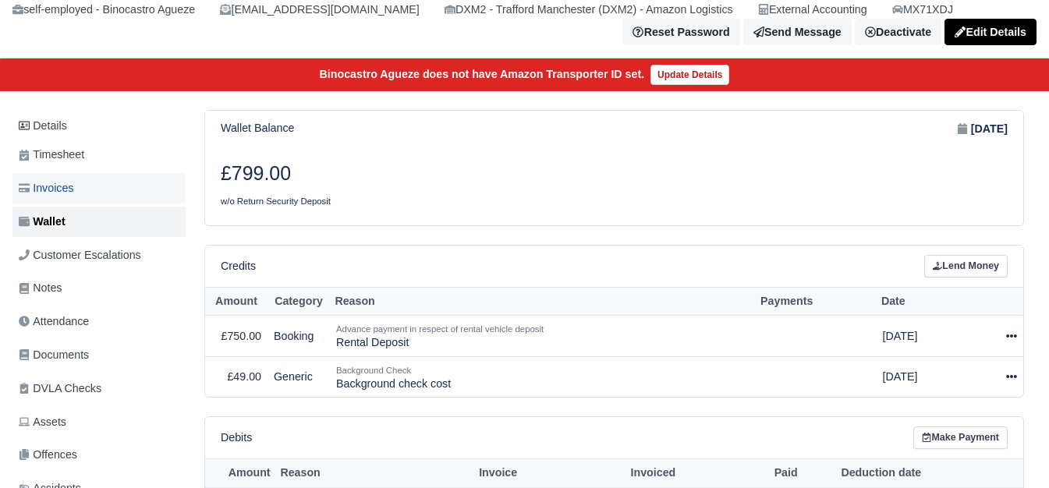
click at [101, 182] on link "Invoices" at bounding box center [98, 188] width 173 height 30
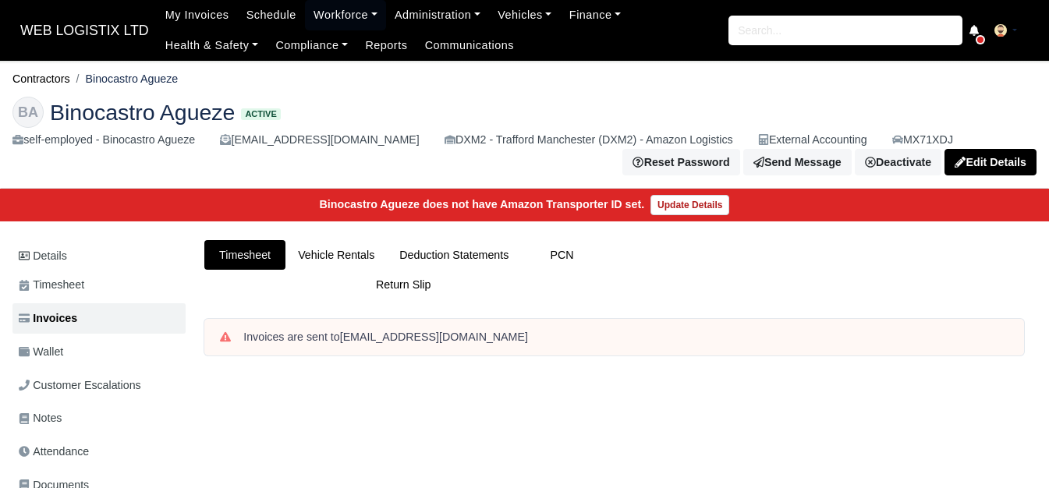
drag, startPoint x: 88, startPoint y: 76, endPoint x: 183, endPoint y: 79, distance: 94.4
click at [183, 79] on ol "Contractors Binocastro Agueze" at bounding box center [524, 79] width 1024 height 24
copy li "Binocastro Agueze"
click at [327, 16] on link "Workforce" at bounding box center [345, 15] width 81 height 30
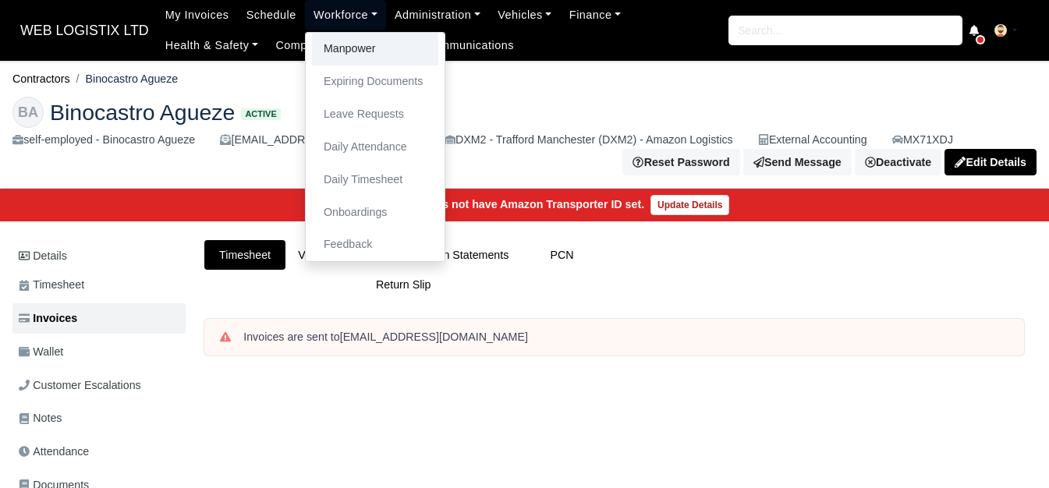
click at [327, 41] on link "Manpower" at bounding box center [375, 49] width 126 height 33
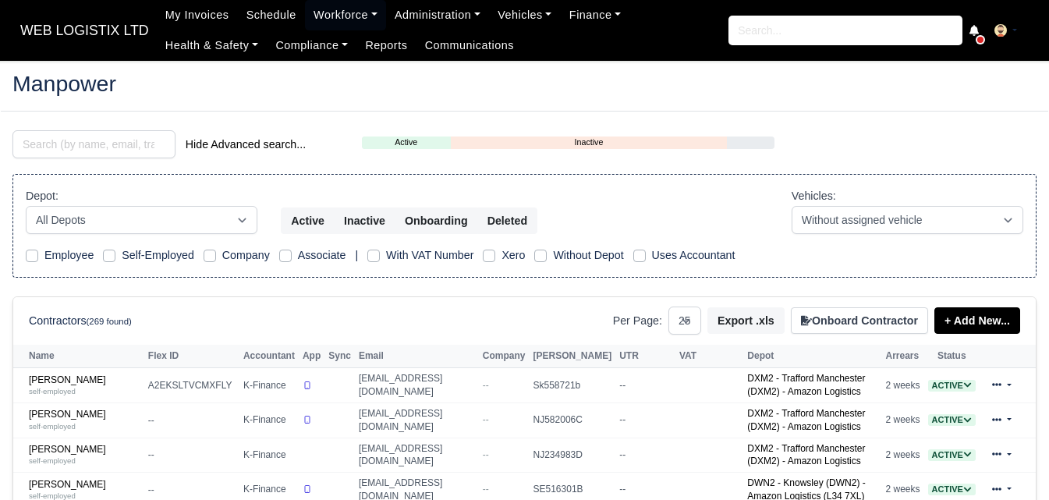
select select "25"
click at [315, 19] on link "Workforce" at bounding box center [345, 15] width 81 height 30
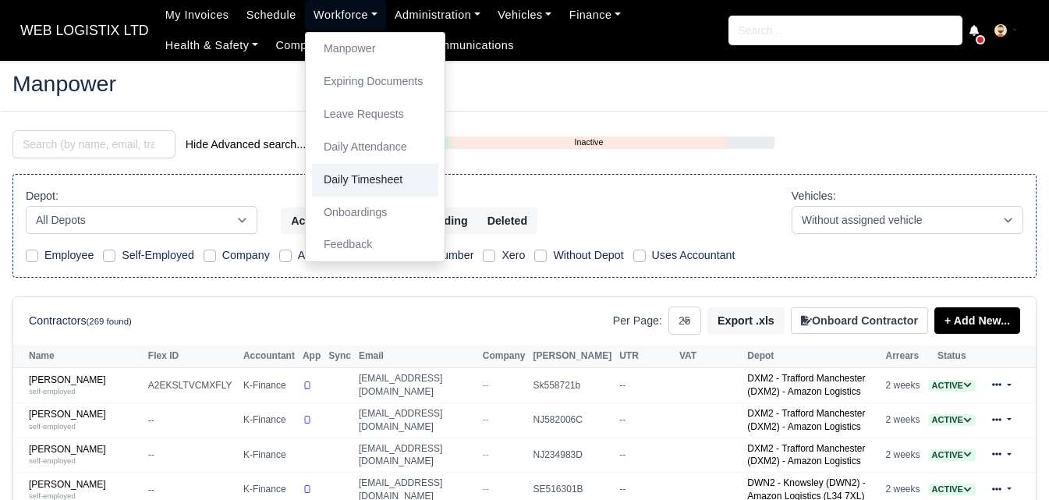
click at [338, 181] on link "Daily Timesheet" at bounding box center [375, 180] width 126 height 33
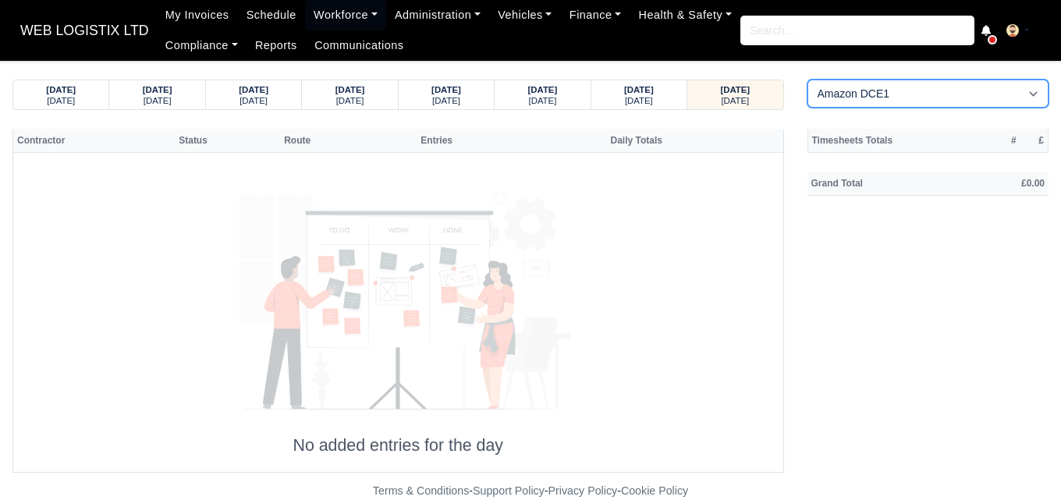
click at [846, 84] on select "Amazon DCE1 DWN2 - [GEOGRAPHIC_DATA] (DWN2) - Amazon Logistics (L34 7XL) DXM2 -…" at bounding box center [928, 94] width 242 height 28
select select "1"
click at [807, 80] on select "Amazon DCE1 DWN2 - [GEOGRAPHIC_DATA] (DWN2) - Amazon Logistics (L34 7XL) DXM2 -…" at bounding box center [928, 94] width 242 height 28
click at [633, 99] on small "[DATE]" at bounding box center [639, 100] width 28 height 9
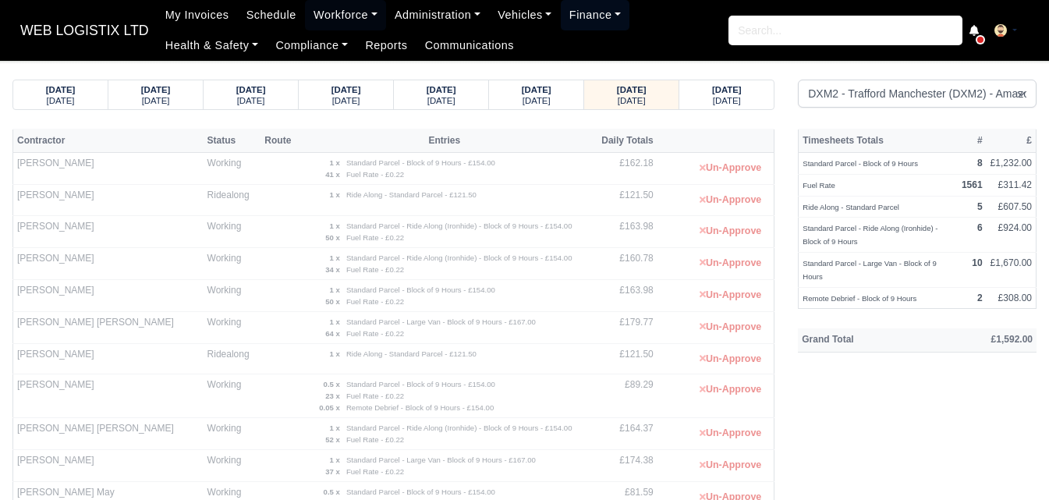
click at [574, 18] on link "Finance" at bounding box center [595, 15] width 69 height 30
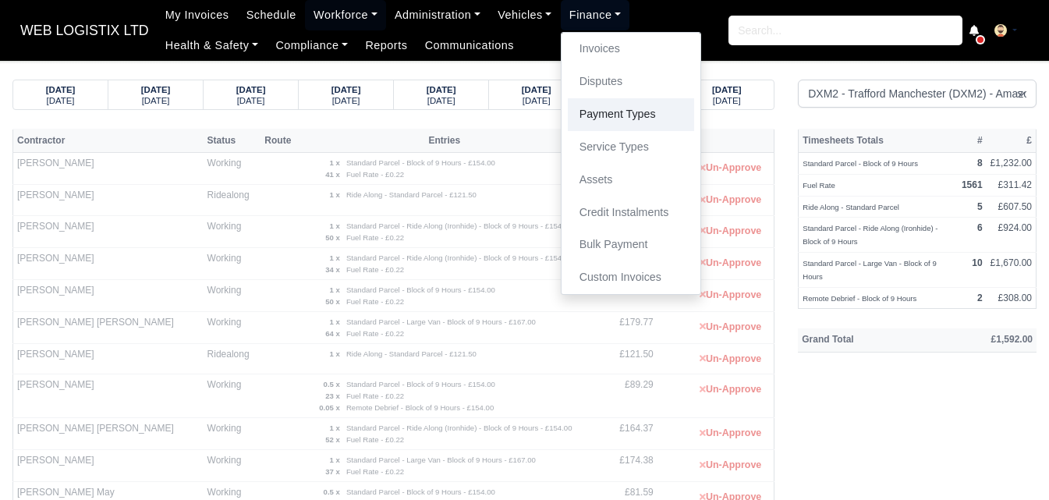
click at [590, 116] on link "Payment Types" at bounding box center [631, 114] width 126 height 33
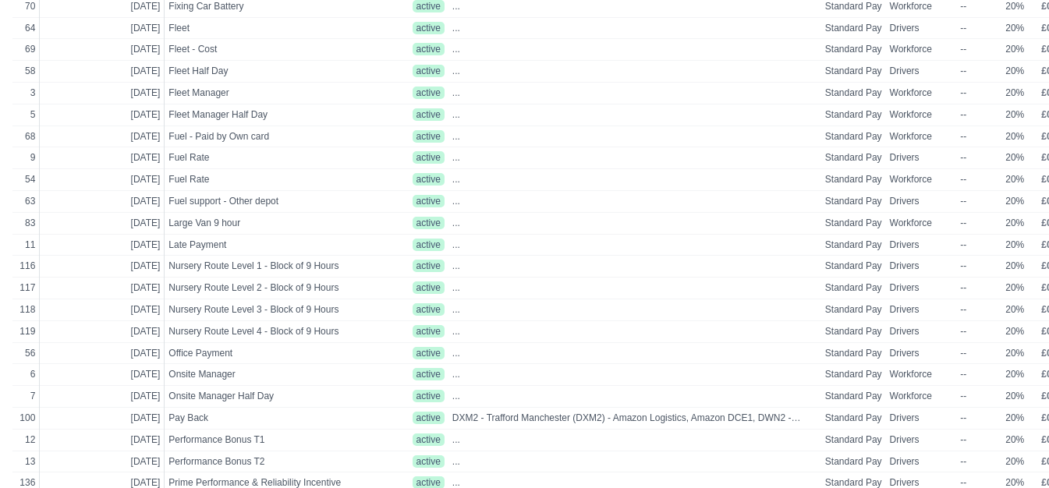
scroll to position [709, 66]
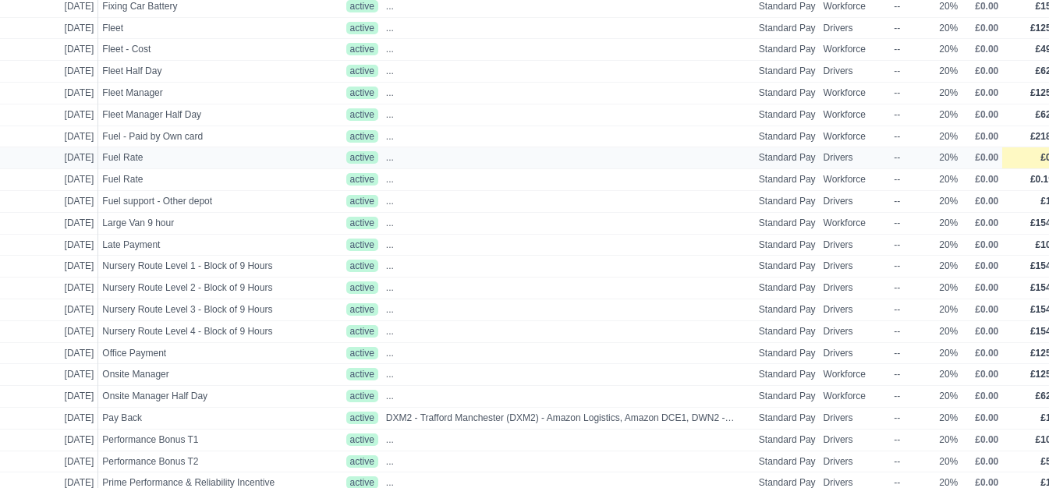
click at [1012, 161] on td "£0.22" at bounding box center [1035, 158] width 66 height 22
select select
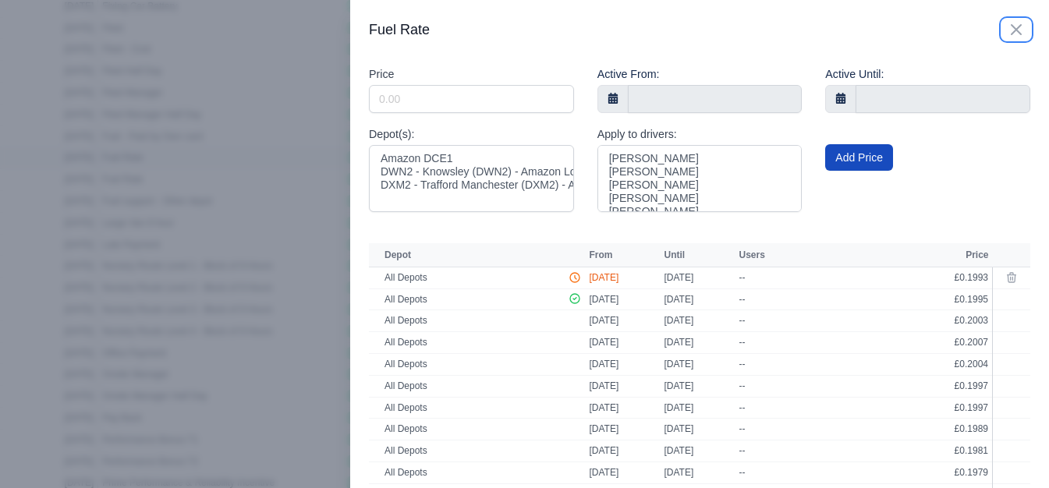
scroll to position [709, 55]
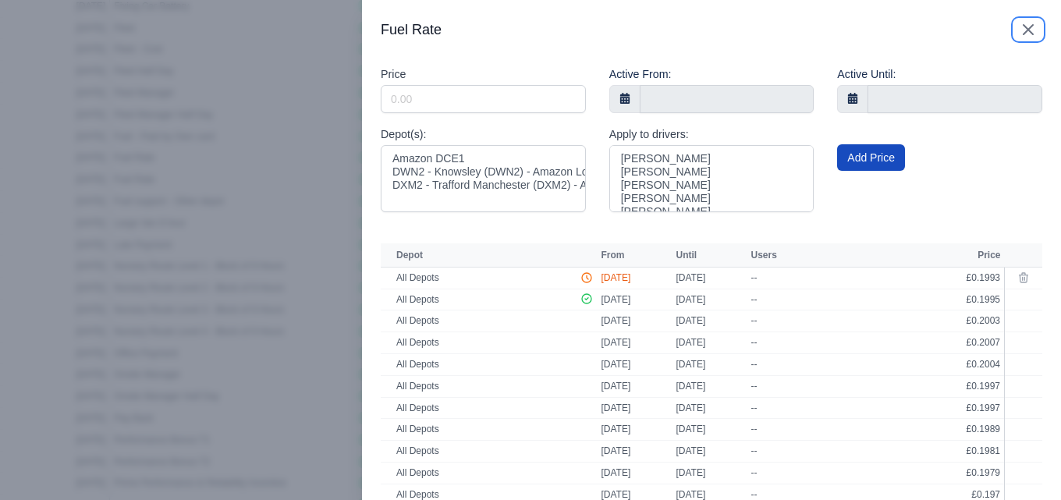
click at [1014, 20] on button "Close panel" at bounding box center [1028, 29] width 28 height 20
